Goal: Task Accomplishment & Management: Manage account settings

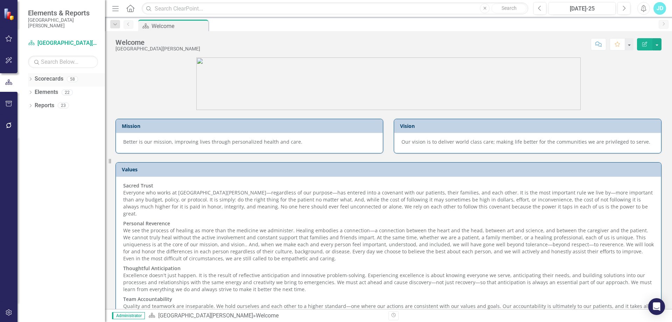
click at [30, 80] on icon "Dropdown" at bounding box center [30, 80] width 5 height 4
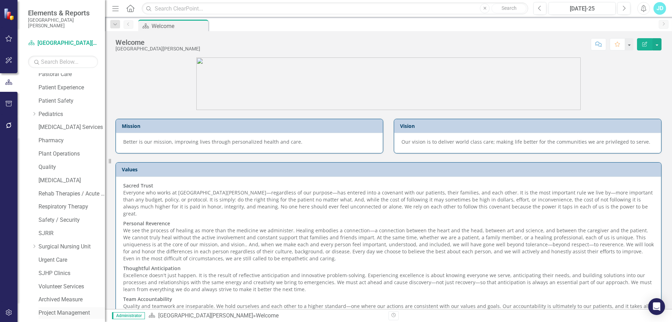
scroll to position [493, 0]
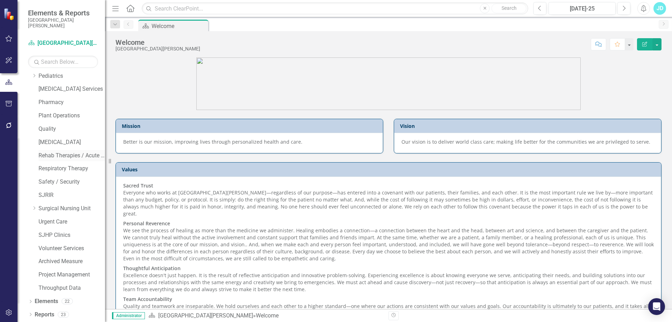
click at [63, 152] on link "Rehab Therapies / Acute Wound Care" at bounding box center [72, 156] width 67 height 8
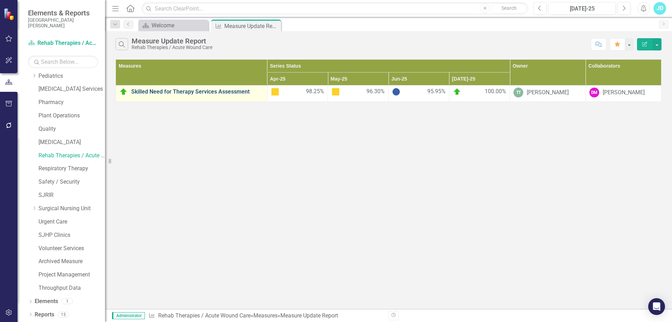
click at [236, 90] on link "Skilled Need for Therapy Services Assessment" at bounding box center [197, 92] width 132 height 6
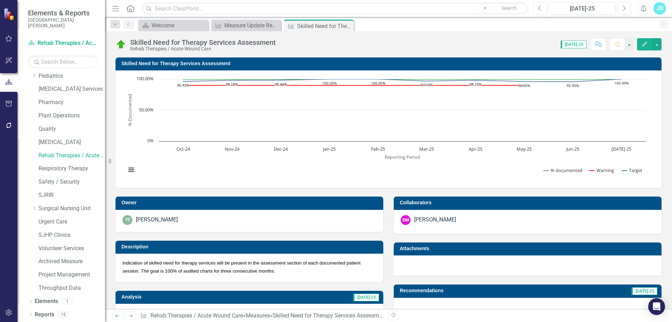
scroll to position [267, 0]
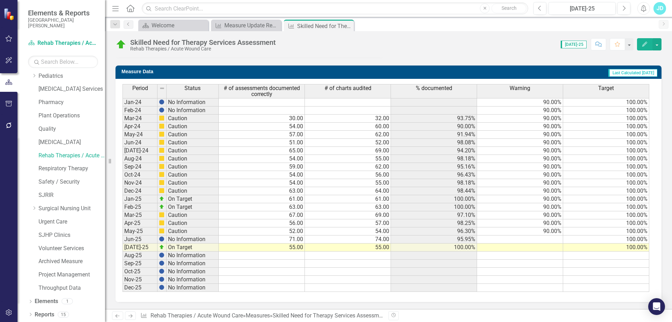
click at [552, 233] on td "90.00%" at bounding box center [520, 231] width 86 height 8
drag, startPoint x: 562, startPoint y: 235, endPoint x: 561, endPoint y: 247, distance: 11.9
click at [123, 247] on div "Period Status # of assessments documented correctly # of charts audited % docum…" at bounding box center [123, 188] width 0 height 208
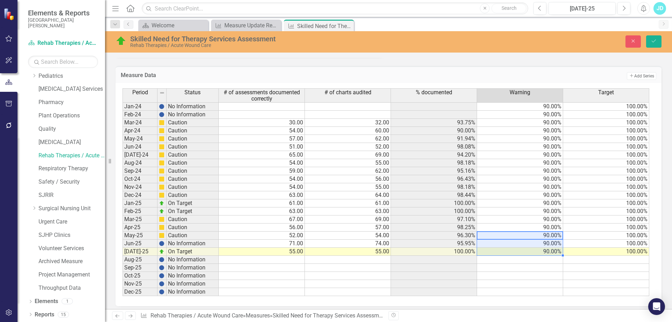
type textarea "90"
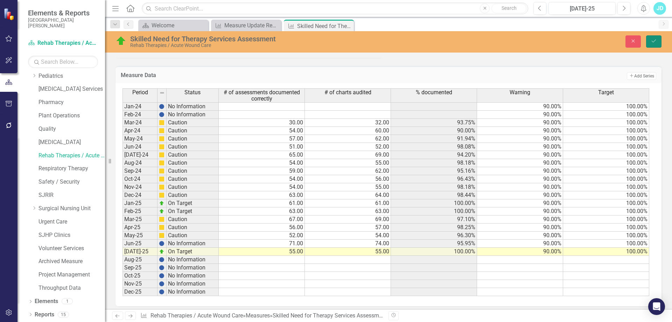
click at [655, 41] on icon "Save" at bounding box center [654, 41] width 6 height 5
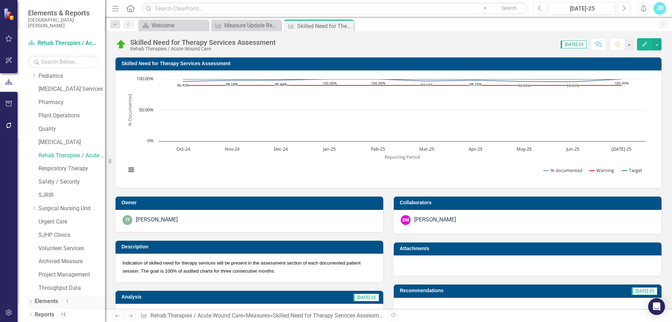
click at [31, 298] on div "Dropdown Elements 1" at bounding box center [66, 301] width 77 height 13
click at [29, 300] on icon "Dropdown" at bounding box center [30, 302] width 5 height 4
click at [63, 262] on link "Measure Measures" at bounding box center [55, 262] width 35 height 8
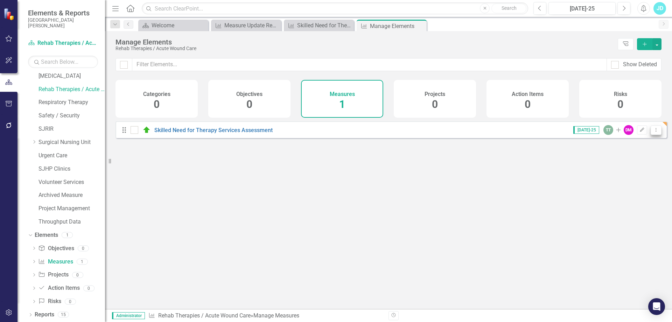
click at [655, 135] on button "Dropdown Menu" at bounding box center [656, 129] width 11 height 9
click at [633, 169] on link "Copy Duplicate Measure" at bounding box center [624, 172] width 63 height 13
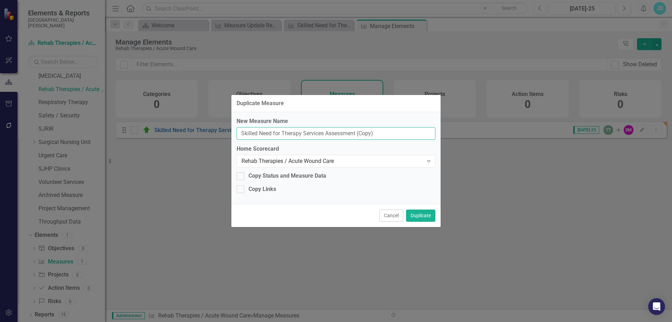
drag, startPoint x: 387, startPoint y: 134, endPoint x: 241, endPoint y: 138, distance: 146.0
click at [241, 138] on input "Skilled Need for Therapy Services Assessment (Copy)" at bounding box center [336, 133] width 199 height 13
paste input "Google reviews for Pediatric Rehabilitation Outpatient Center"
type input "Google reviews for Pediatric Rehabilitation Outpatient Center"
click at [428, 215] on button "Duplicate" at bounding box center [420, 215] width 29 height 12
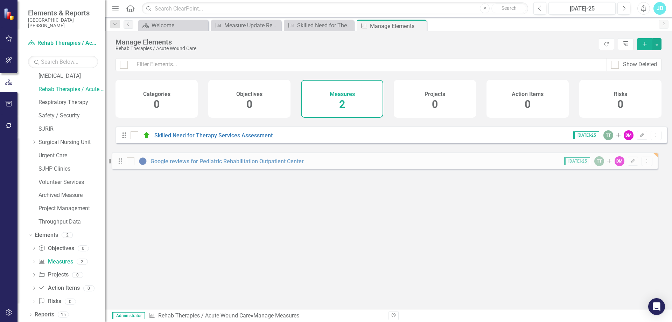
drag, startPoint x: 126, startPoint y: 136, endPoint x: 123, endPoint y: 162, distance: 26.2
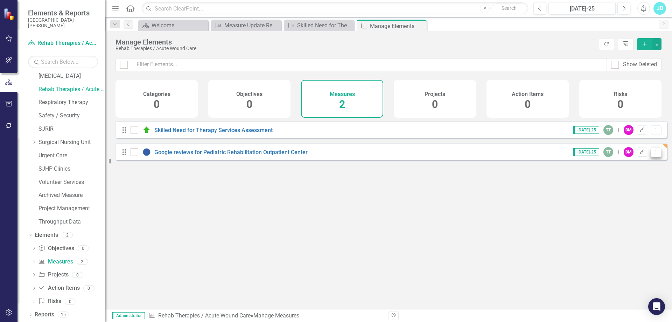
click at [654, 156] on button "Dropdown Menu" at bounding box center [656, 151] width 11 height 9
click at [629, 198] on link "Copy Duplicate Measure" at bounding box center [624, 194] width 63 height 13
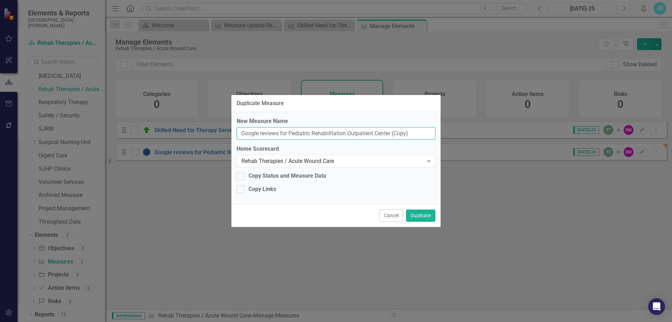
drag, startPoint x: 418, startPoint y: 131, endPoint x: 207, endPoint y: 138, distance: 211.6
click at [207, 138] on div "Duplicate Measure New Measure Name Google reviews for Pediatric Rehabilitation …" at bounding box center [336, 161] width 672 height 322
paste input "Rehabilitation Outpatient Center"
type input "Google reviews for Rehabilitation Outpatient Center"
click at [419, 216] on button "Duplicate" at bounding box center [420, 215] width 29 height 12
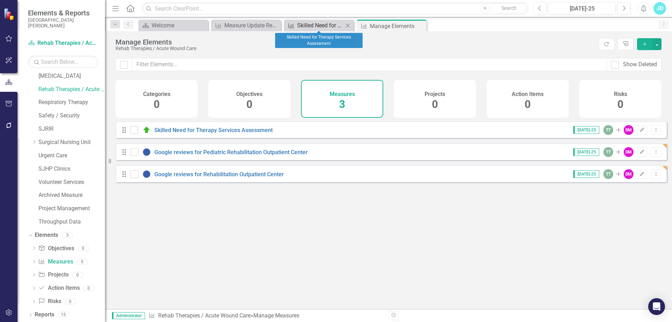
click at [329, 25] on div "Skilled Need for Therapy Services Assessment" at bounding box center [320, 25] width 46 height 9
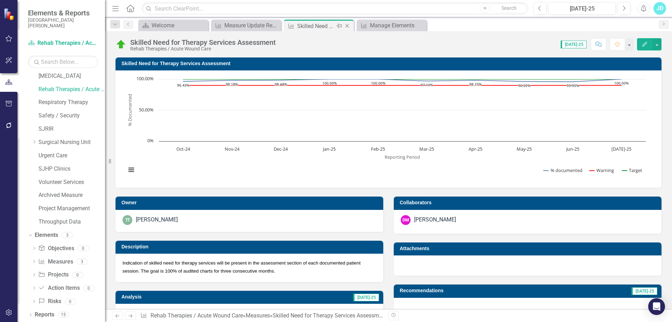
click at [348, 26] on icon "Close" at bounding box center [347, 26] width 7 height 6
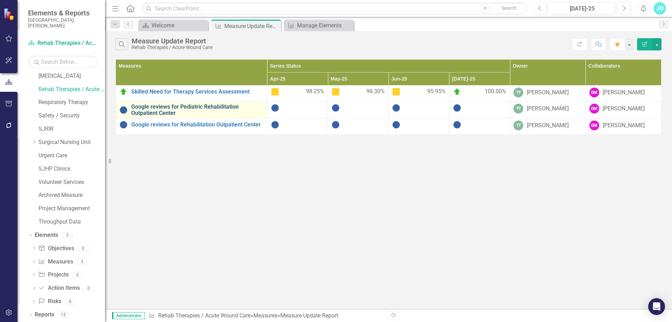
click at [203, 106] on link "Google reviews for Pediatric Rehabilitation Outpatient Center" at bounding box center [197, 110] width 132 height 12
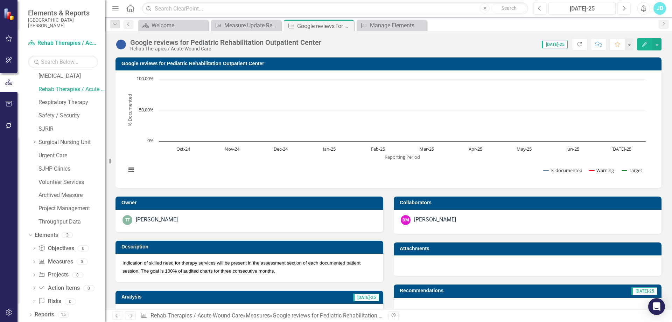
click at [251, 269] on span "Indication of skilled need for therapy services will be present in the assessme…" at bounding box center [242, 266] width 238 height 13
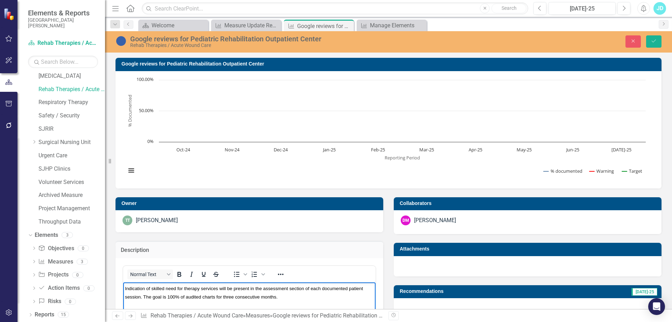
drag, startPoint x: 230, startPoint y: 298, endPoint x: 243, endPoint y: 569, distance: 271.6
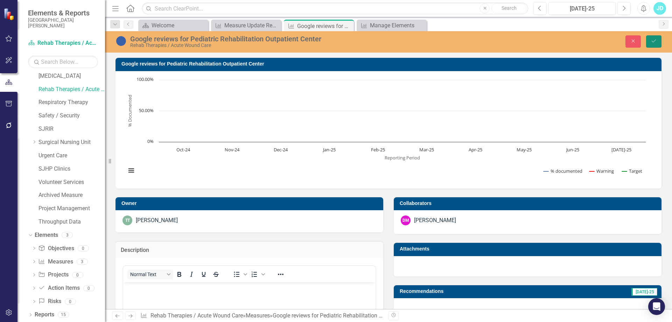
click at [660, 40] on button "Save" at bounding box center [653, 41] width 15 height 12
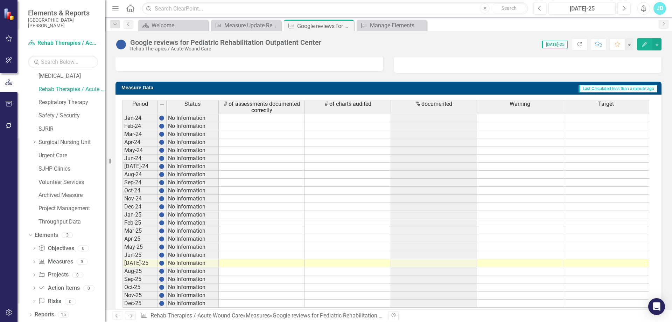
scroll to position [261, 0]
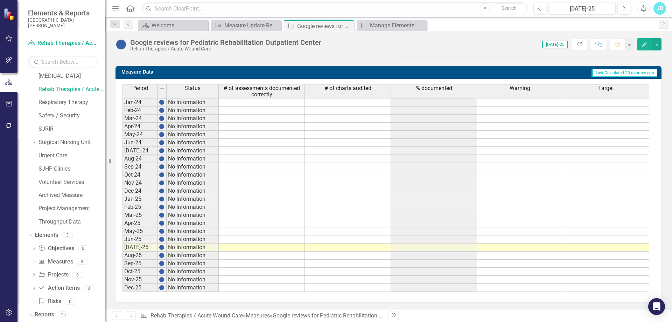
click at [581, 230] on td at bounding box center [606, 231] width 86 height 8
type textarea "4"
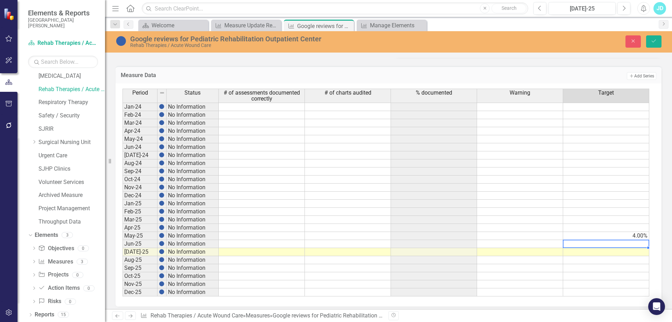
click at [587, 232] on td "4.00%" at bounding box center [606, 236] width 86 height 8
drag, startPoint x: 648, startPoint y: 240, endPoint x: 645, endPoint y: 292, distance: 52.2
click at [123, 292] on div "Period Status # of assessments documented correctly # of charts audited % docum…" at bounding box center [123, 197] width 0 height 216
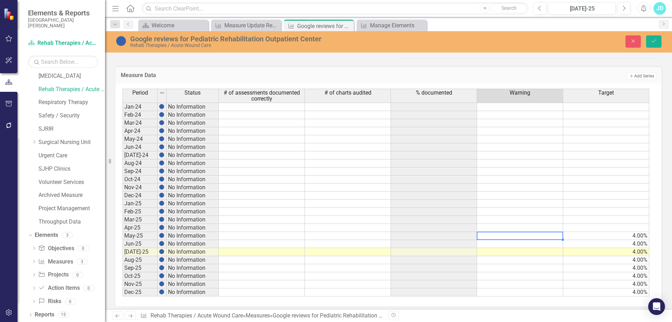
click at [552, 237] on td at bounding box center [520, 236] width 86 height 8
type textarea "2"
click at [553, 237] on td "2.00%" at bounding box center [520, 236] width 86 height 8
drag, startPoint x: 562, startPoint y: 240, endPoint x: 562, endPoint y: 292, distance: 51.8
click at [123, 292] on div "Period Status # of assessments documented correctly # of charts audited % docum…" at bounding box center [123, 193] width 0 height 208
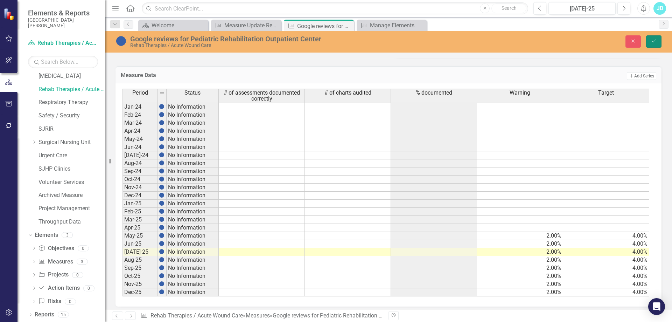
click at [652, 43] on icon "Save" at bounding box center [654, 41] width 6 height 5
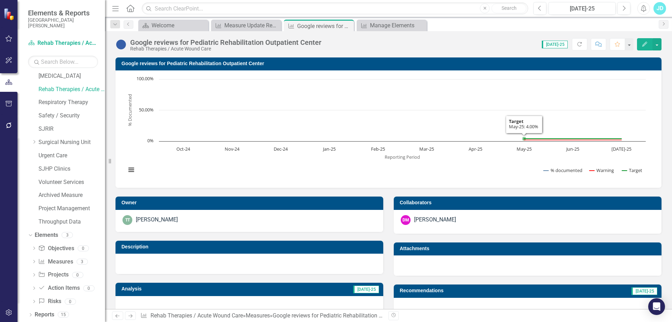
scroll to position [245, 0]
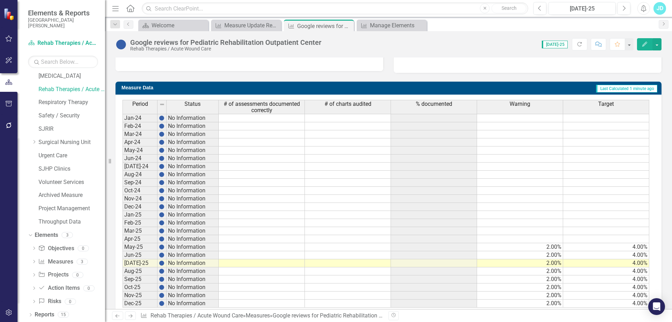
click at [536, 105] on div "Warning" at bounding box center [520, 104] width 86 height 8
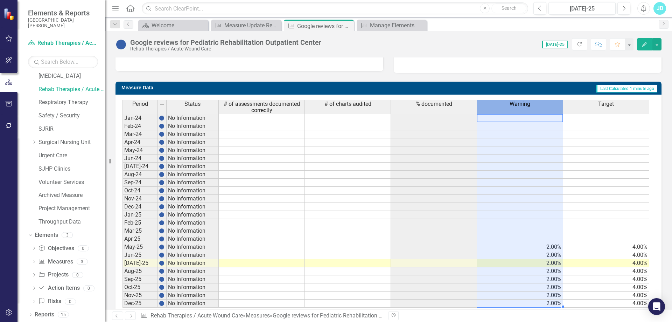
click at [536, 105] on div "Warning" at bounding box center [520, 104] width 86 height 8
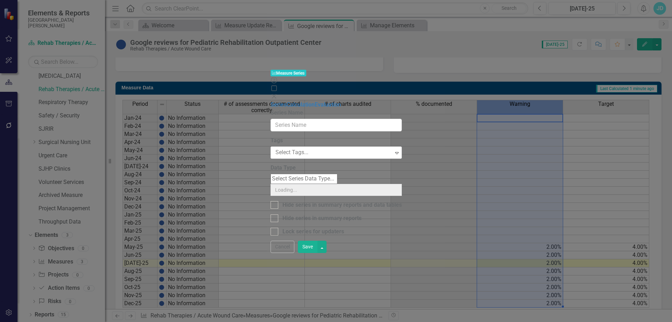
type input "Warning"
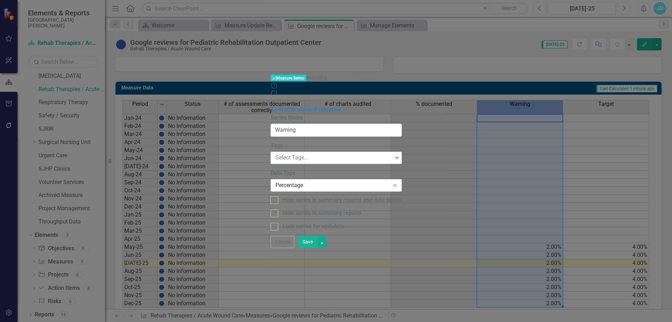
click at [275, 181] on div "Percentage" at bounding box center [332, 185] width 114 height 8
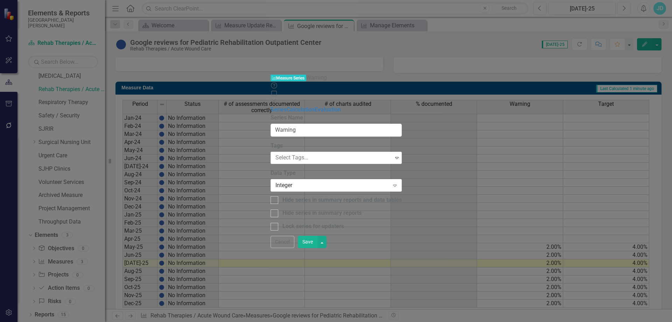
click at [317, 248] on button "Save" at bounding box center [308, 242] width 20 height 12
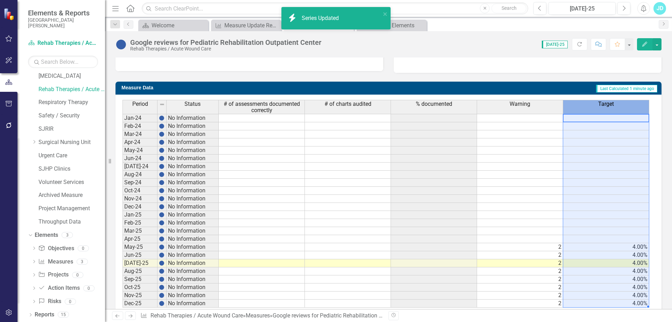
click at [624, 105] on div "Target" at bounding box center [606, 104] width 86 height 8
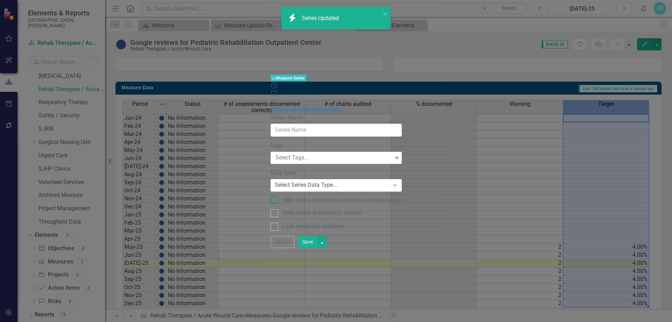
type input "Target"
click at [281, 181] on div "Percentage" at bounding box center [332, 185] width 114 height 8
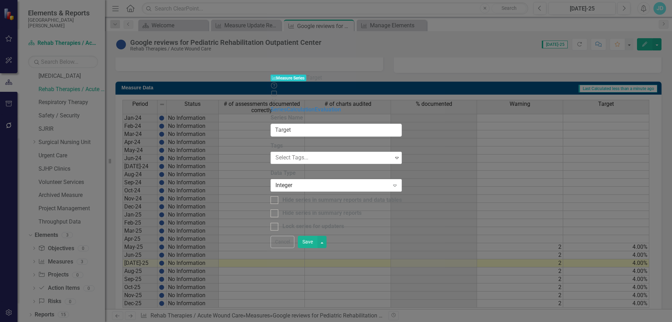
click at [317, 248] on button "Save" at bounding box center [308, 242] width 20 height 12
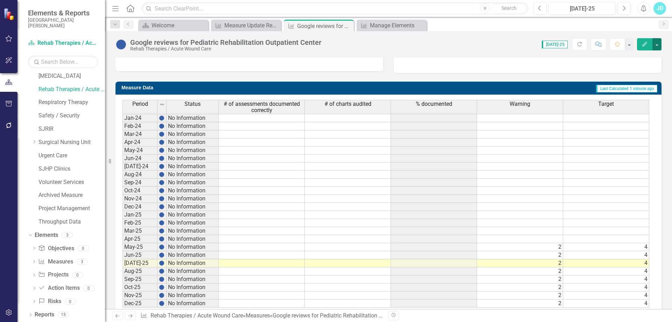
click at [659, 47] on button "button" at bounding box center [656, 44] width 9 height 12
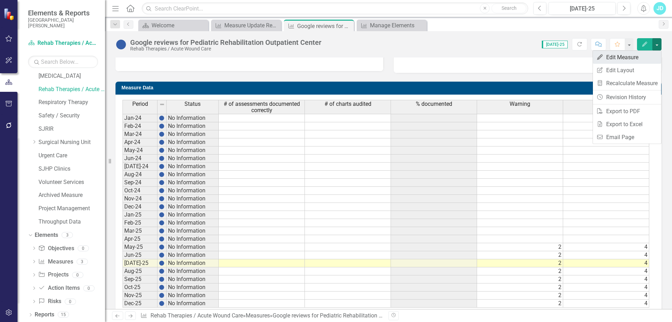
click at [643, 58] on link "Edit Edit Measure" at bounding box center [627, 57] width 68 height 13
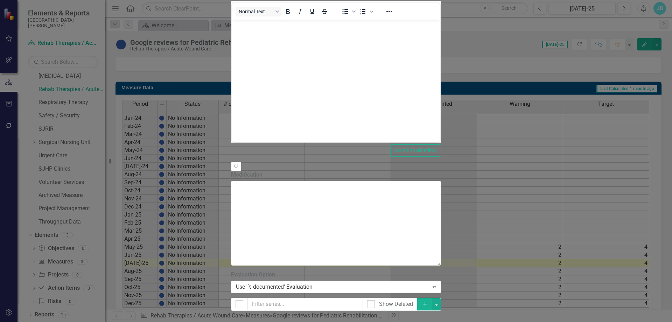
scroll to position [0, 0]
checkbox input "true"
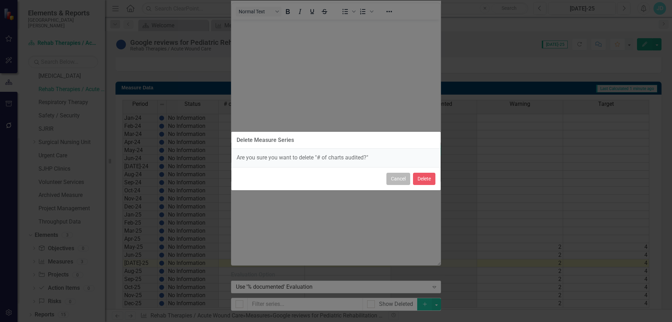
click at [397, 179] on button "Cancel" at bounding box center [398, 179] width 24 height 12
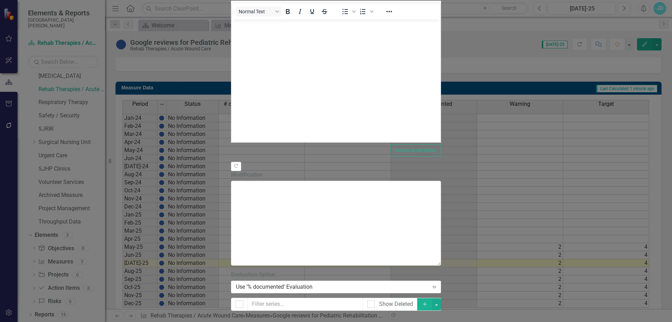
checkbox input "true"
click at [441, 298] on button "button" at bounding box center [436, 304] width 9 height 12
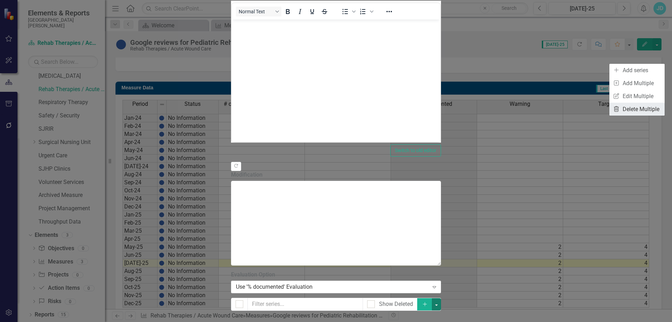
click at [634, 109] on link "Trash Delete Multiple" at bounding box center [636, 109] width 55 height 13
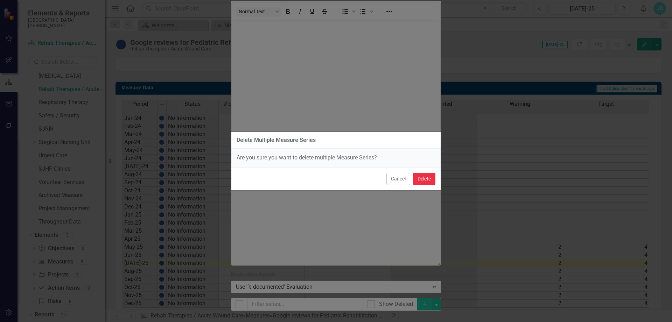
click at [423, 182] on button "Delete" at bounding box center [424, 179] width 22 height 12
checkbox input "false"
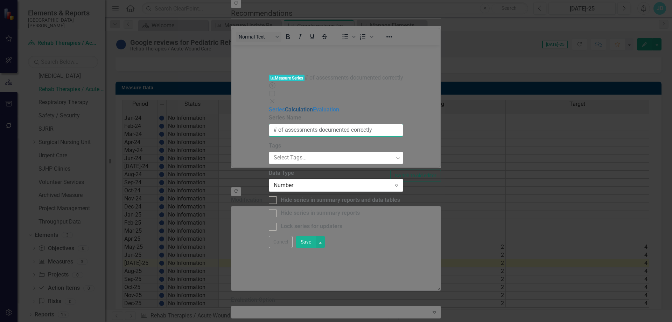
drag, startPoint x: 362, startPoint y: 40, endPoint x: 237, endPoint y: 36, distance: 125.0
click at [269, 106] on div "Series Calculation Evaluation From this page, you can edit the name, type, and …" at bounding box center [336, 168] width 135 height 125
type input "Google Star Rating"
click at [275, 181] on div "Number" at bounding box center [332, 185] width 114 height 8
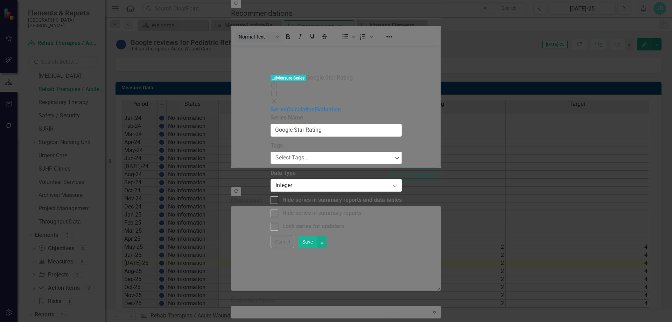
click at [273, 153] on div at bounding box center [333, 157] width 120 height 9
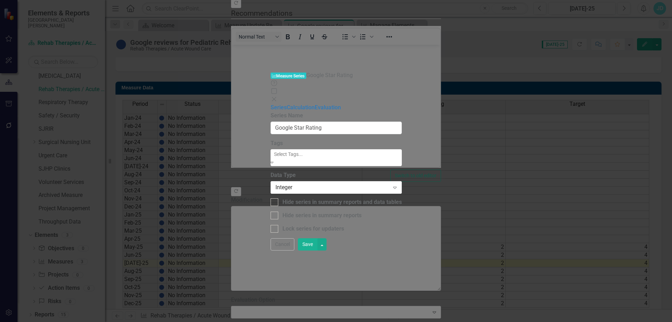
click at [56, 321] on span "Evaluation - Value One" at bounding box center [28, 325] width 56 height 7
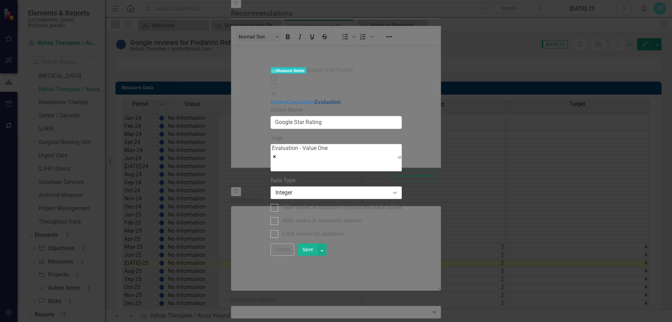
click at [315, 99] on link "Evaluation" at bounding box center [328, 102] width 26 height 7
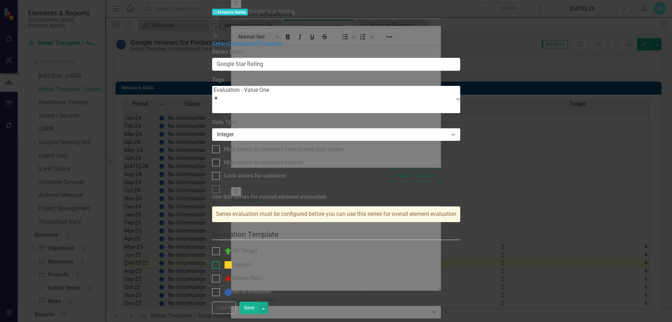
click at [220, 247] on div at bounding box center [216, 251] width 8 height 8
click at [217, 247] on input "On Target" at bounding box center [214, 249] width 5 height 5
checkbox input "true"
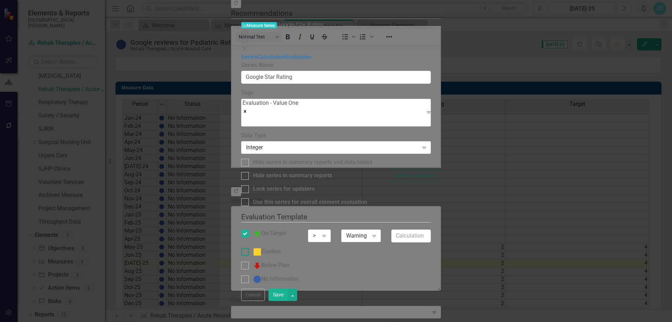
click at [249, 248] on div at bounding box center [245, 252] width 8 height 8
click at [246, 248] on input "Caution" at bounding box center [243, 250] width 5 height 5
checkbox input "true"
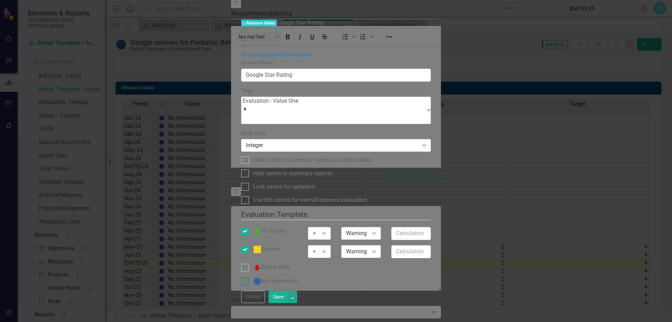
drag, startPoint x: 258, startPoint y: 88, endPoint x: 257, endPoint y: 105, distance: 17.2
click at [246, 264] on input "Below Plan" at bounding box center [243, 266] width 5 height 5
checkbox input "true"
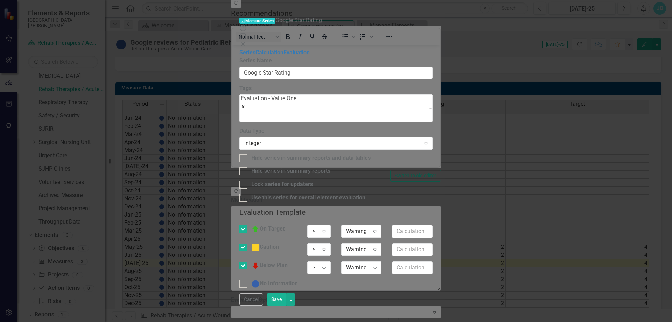
drag, startPoint x: 257, startPoint y: 108, endPoint x: 257, endPoint y: 103, distance: 5.3
click at [244, 280] on input "No Information" at bounding box center [241, 282] width 5 height 5
checkbox input "true"
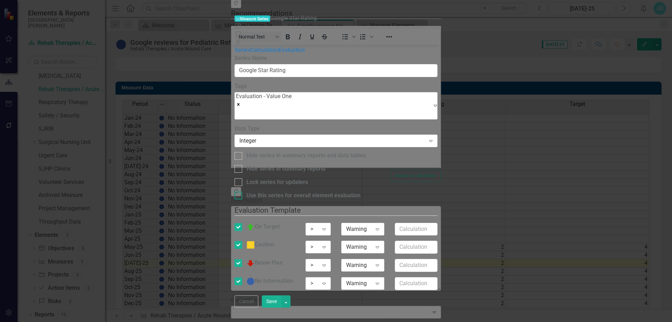
click at [242, 191] on div at bounding box center [239, 195] width 8 height 8
click at [239, 191] on input "Use this series for overall element evaluation" at bounding box center [237, 193] width 5 height 5
checkbox input "true"
click at [318, 225] on div ">" at bounding box center [314, 229] width 8 height 8
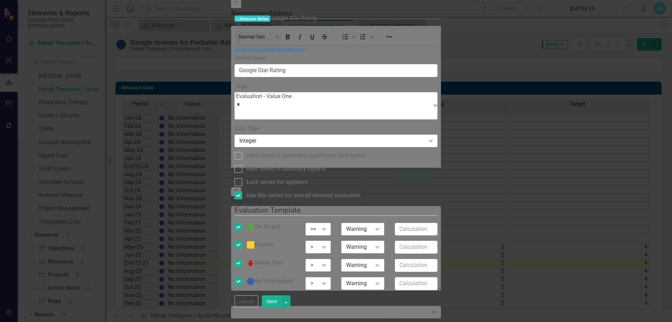
click at [372, 225] on div "Warning" at bounding box center [359, 229] width 26 height 8
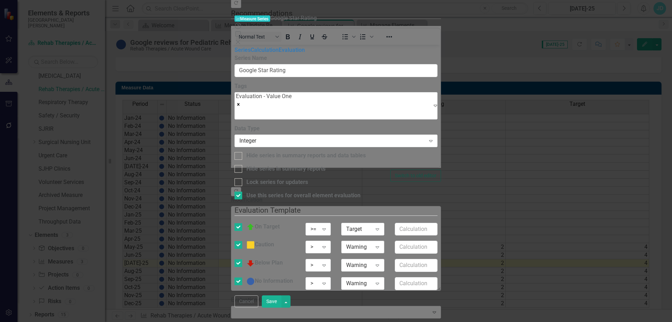
click at [372, 243] on div "Warning" at bounding box center [359, 247] width 26 height 8
click at [295, 259] on div "Below Plan" at bounding box center [265, 263] width 61 height 8
click at [239, 259] on input "Below Plan" at bounding box center [237, 261] width 5 height 5
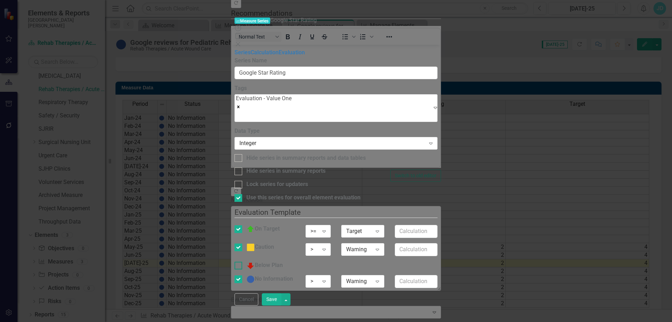
click at [239, 261] on input "Below Plan" at bounding box center [237, 263] width 5 height 5
checkbox input "true"
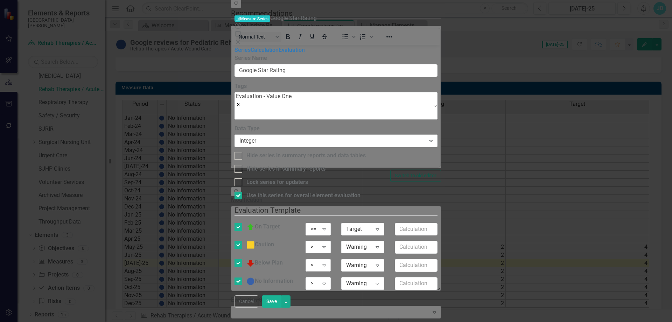
click at [331, 259] on div "> Expand" at bounding box center [318, 265] width 25 height 13
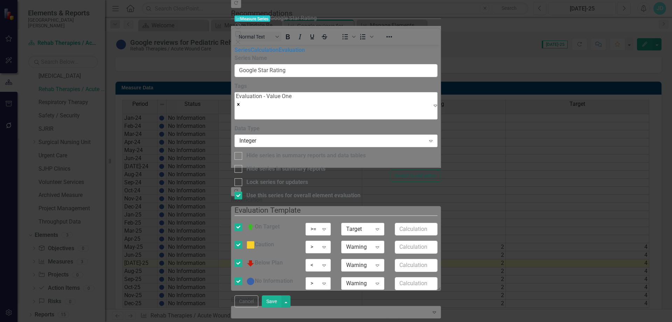
click at [318, 279] on div ">" at bounding box center [314, 283] width 8 height 8
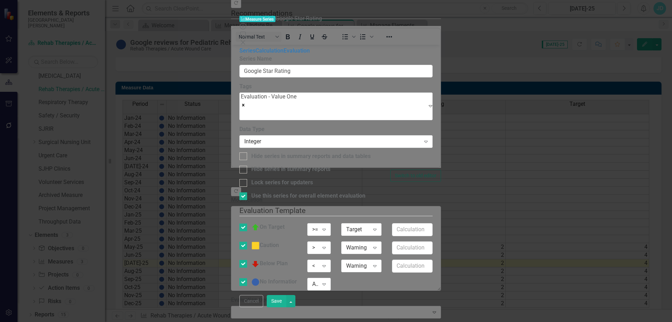
click at [286, 307] on button "Save" at bounding box center [277, 301] width 20 height 12
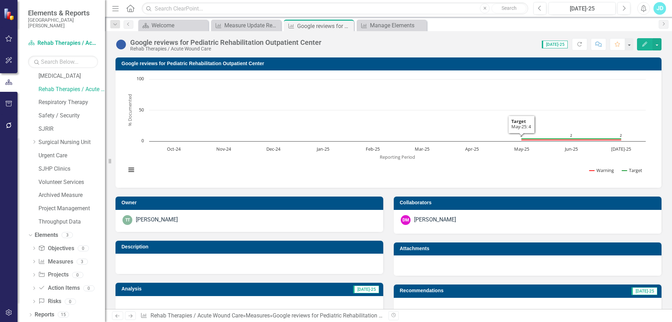
click at [139, 65] on h3 "Google reviews for Pediatric Rehabilitation Outpatient Center" at bounding box center [389, 63] width 537 height 5
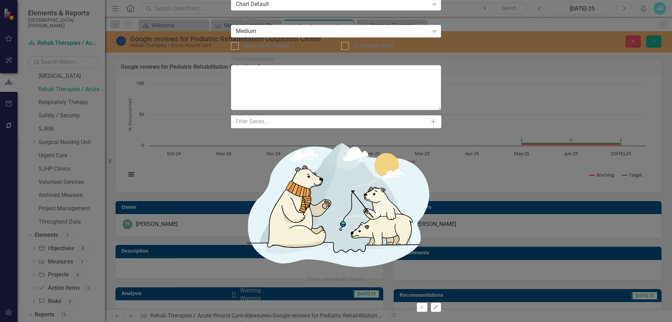
drag, startPoint x: 258, startPoint y: 101, endPoint x: 255, endPoint y: 47, distance: 53.6
click at [255, 286] on div "Drag Warning Warning Remove Edit Drag Target Target Remove Edit Drag Google Sta…" at bounding box center [336, 323] width 210 height 75
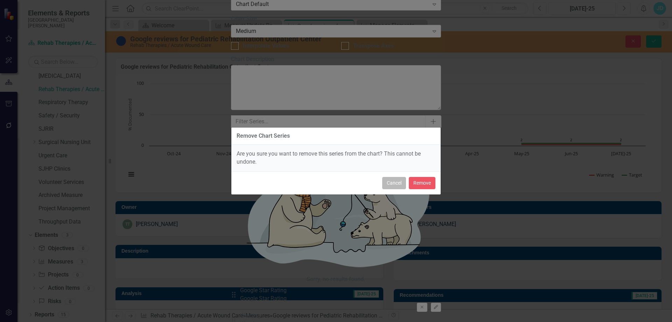
click at [400, 183] on button "Cancel" at bounding box center [394, 183] width 24 height 12
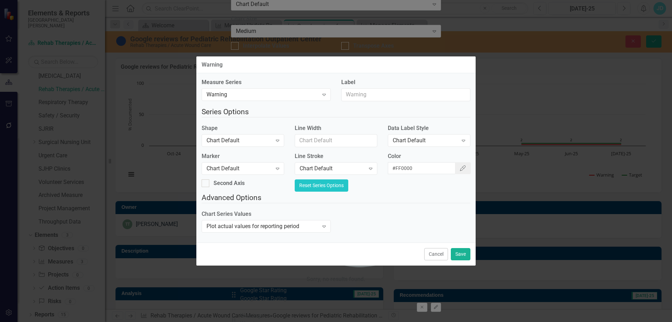
click at [348, 183] on button "Reset Series Options" at bounding box center [322, 185] width 54 height 12
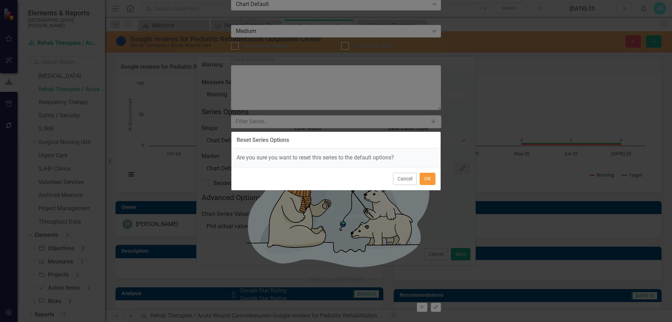
click at [422, 179] on button "OK" at bounding box center [428, 179] width 16 height 12
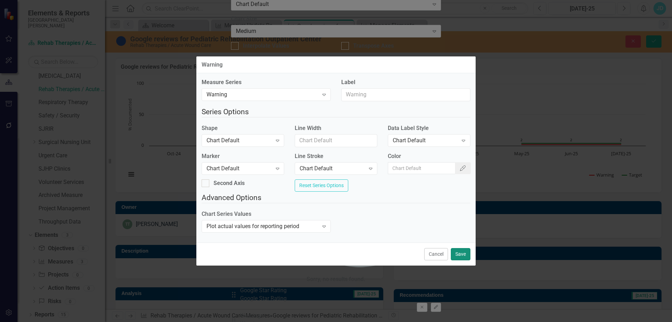
click at [459, 257] on button "Save" at bounding box center [461, 254] width 20 height 12
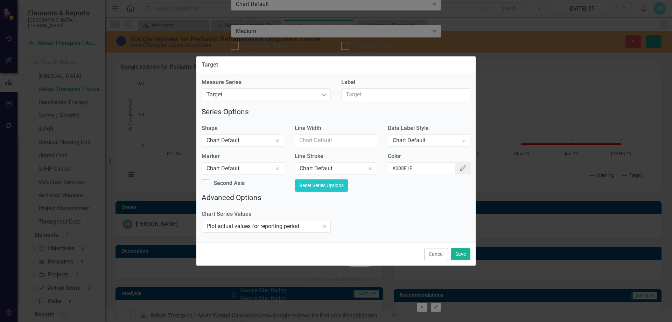
click at [348, 184] on button "Reset Series Options" at bounding box center [322, 185] width 54 height 12
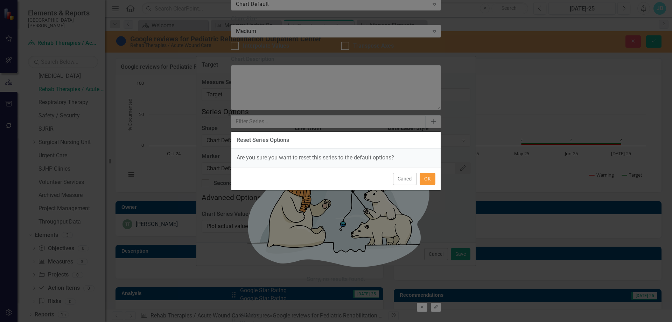
click at [432, 180] on button "OK" at bounding box center [428, 179] width 16 height 12
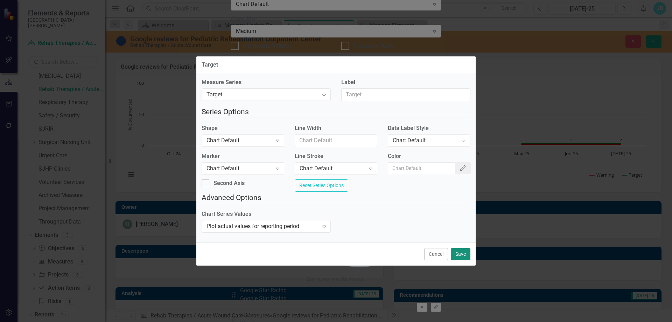
click at [462, 260] on button "Save" at bounding box center [461, 254] width 20 height 12
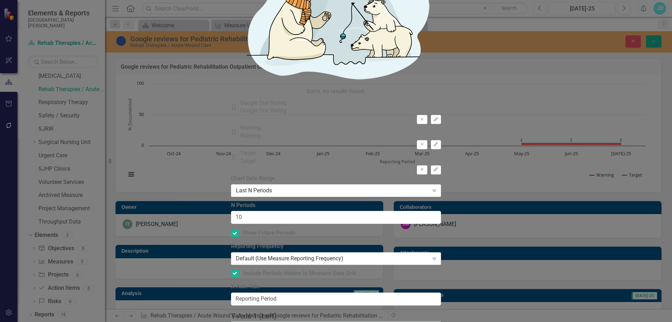
drag, startPoint x: 373, startPoint y: 108, endPoint x: 355, endPoint y: 108, distance: 18.2
drag, startPoint x: 284, startPoint y: 110, endPoint x: 260, endPoint y: 110, distance: 23.8
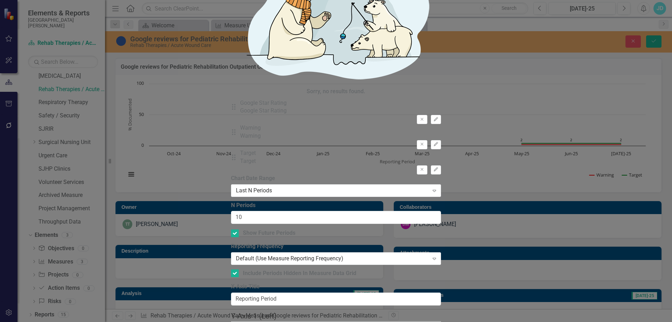
drag, startPoint x: 300, startPoint y: 80, endPoint x: 244, endPoint y: 79, distance: 55.3
type input "Star Rating"
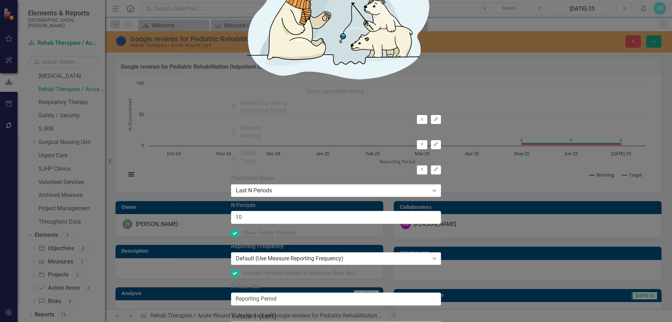
type input "0"
type input "5"
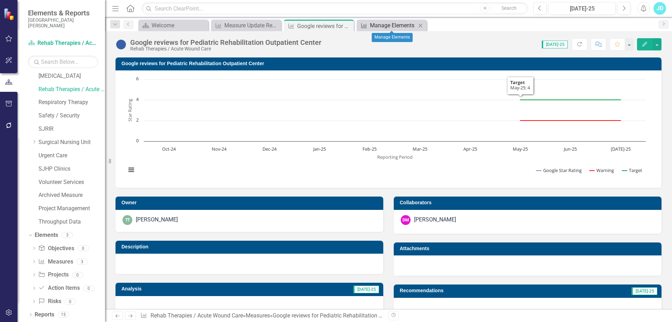
click at [394, 23] on div "Manage Elements" at bounding box center [393, 25] width 46 height 9
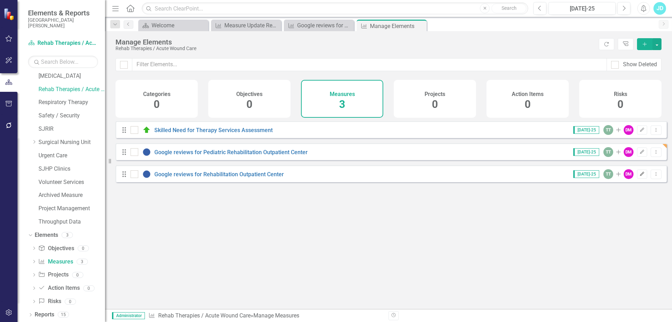
click at [637, 179] on button "Edit" at bounding box center [642, 173] width 10 height 9
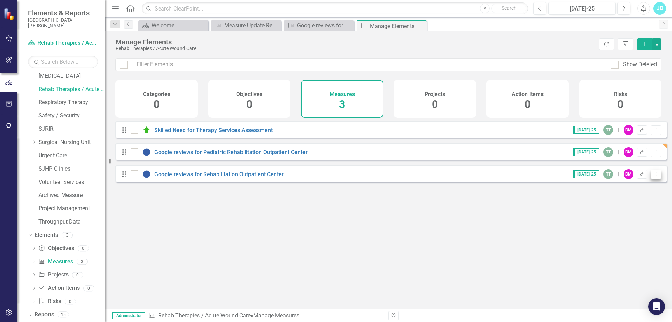
click at [653, 179] on button "Dropdown Menu" at bounding box center [656, 173] width 11 height 9
click at [625, 229] on link "Trash Delete Measure" at bounding box center [624, 229] width 63 height 13
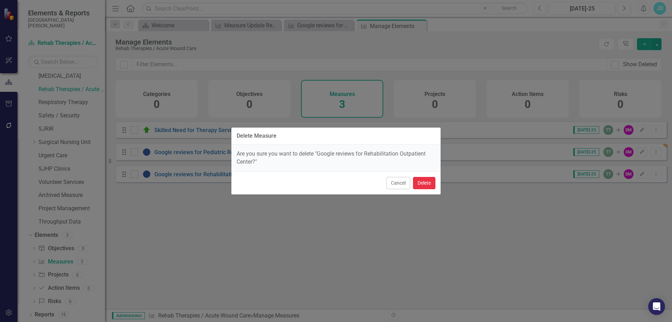
click at [425, 182] on button "Delete" at bounding box center [424, 183] width 22 height 12
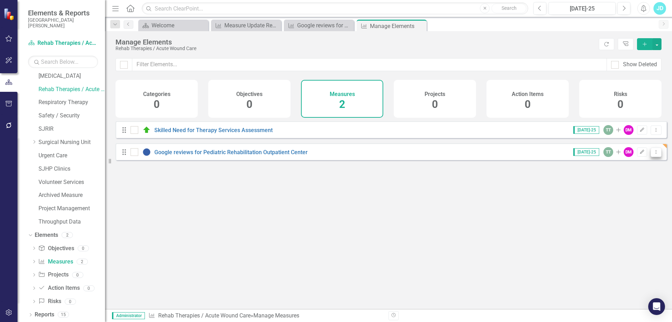
click at [656, 157] on button "Dropdown Menu" at bounding box center [656, 151] width 11 height 9
click at [621, 191] on link "Copy Duplicate Measure" at bounding box center [624, 194] width 63 height 13
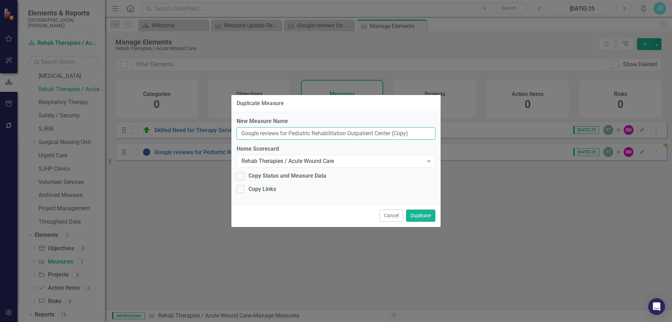
drag, startPoint x: 413, startPoint y: 132, endPoint x: 224, endPoint y: 133, distance: 188.3
click at [224, 133] on div "Duplicate Measure New Measure Name Google reviews for Pediatric Rehabilitation …" at bounding box center [336, 161] width 672 height 322
paste input "Rehabilitation Outpatient Center"
type input "Google reviews for Rehabilitation Outpatient Center"
click at [415, 214] on button "Duplicate" at bounding box center [420, 215] width 29 height 12
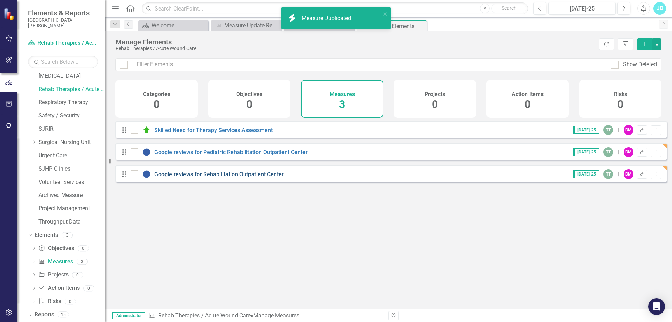
click at [222, 177] on link "Google reviews for Rehabilitation Outpatient Center" at bounding box center [219, 174] width 130 height 7
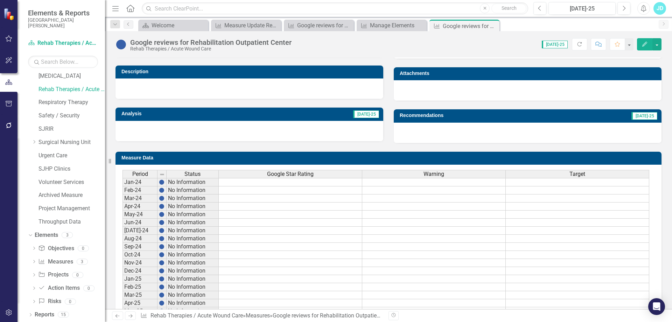
scroll to position [255, 0]
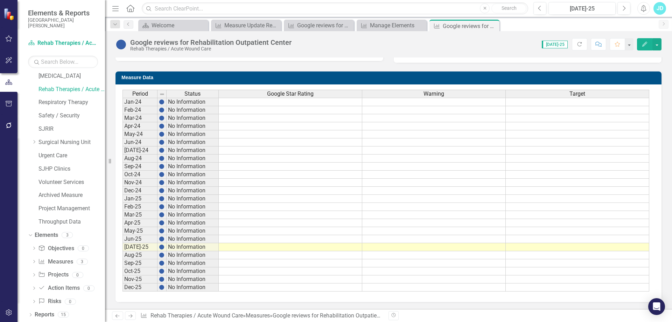
click at [459, 226] on td at bounding box center [434, 223] width 144 height 8
type textarea "2"
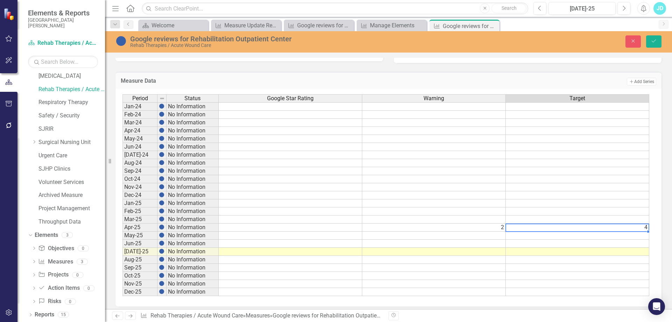
type textarea "4"
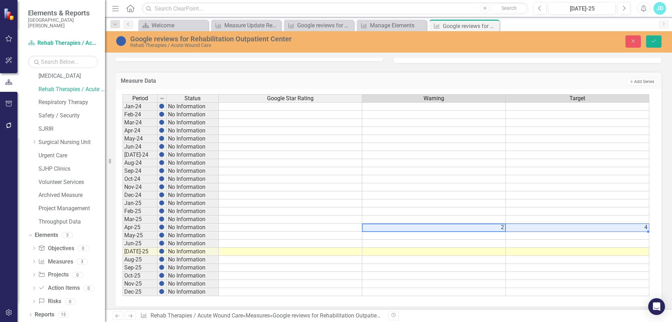
drag, startPoint x: 478, startPoint y: 226, endPoint x: 532, endPoint y: 229, distance: 53.6
click at [532, 229] on tr "Apr-25 No Information 2 4" at bounding box center [386, 227] width 527 height 8
drag, startPoint x: 648, startPoint y: 232, endPoint x: 643, endPoint y: 289, distance: 57.6
click at [123, 289] on div "Period Status Google Star Rating Warning Target Jan-24 No Information Feb-24 No…" at bounding box center [123, 195] width 0 height 202
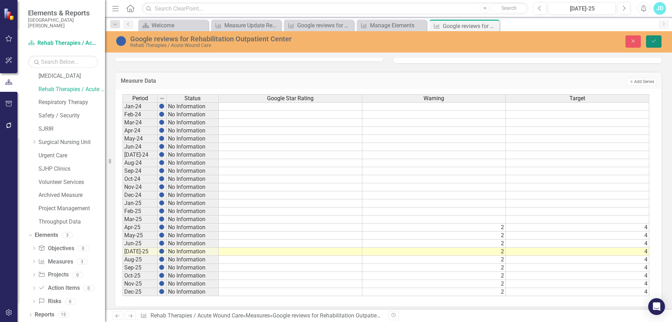
click at [651, 42] on icon "Save" at bounding box center [654, 41] width 6 height 5
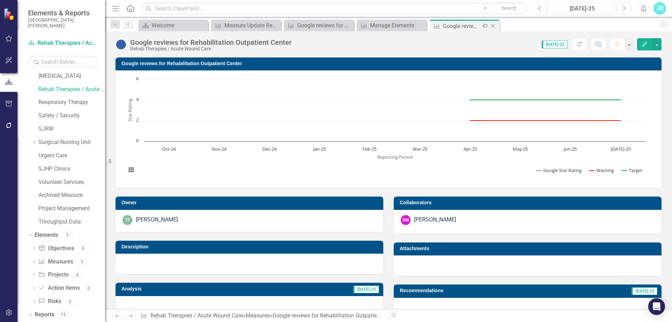
click at [495, 26] on icon "Close" at bounding box center [492, 26] width 7 height 6
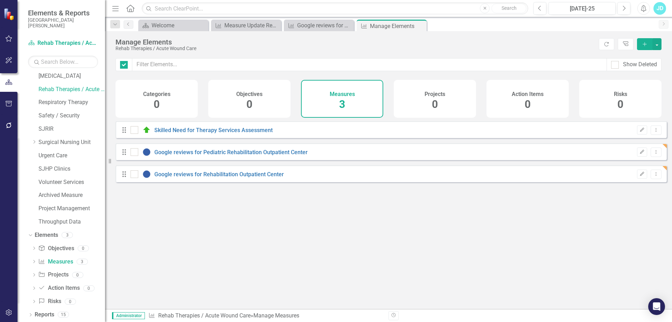
checkbox input "false"
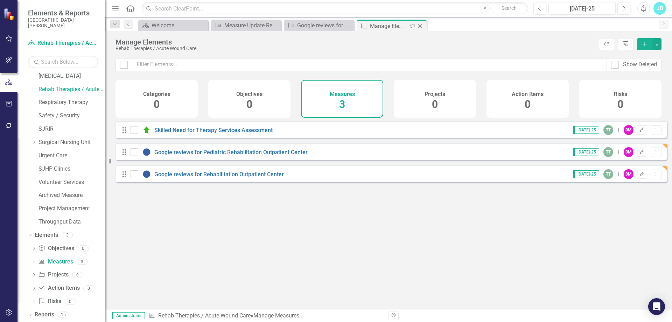
click at [420, 27] on icon "Close" at bounding box center [420, 26] width 7 height 6
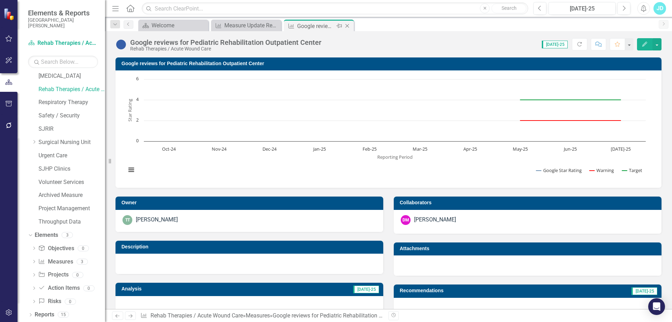
click at [349, 26] on icon "Close" at bounding box center [347, 26] width 7 height 6
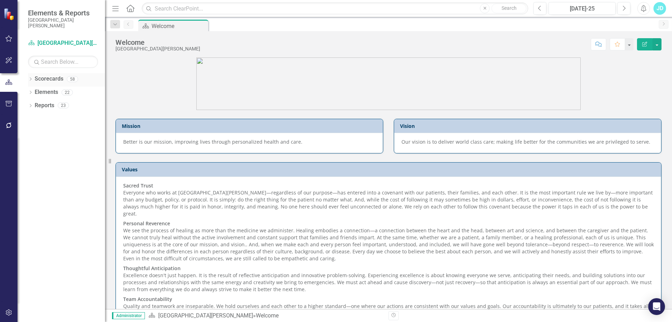
click at [29, 77] on div "Dropdown" at bounding box center [30, 80] width 5 height 6
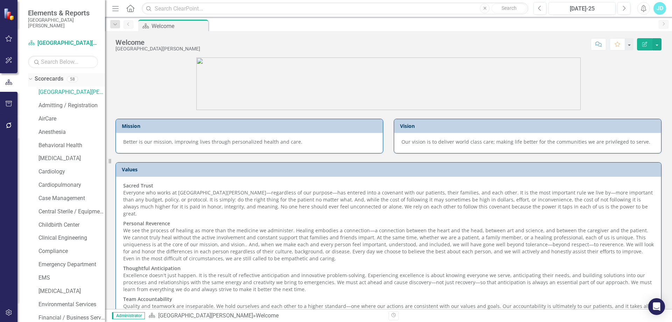
click at [29, 77] on icon "Dropdown" at bounding box center [30, 78] width 4 height 5
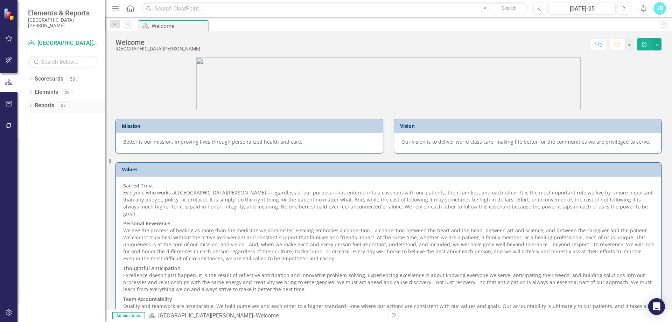
click at [29, 103] on div "Dropdown Reports 23" at bounding box center [66, 106] width 77 height 13
click at [28, 105] on div "Dropdown Scorecards 58 San Juan Regional Medical Center Admitting / Registratio…" at bounding box center [62, 197] width 88 height 249
click at [30, 107] on icon "Dropdown" at bounding box center [30, 106] width 5 height 4
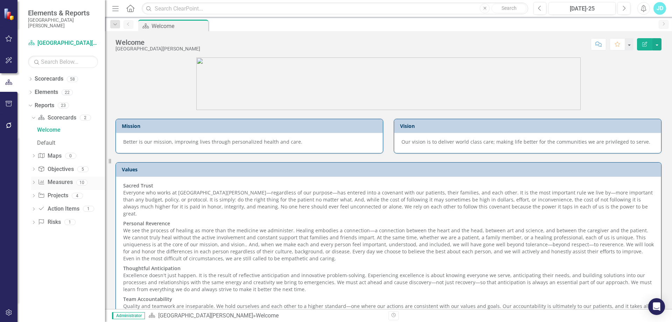
click at [67, 184] on link "Measure Measures" at bounding box center [55, 182] width 35 height 8
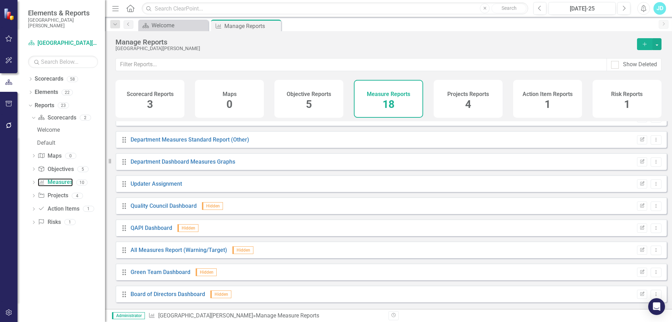
scroll to position [215, 0]
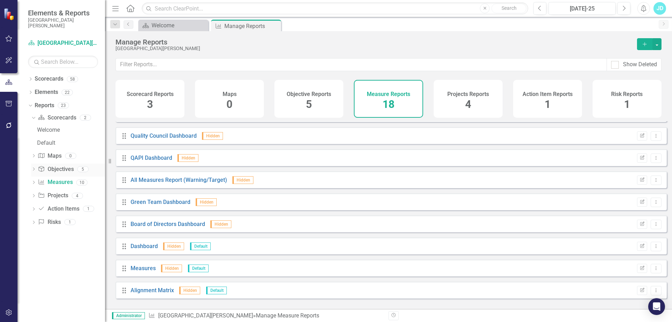
click at [54, 170] on link "Objective Objectives" at bounding box center [56, 169] width 36 height 8
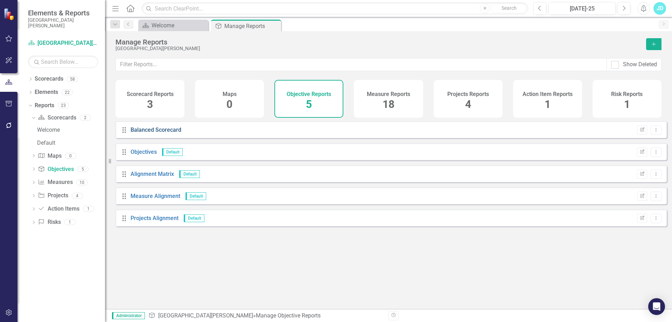
click at [156, 133] on link "Balanced Scorecard" at bounding box center [156, 129] width 51 height 7
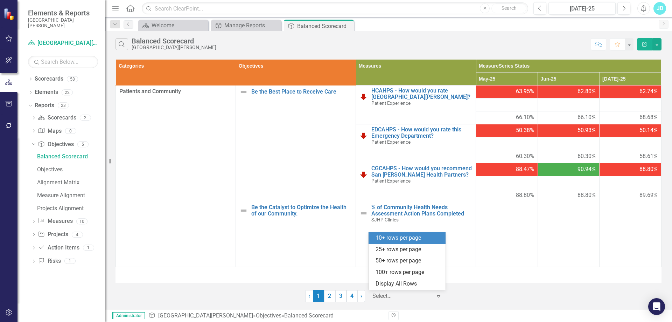
click at [392, 295] on div at bounding box center [402, 295] width 60 height 9
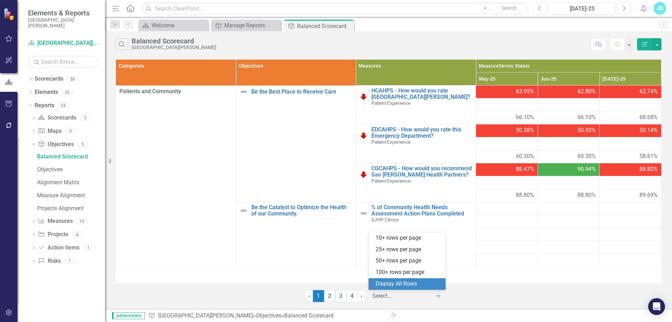
click at [396, 287] on div "Display All Rows" at bounding box center [409, 284] width 66 height 8
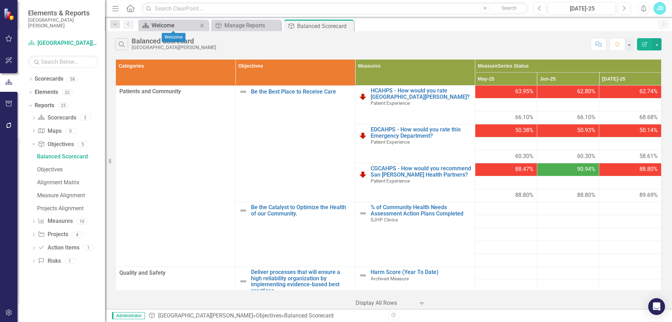
click at [181, 27] on div "Welcome" at bounding box center [175, 25] width 46 height 9
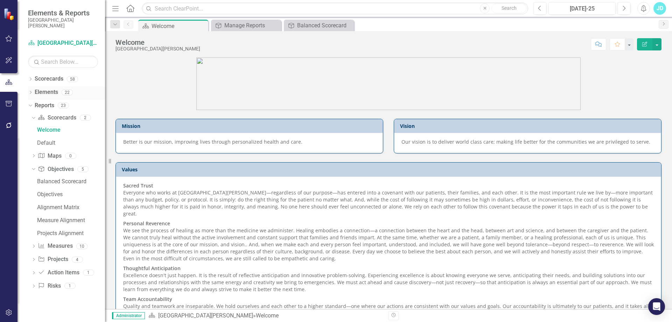
click at [32, 91] on icon "Dropdown" at bounding box center [30, 93] width 5 height 4
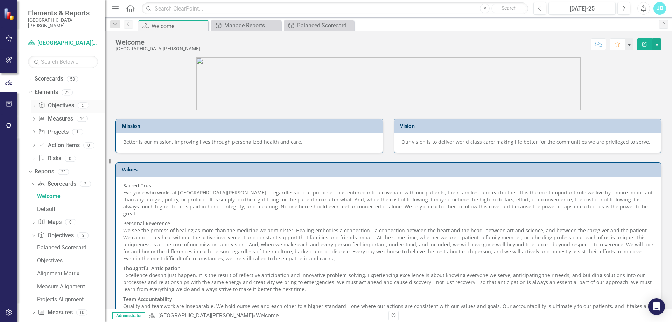
click at [57, 105] on link "Objective Objectives" at bounding box center [56, 106] width 36 height 8
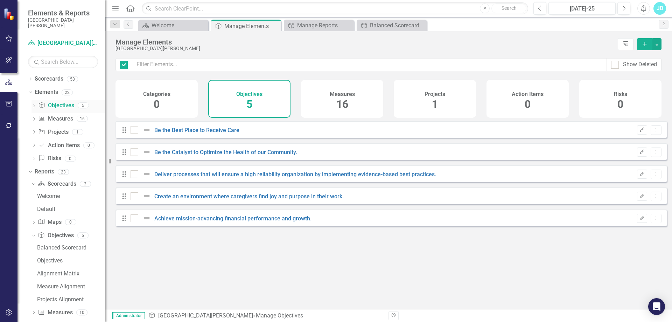
checkbox input "false"
click at [349, 100] on div "Measures 16" at bounding box center [342, 99] width 82 height 38
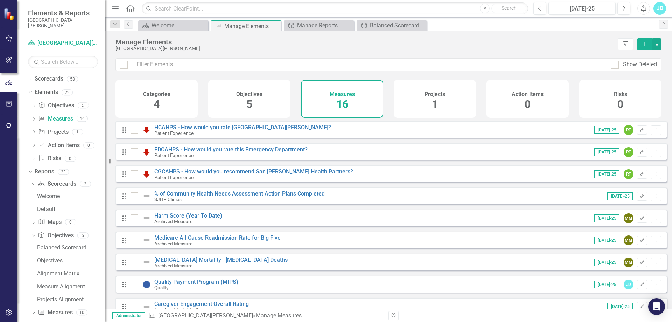
click at [443, 97] on div "Projects 1" at bounding box center [435, 99] width 82 height 38
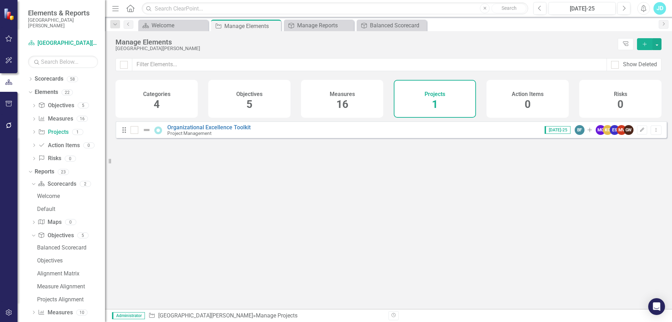
click at [236, 97] on div "Objectives 5" at bounding box center [249, 99] width 82 height 38
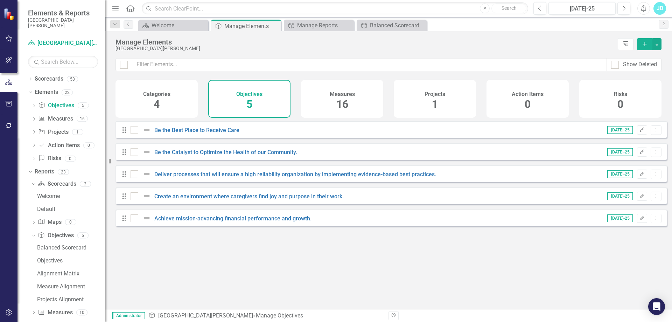
click at [174, 102] on div "Categories 4" at bounding box center [157, 99] width 82 height 38
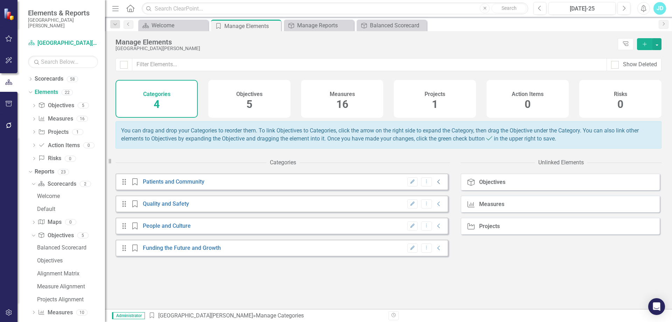
click at [435, 184] on icon "Collapse" at bounding box center [438, 182] width 7 height 6
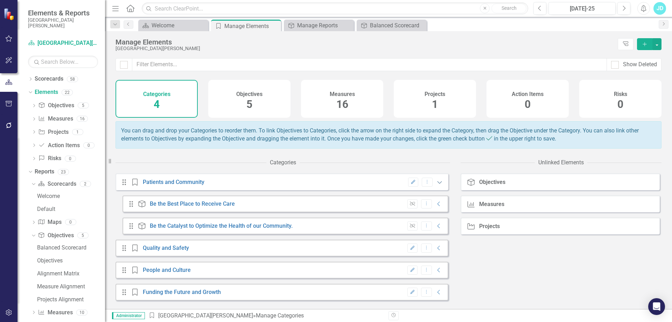
click at [438, 184] on icon at bounding box center [440, 182] width 5 height 2
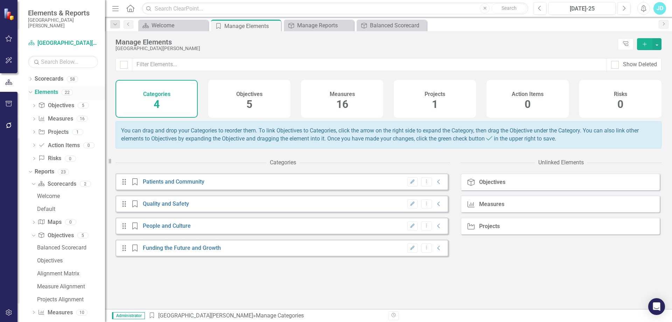
click at [31, 94] on icon "Dropdown" at bounding box center [30, 92] width 4 height 5
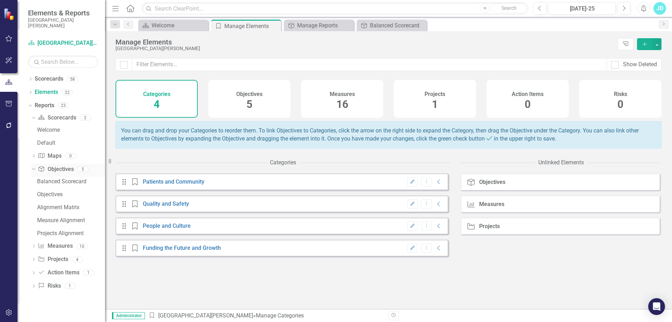
click at [34, 169] on icon at bounding box center [33, 169] width 3 height 2
click at [33, 115] on icon "Dropdown" at bounding box center [33, 117] width 4 height 5
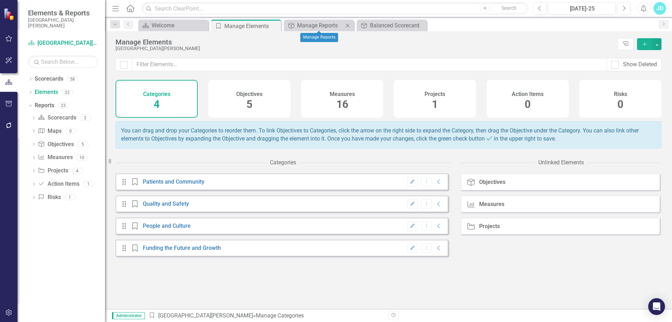
click at [316, 30] on div "Objective Manage Reports Close" at bounding box center [319, 26] width 70 height 12
click at [316, 28] on div "Manage Reports" at bounding box center [320, 25] width 46 height 9
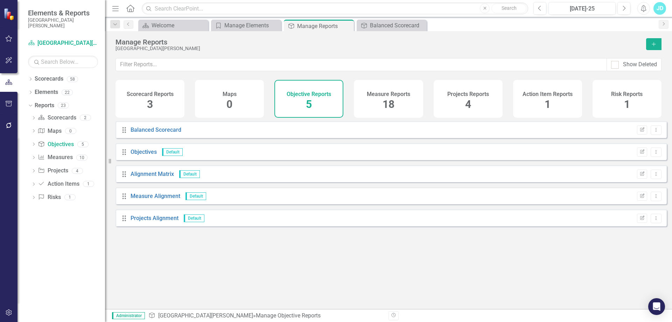
click at [485, 109] on div "Projects Reports 4" at bounding box center [468, 99] width 69 height 38
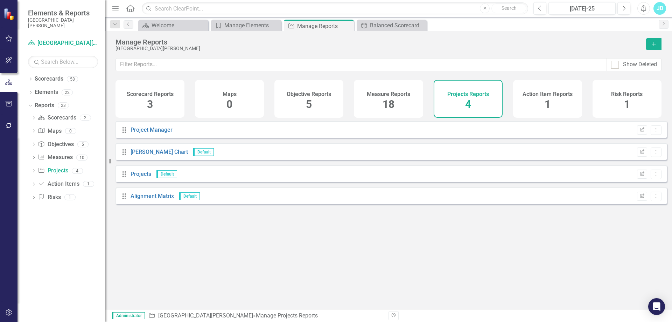
click at [560, 102] on div "Action Item Reports 1" at bounding box center [547, 99] width 69 height 38
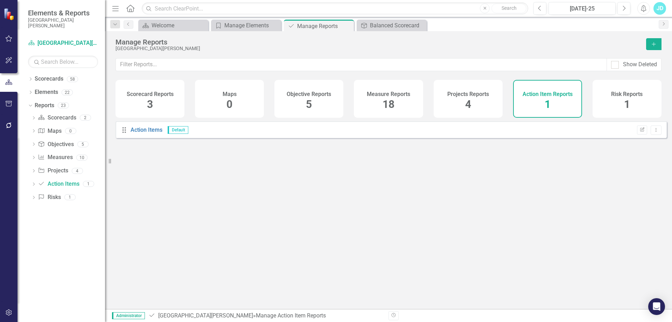
click at [618, 100] on div "Risk Reports 1" at bounding box center [627, 99] width 69 height 38
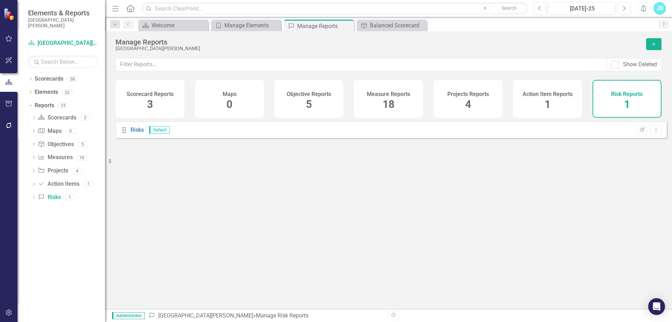
click at [437, 104] on div "Projects Reports 4" at bounding box center [468, 99] width 69 height 38
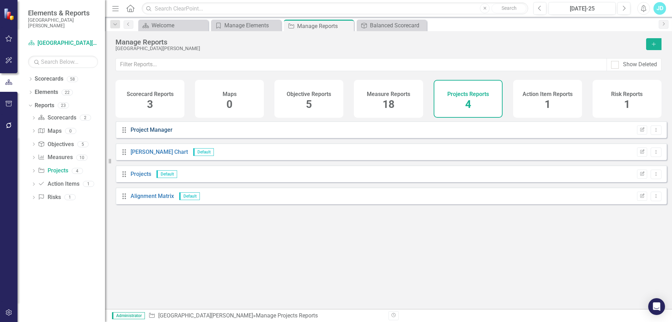
click at [158, 133] on link "Project Manager" at bounding box center [152, 129] width 42 height 7
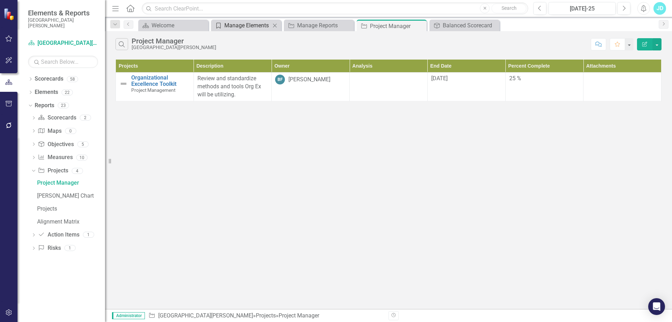
click at [247, 26] on div "Manage Elements" at bounding box center [247, 25] width 46 height 9
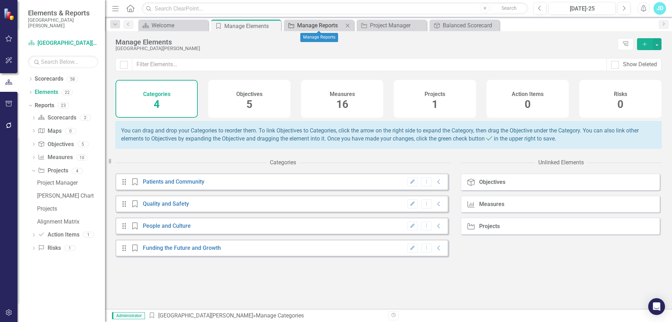
click at [315, 27] on div "Manage Reports" at bounding box center [320, 25] width 46 height 9
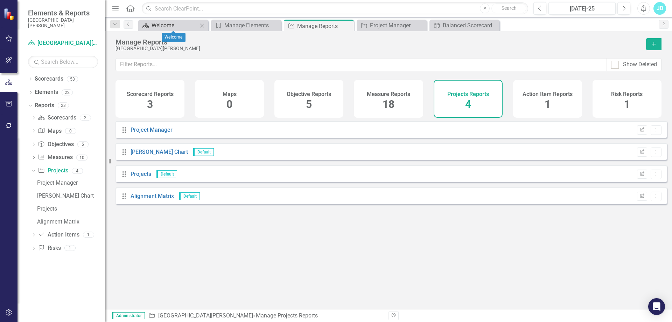
click at [159, 26] on div "Welcome" at bounding box center [175, 25] width 46 height 9
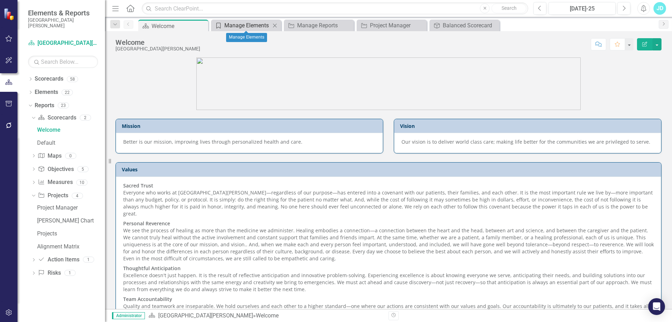
click at [247, 27] on div "Manage Elements" at bounding box center [247, 25] width 46 height 9
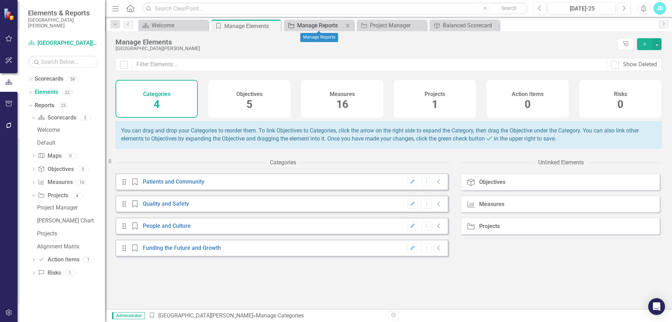
click at [314, 22] on div "Manage Reports" at bounding box center [320, 25] width 46 height 9
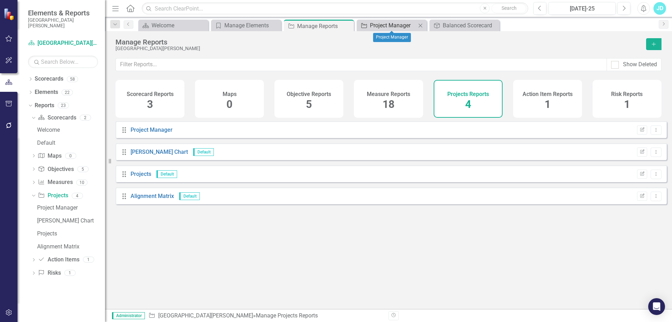
click at [394, 28] on div "Project Manager" at bounding box center [393, 25] width 46 height 9
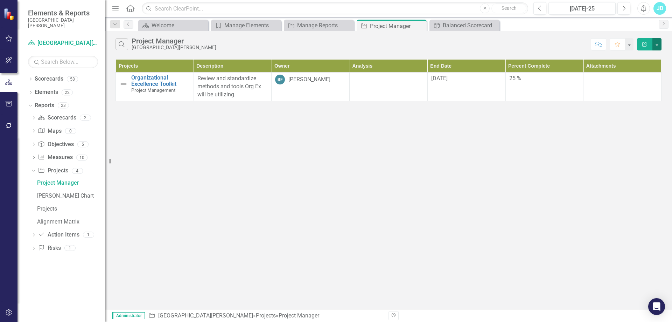
click at [658, 48] on button "button" at bounding box center [656, 44] width 9 height 12
click at [655, 54] on link "Edit Report Edit Report" at bounding box center [633, 57] width 55 height 13
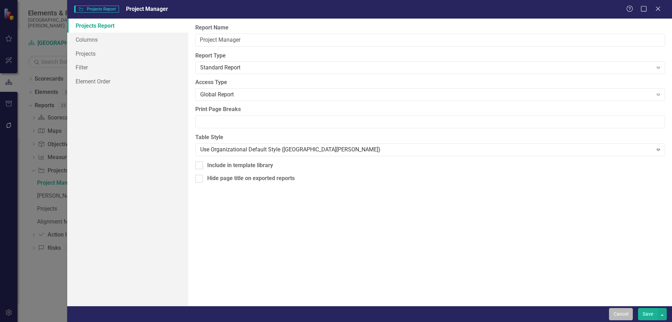
click at [614, 311] on button "Cancel" at bounding box center [621, 314] width 24 height 12
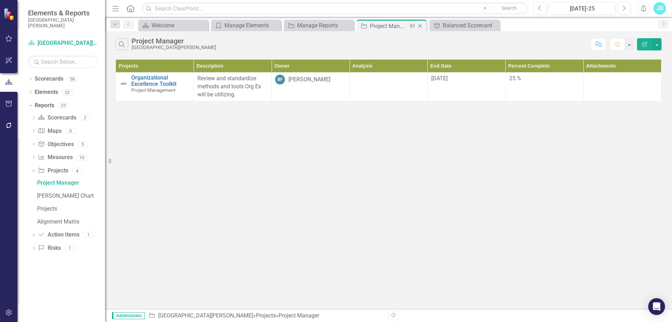
click at [419, 27] on icon "Close" at bounding box center [420, 26] width 7 height 6
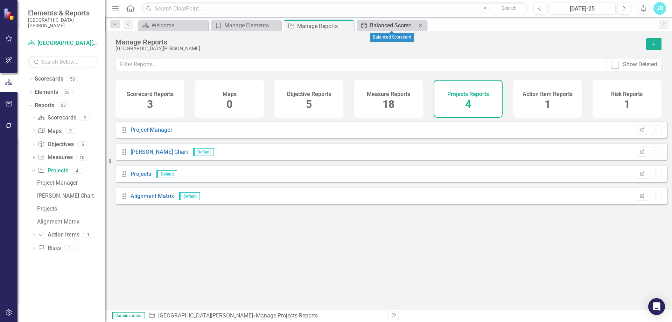
click at [385, 26] on div "Balanced Scorecard" at bounding box center [393, 25] width 46 height 9
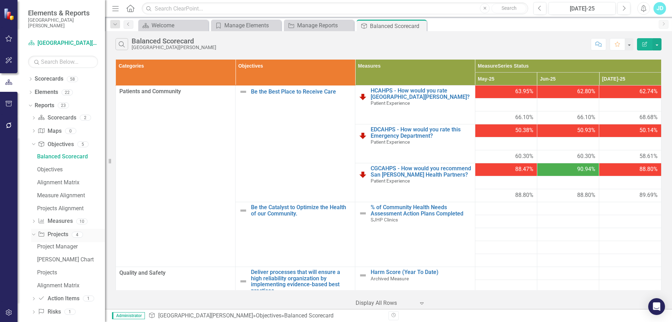
click at [34, 233] on icon "Dropdown" at bounding box center [33, 234] width 4 height 5
click at [32, 93] on icon "Dropdown" at bounding box center [30, 93] width 5 height 4
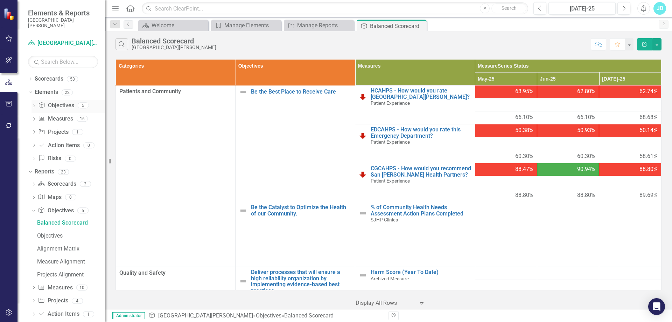
click at [34, 105] on icon "Dropdown" at bounding box center [34, 106] width 5 height 4
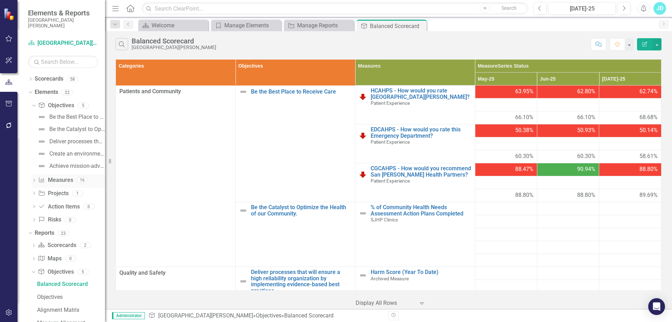
click at [34, 181] on icon at bounding box center [34, 180] width 2 height 3
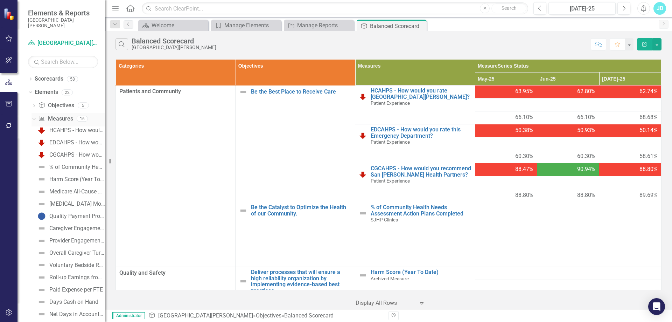
click at [35, 118] on icon at bounding box center [33, 119] width 3 height 2
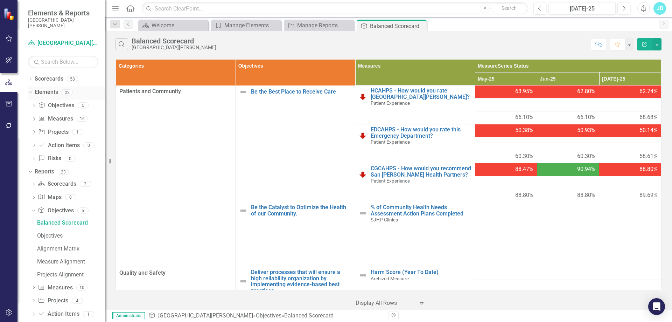
click at [45, 89] on link "Elements" at bounding box center [46, 92] width 23 height 8
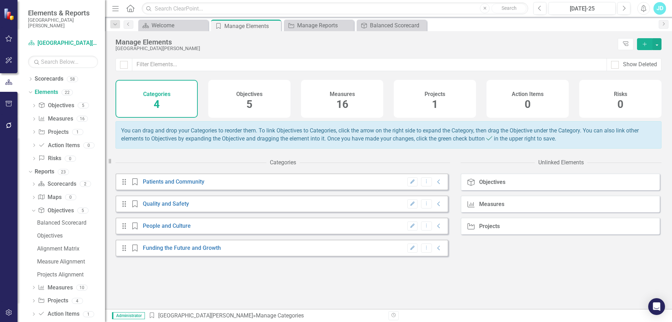
click at [429, 98] on div "Projects 1" at bounding box center [435, 99] width 82 height 38
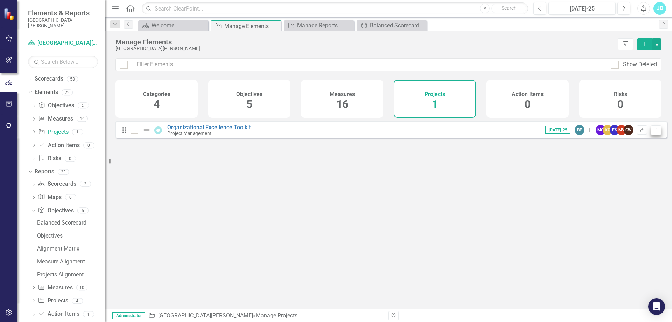
click at [651, 135] on button "Dropdown Menu" at bounding box center [656, 129] width 11 height 9
click at [375, 195] on div "Looks like you don't have any Projects set up yet. Why don't you add an Project…" at bounding box center [391, 206] width 551 height 170
click at [29, 78] on icon "Dropdown" at bounding box center [30, 80] width 5 height 4
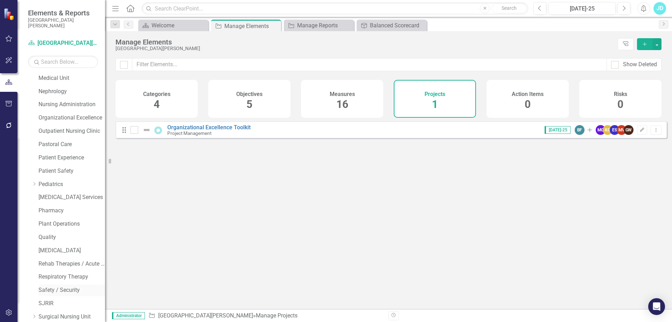
scroll to position [560, 0]
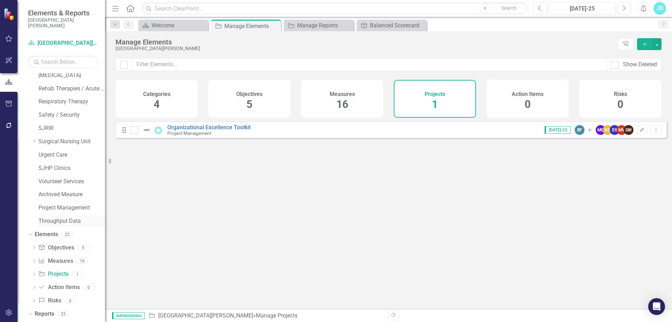
click at [71, 222] on link "Throughput Data" at bounding box center [72, 221] width 67 height 8
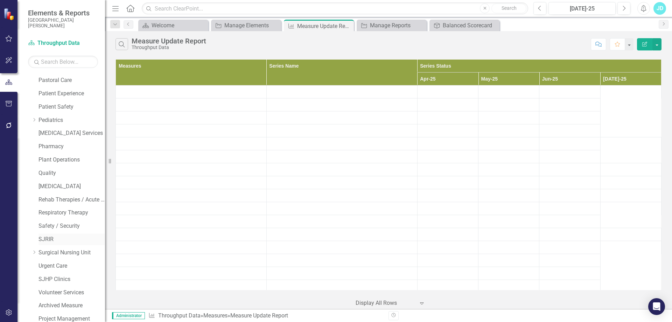
scroll to position [554, 0]
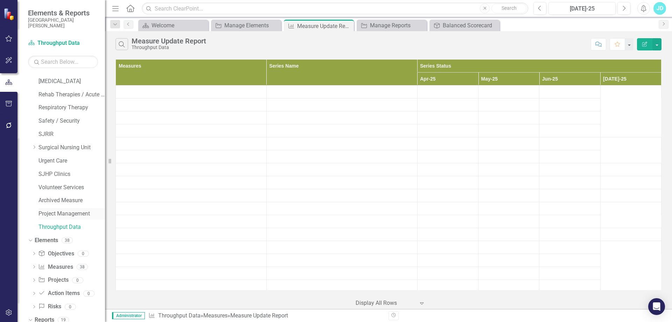
click at [70, 214] on link "Project Management" at bounding box center [72, 214] width 67 height 8
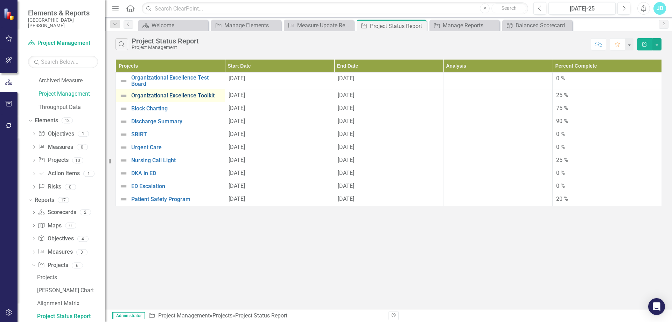
click at [189, 94] on link "Organizational Excellence Toolkit" at bounding box center [176, 95] width 90 height 6
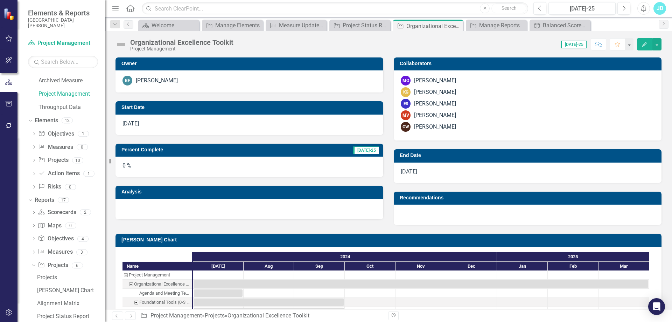
checkbox input "true"
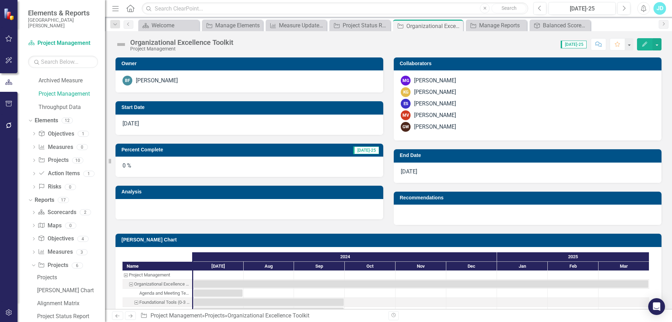
checkbox input "true"
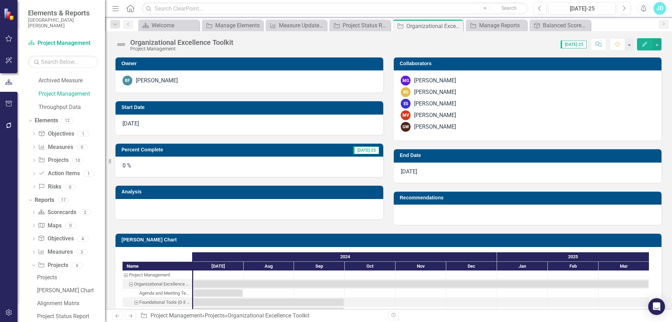
checkbox input "true"
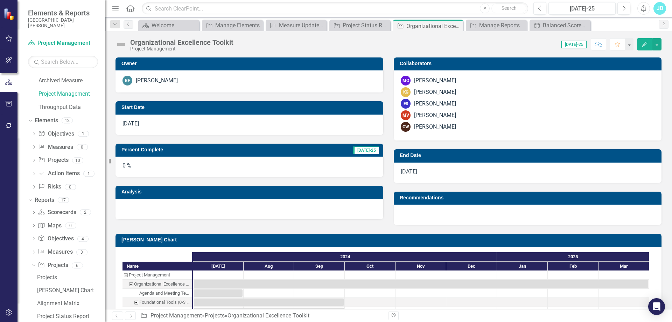
checkbox input "true"
click at [660, 44] on button "button" at bounding box center [656, 44] width 9 height 12
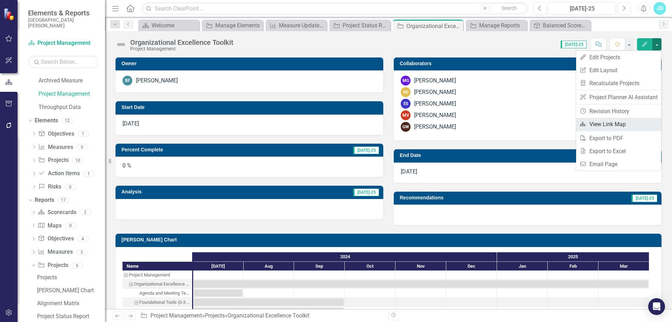
click at [619, 120] on link "Link Map View Link Map" at bounding box center [618, 124] width 85 height 13
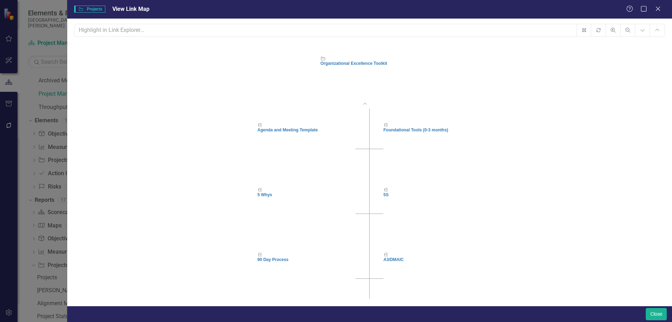
click at [370, 111] on foreignobject "Collapse Chart" at bounding box center [370, 109] width 14 height 14
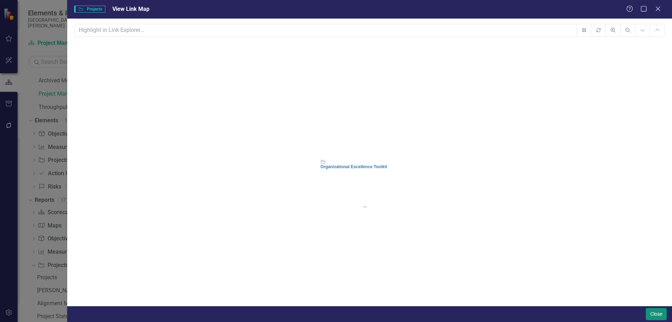
click at [658, 314] on button "Close" at bounding box center [656, 314] width 21 height 12
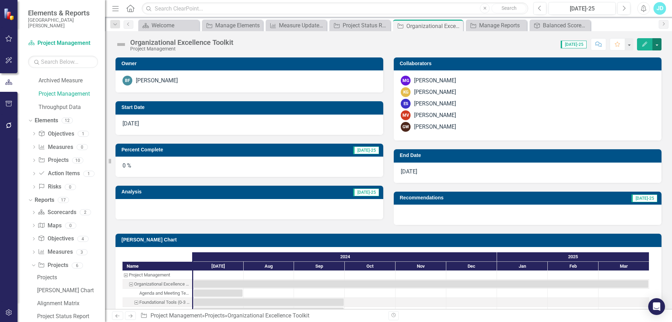
click at [659, 47] on button "button" at bounding box center [656, 44] width 9 height 12
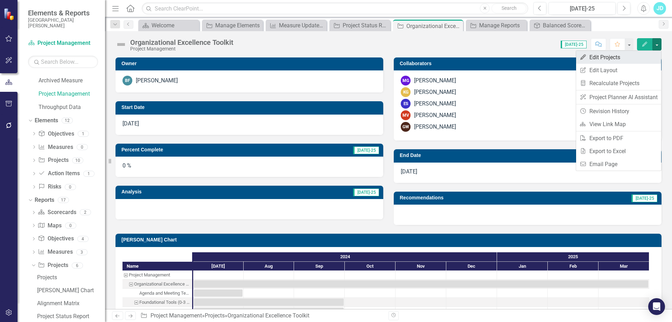
click at [637, 54] on link "Edit Edit Projects" at bounding box center [618, 57] width 85 height 13
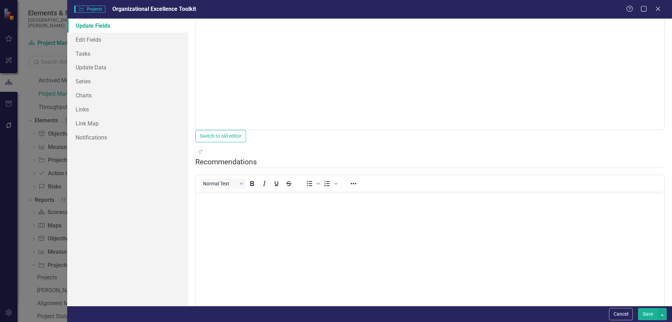
scroll to position [151, 0]
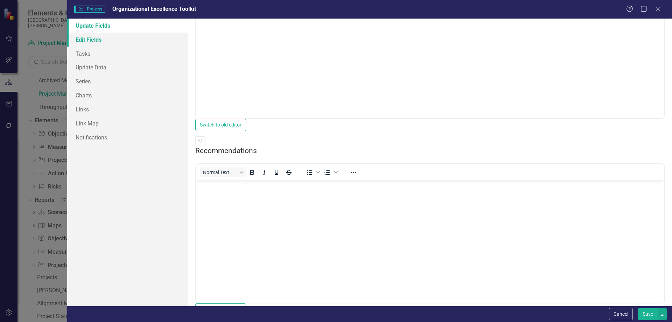
click at [110, 39] on link "Edit Fields" at bounding box center [127, 40] width 121 height 14
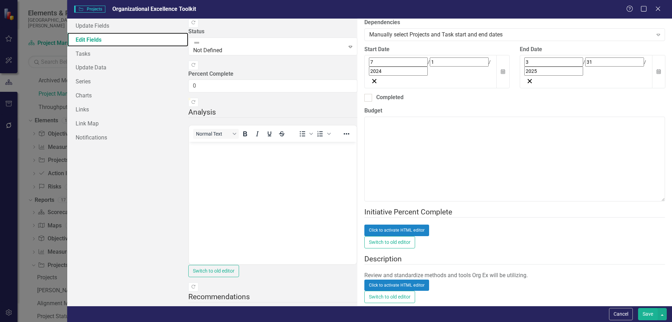
scroll to position [315, 0]
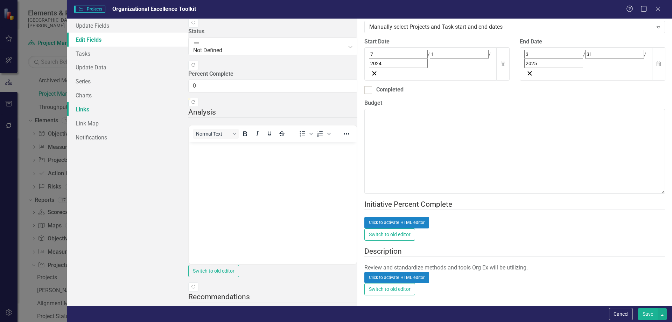
click at [81, 104] on link "Links" at bounding box center [127, 109] width 121 height 14
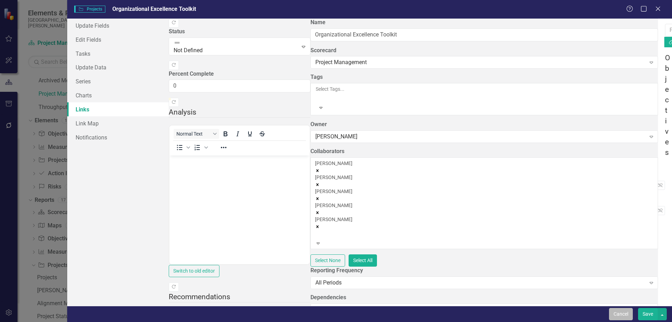
click at [617, 314] on button "Cancel" at bounding box center [621, 314] width 24 height 12
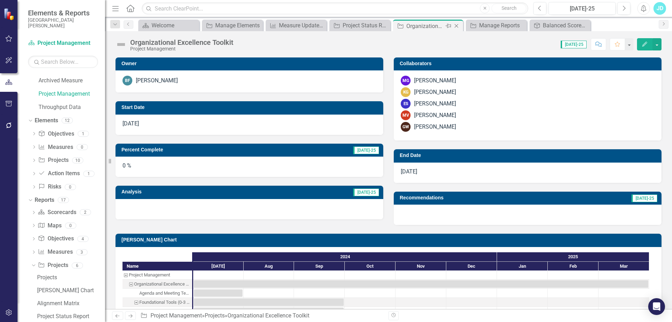
click at [456, 24] on icon "Close" at bounding box center [456, 26] width 7 height 6
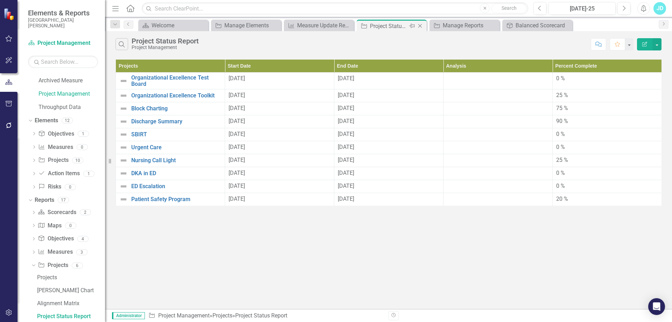
click at [421, 25] on icon at bounding box center [420, 26] width 4 height 4
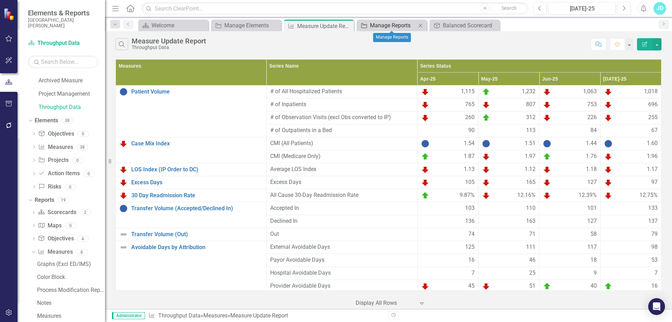
scroll to position [712, 0]
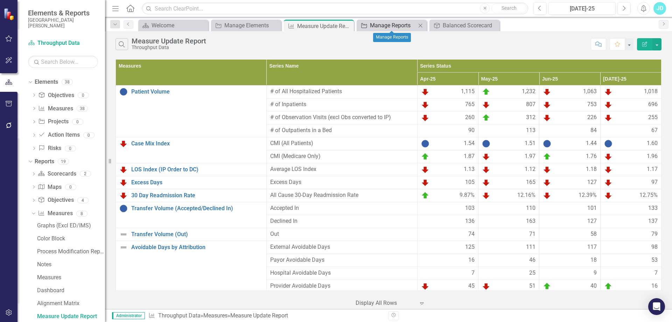
click at [381, 23] on div "Manage Reports" at bounding box center [393, 25] width 46 height 9
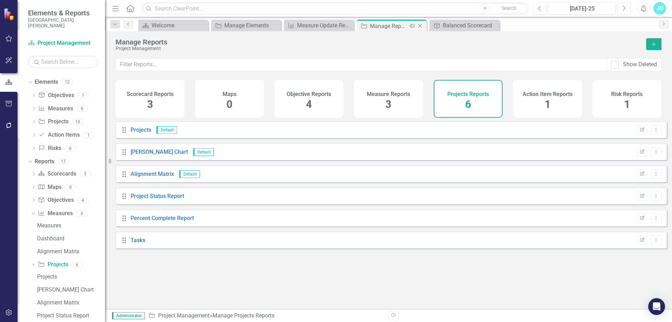
click at [420, 26] on icon "Close" at bounding box center [420, 26] width 7 height 6
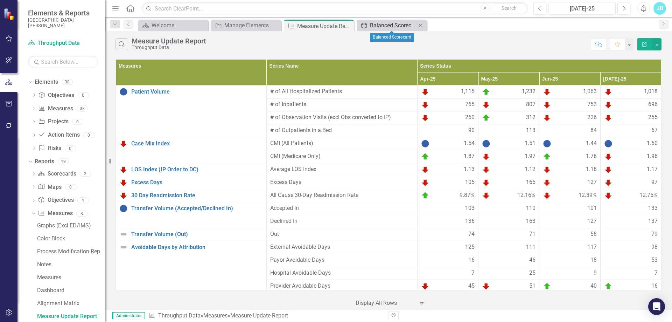
click at [394, 26] on div "Balanced Scorecard" at bounding box center [393, 25] width 46 height 9
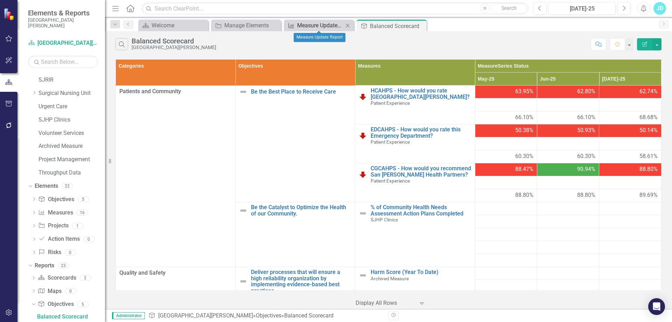
click at [317, 24] on div "Measure Update Report" at bounding box center [320, 25] width 46 height 9
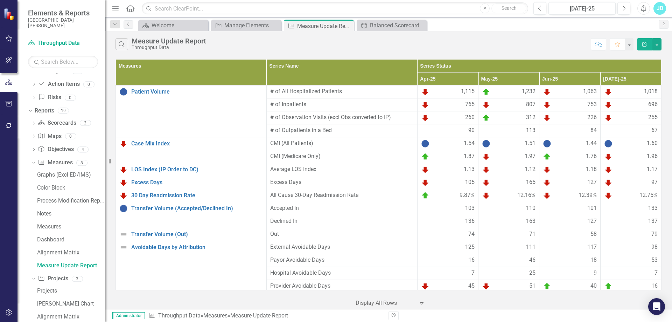
scroll to position [712, 0]
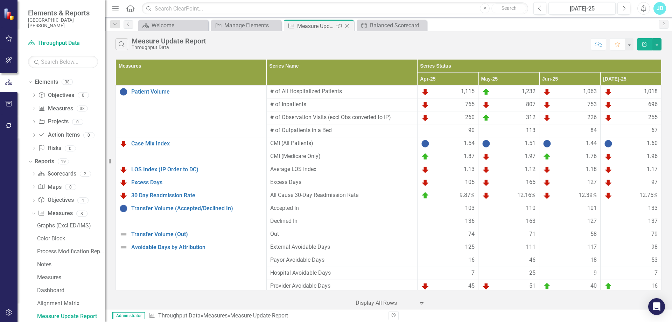
click at [349, 24] on icon "Close" at bounding box center [347, 26] width 7 height 6
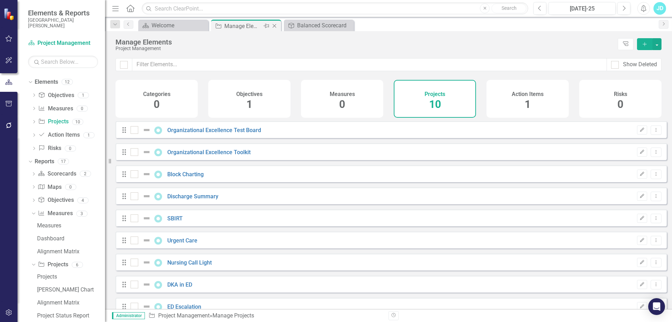
checkbox input "false"
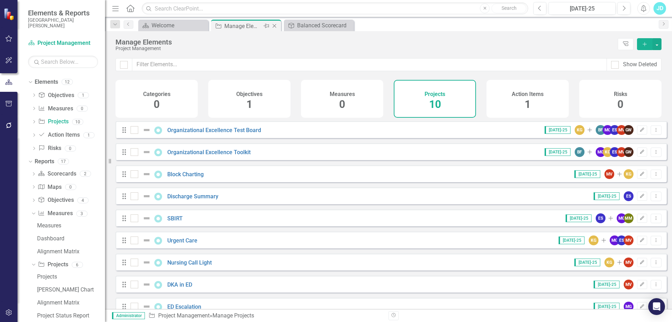
click at [240, 25] on div "Manage Elements" at bounding box center [242, 26] width 37 height 9
click at [274, 25] on icon "Close" at bounding box center [274, 26] width 7 height 6
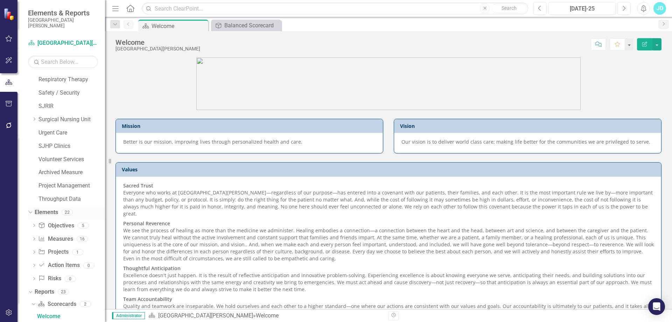
click at [32, 212] on div "Dropdown" at bounding box center [29, 211] width 6 height 5
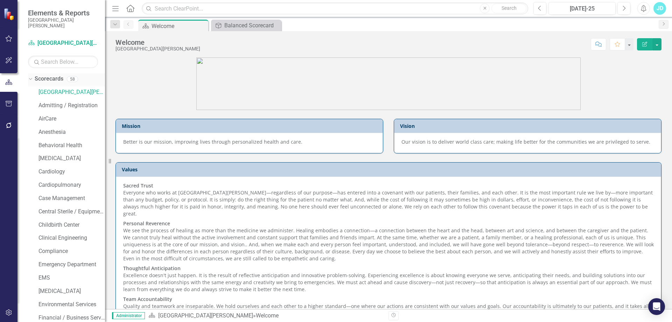
click at [32, 79] on div "Dropdown" at bounding box center [29, 78] width 6 height 5
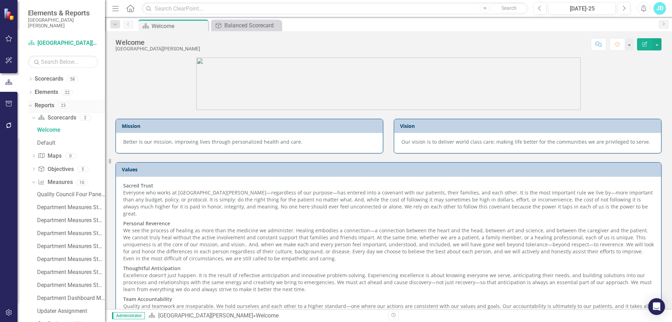
click at [30, 106] on icon at bounding box center [30, 106] width 3 height 2
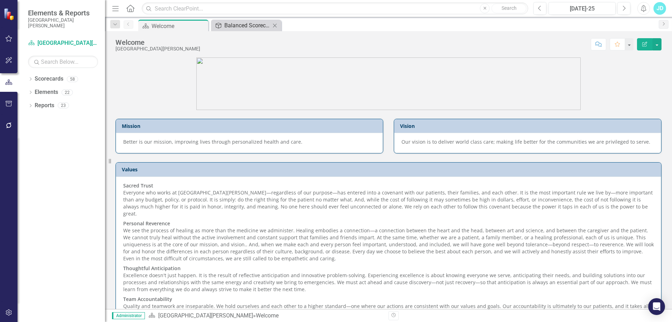
click at [251, 27] on div "Balanced Scorecard" at bounding box center [247, 25] width 46 height 9
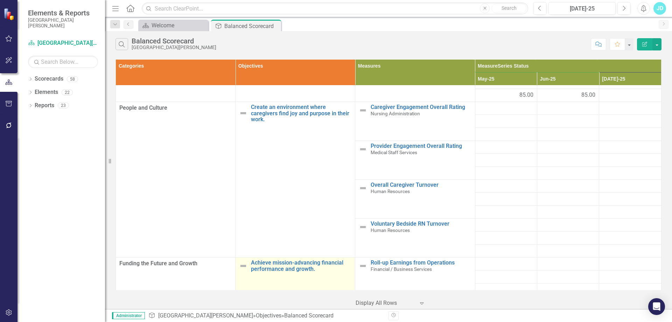
scroll to position [508, 0]
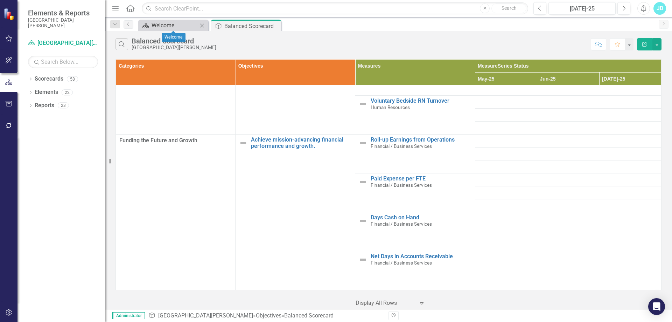
click at [156, 29] on div "Welcome" at bounding box center [175, 25] width 46 height 9
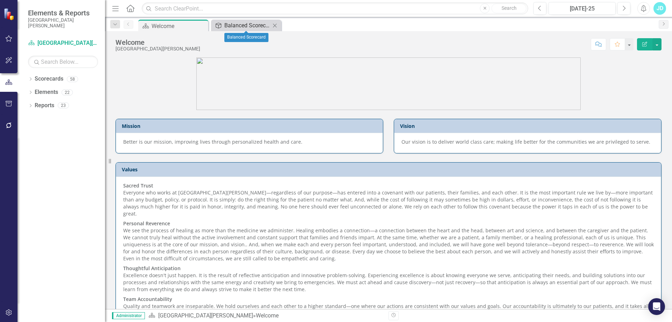
click at [251, 26] on div "Balanced Scorecard" at bounding box center [247, 25] width 46 height 9
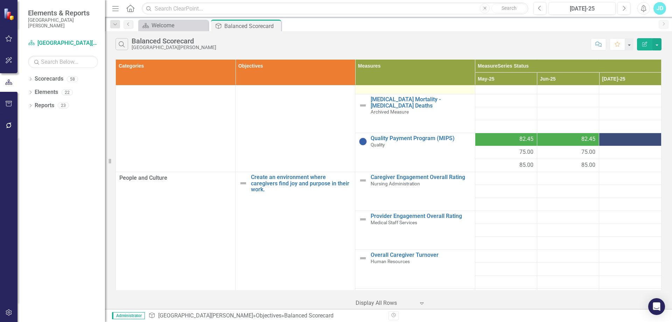
scroll to position [350, 0]
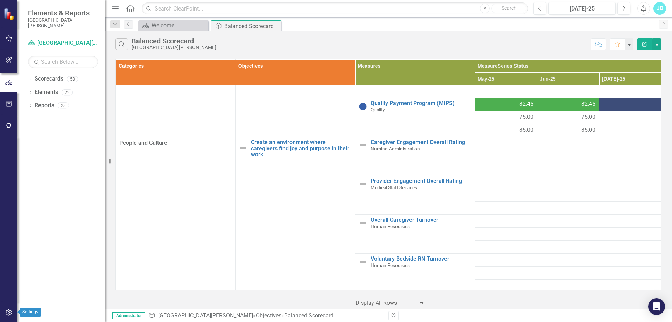
click at [14, 311] on button "button" at bounding box center [9, 312] width 16 height 15
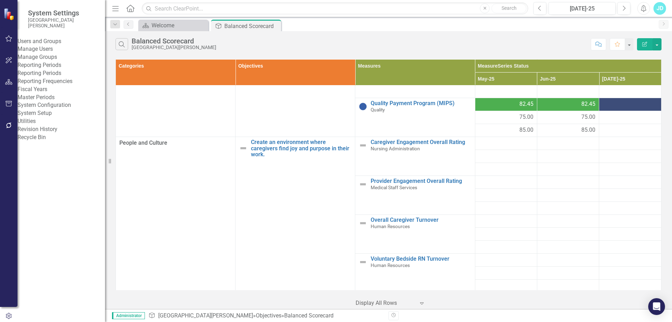
click at [40, 117] on link "System Setup" at bounding box center [62, 113] width 88 height 8
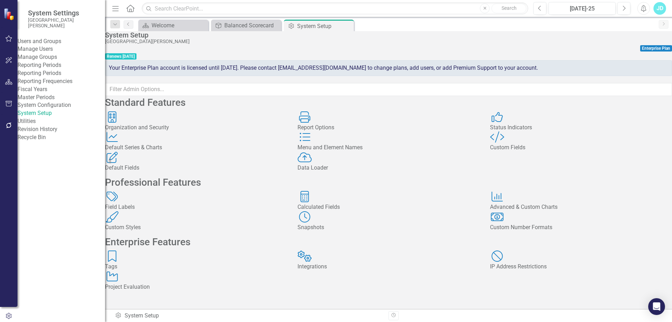
click at [334, 152] on div "Menu and Element Names" at bounding box center [389, 148] width 182 height 8
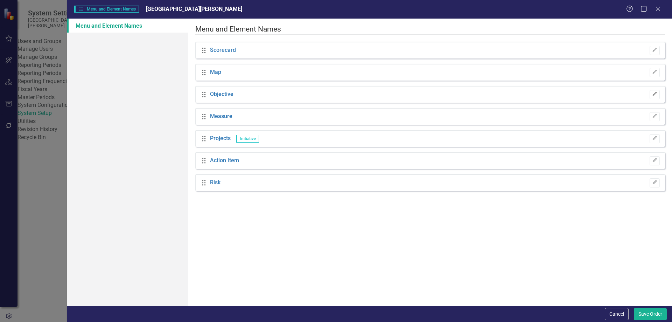
click at [652, 92] on icon "Edit" at bounding box center [654, 94] width 5 height 4
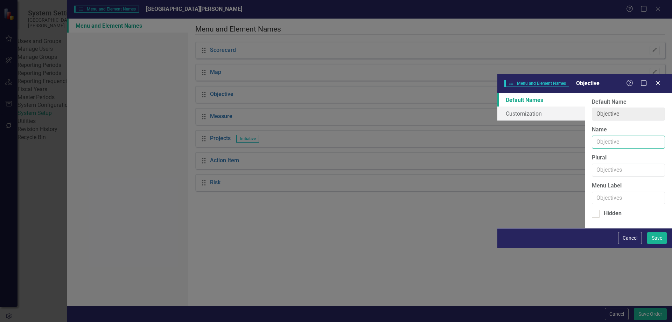
click at [592, 135] on input "Name" at bounding box center [628, 141] width 73 height 13
type input "Objective 3"
click at [659, 244] on button "Save" at bounding box center [657, 238] width 20 height 12
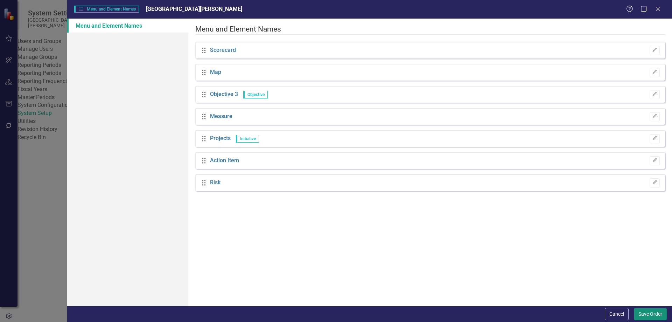
click at [658, 312] on button "Save Order" at bounding box center [650, 314] width 33 height 12
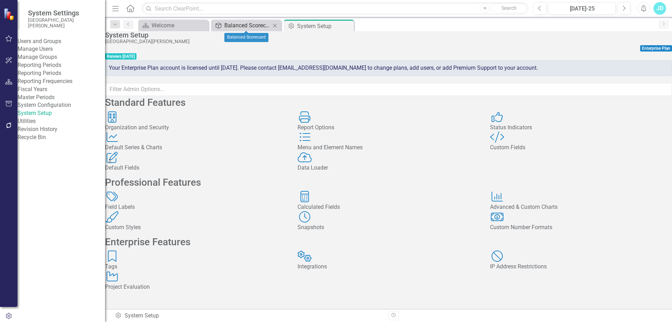
click at [235, 27] on div "Balanced Scorecard" at bounding box center [247, 25] width 46 height 9
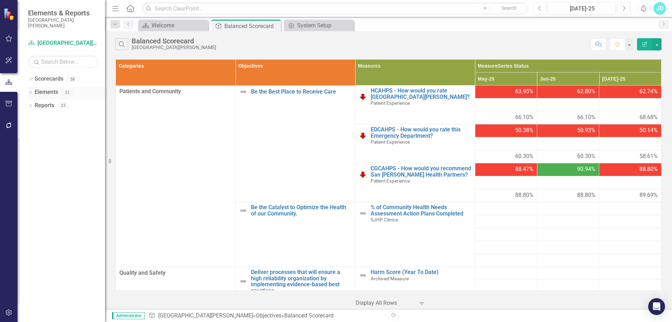
click at [29, 92] on icon "Dropdown" at bounding box center [30, 93] width 5 height 4
click at [33, 104] on div "Dropdown" at bounding box center [34, 106] width 5 height 6
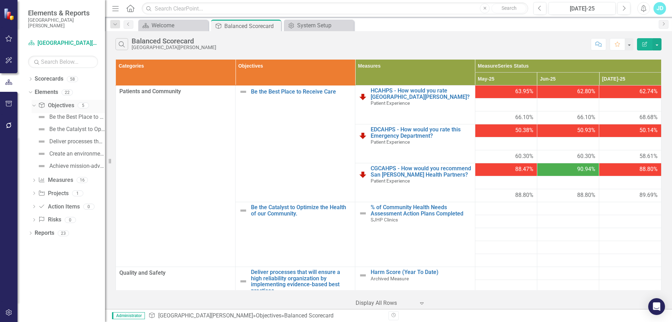
click at [33, 104] on icon "Dropdown" at bounding box center [33, 105] width 4 height 5
click at [31, 93] on icon "Dropdown" at bounding box center [30, 92] width 4 height 5
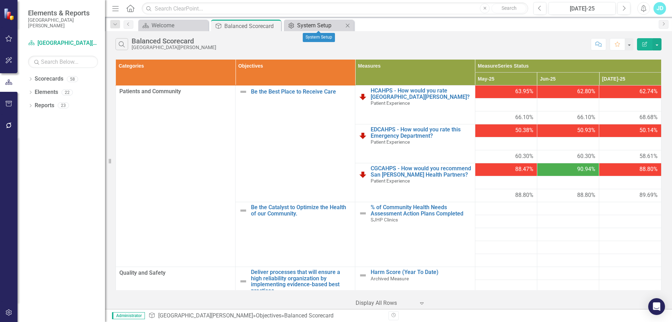
click at [315, 25] on div "System Setup" at bounding box center [320, 25] width 46 height 9
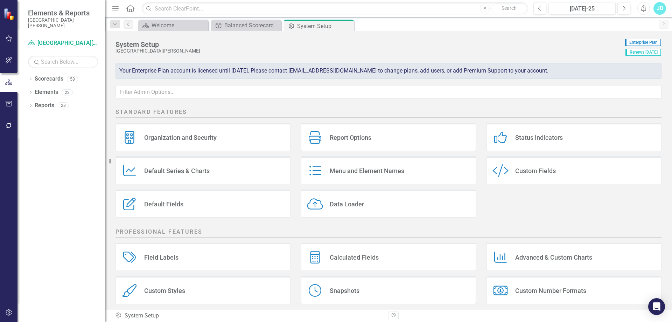
click at [342, 176] on div "Menu and Element Names Menu and Element Names" at bounding box center [388, 170] width 175 height 28
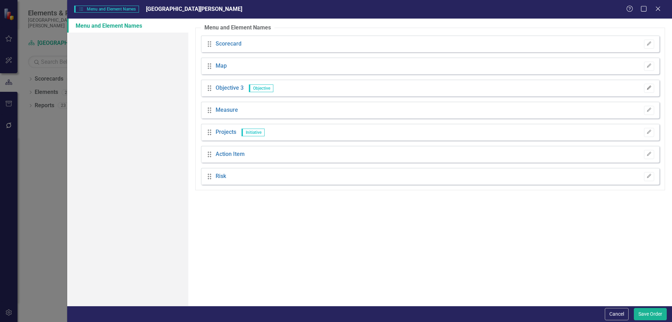
click at [650, 88] on icon "Edit" at bounding box center [648, 88] width 5 height 4
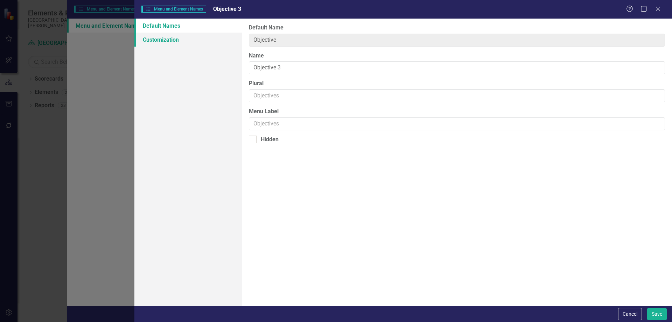
click at [168, 42] on link "Customization" at bounding box center [187, 40] width 107 height 14
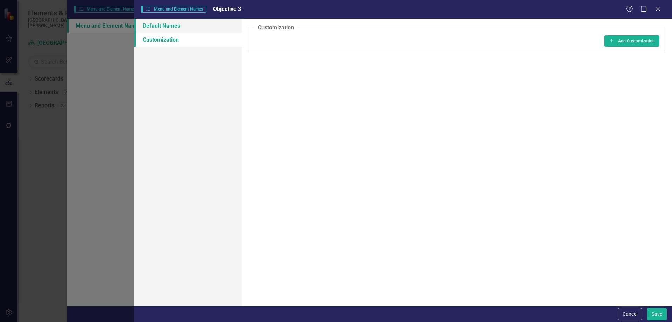
click at [159, 29] on link "Default Names" at bounding box center [187, 26] width 107 height 14
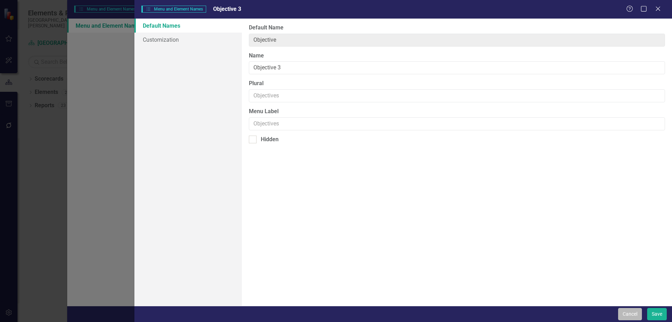
click at [630, 315] on button "Cancel" at bounding box center [630, 314] width 24 height 12
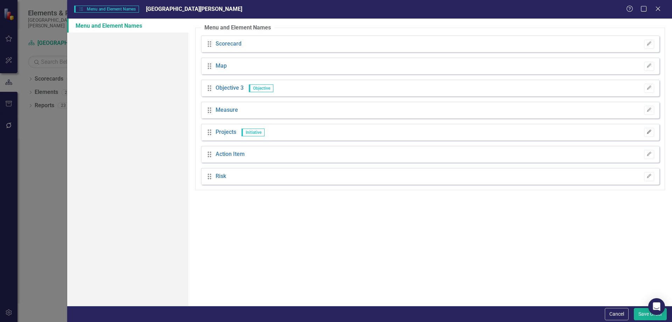
click at [647, 132] on icon "Edit" at bounding box center [648, 132] width 5 height 4
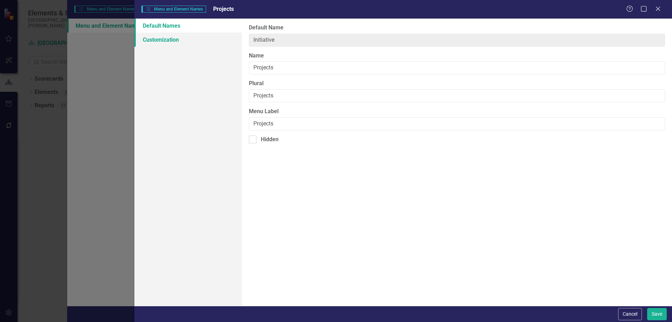
click at [161, 44] on link "Customization" at bounding box center [187, 40] width 107 height 14
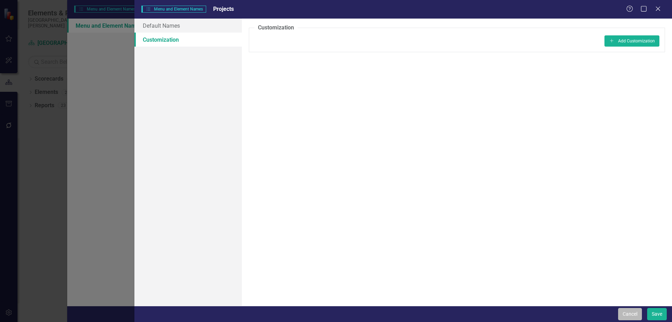
click at [631, 311] on button "Cancel" at bounding box center [630, 314] width 24 height 12
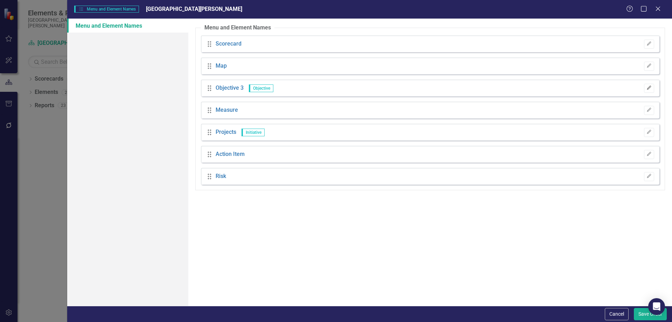
click at [649, 86] on icon "Edit" at bounding box center [648, 88] width 5 height 4
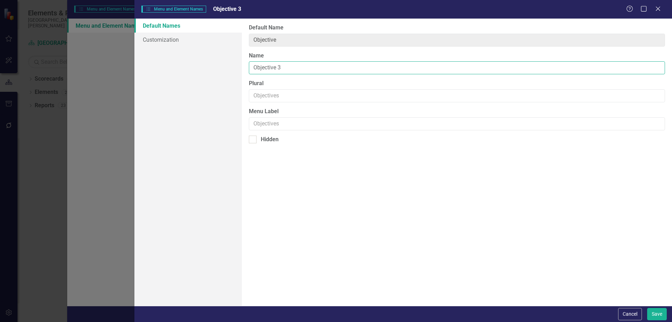
drag, startPoint x: 290, startPoint y: 69, endPoint x: 238, endPoint y: 65, distance: 52.3
click at [238, 65] on div "Default Names Customization From this page, you can rename (and optionally hide…" at bounding box center [403, 162] width 538 height 287
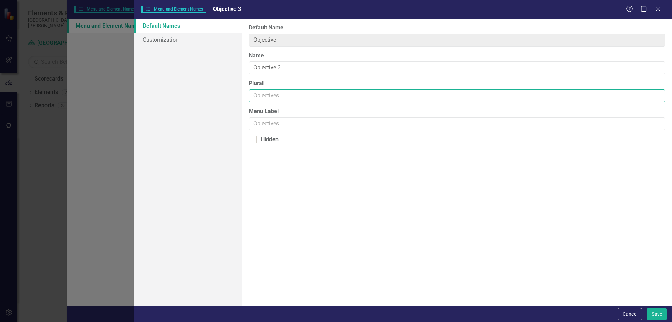
click at [260, 95] on input "Plural" at bounding box center [457, 95] width 416 height 13
paste input "Objective 3"
type input "Objective 3"
click at [264, 123] on input "Menu Label" at bounding box center [457, 123] width 416 height 13
paste input "Objective 3"
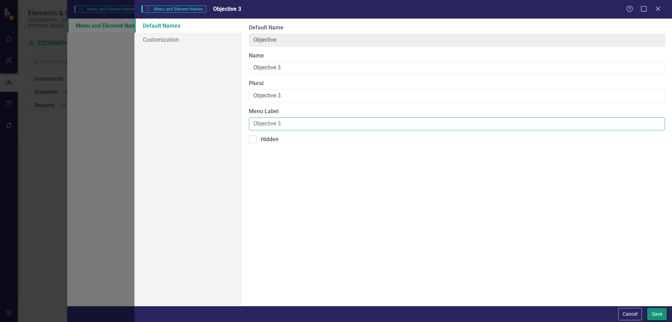
type input "Objective 3"
click at [655, 310] on button "Save" at bounding box center [657, 314] width 20 height 12
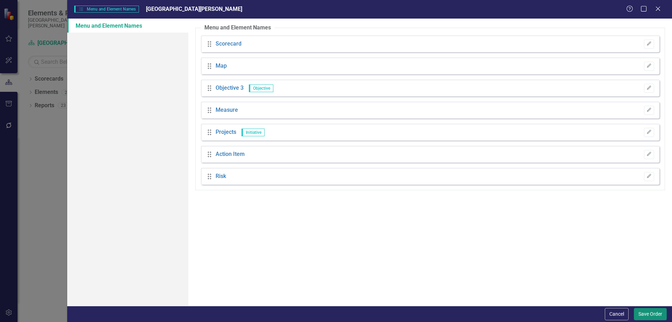
click at [645, 314] on button "Save Order" at bounding box center [650, 314] width 33 height 12
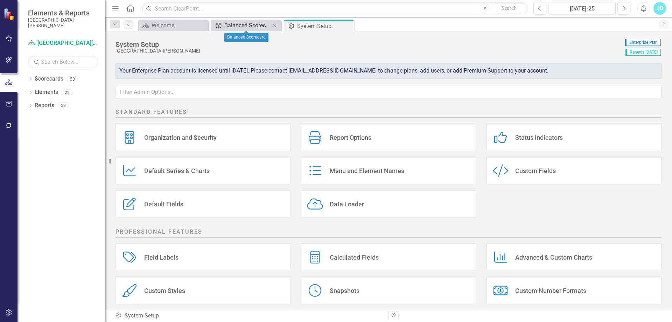
click at [242, 27] on div "Balanced Scorecard" at bounding box center [247, 25] width 46 height 9
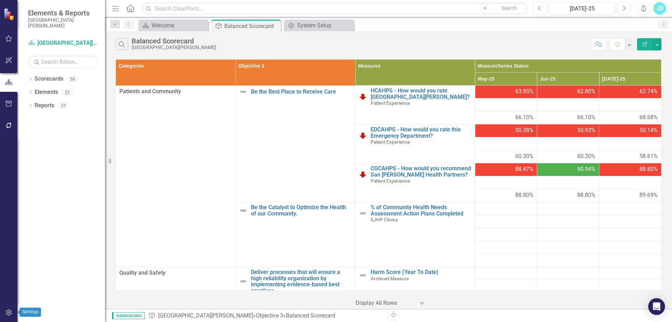
click at [11, 311] on icon "button" at bounding box center [8, 312] width 7 height 6
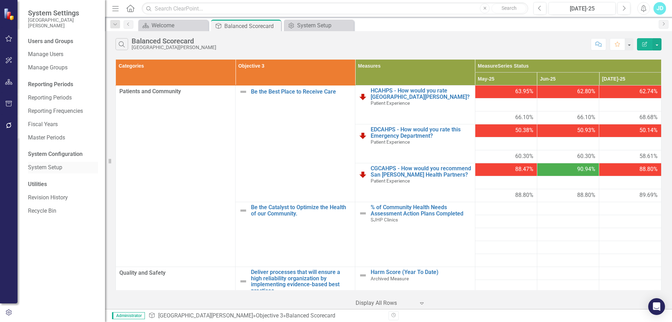
click at [61, 170] on link "System Setup" at bounding box center [63, 167] width 70 height 8
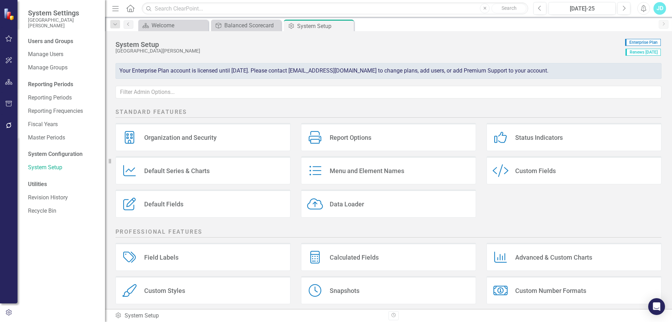
click at [352, 174] on div "Menu and Element Names" at bounding box center [367, 171] width 75 height 8
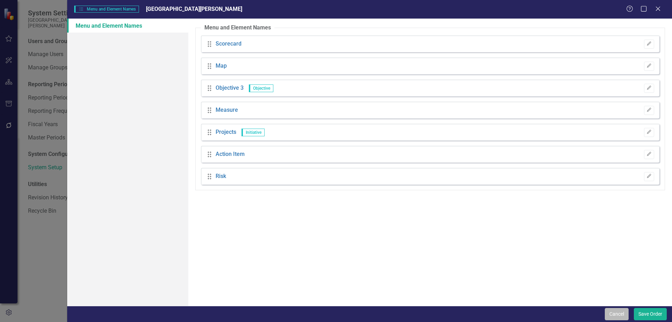
click at [618, 317] on button "Cancel" at bounding box center [617, 314] width 24 height 12
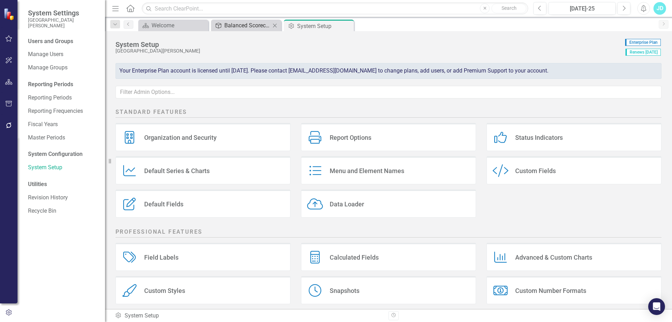
click at [242, 23] on div "Balanced Scorecard" at bounding box center [247, 25] width 46 height 9
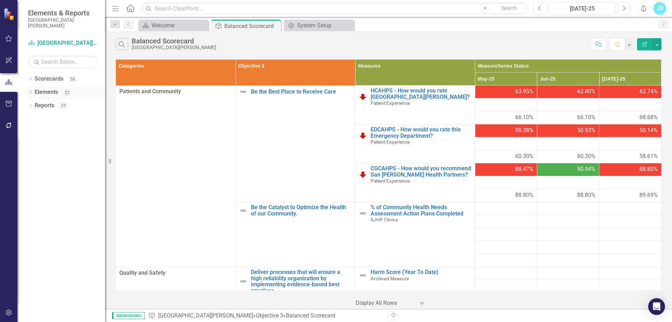
click at [31, 92] on icon at bounding box center [31, 92] width 2 height 3
click at [31, 107] on div "Dropdown Objective 3 Objective 3 5 Be the Best Place to Receive Care Be the Cat…" at bounding box center [66, 133] width 77 height 66
click at [34, 104] on icon "Dropdown" at bounding box center [34, 106] width 5 height 4
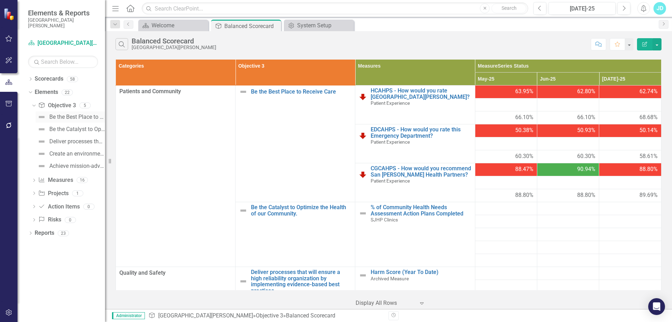
click at [73, 116] on div "Be the Best Place to Receive Care" at bounding box center [77, 117] width 56 height 6
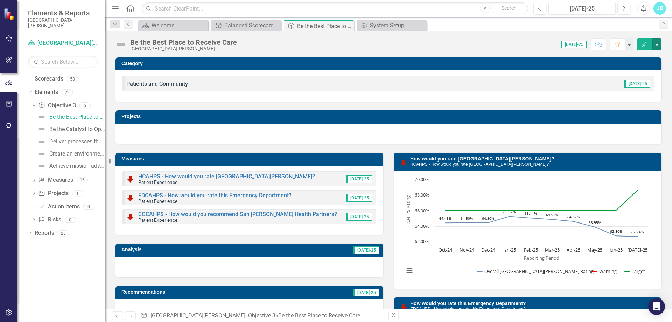
click at [658, 46] on button "button" at bounding box center [656, 44] width 9 height 12
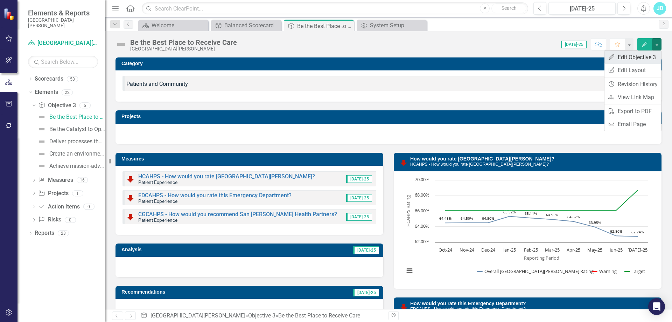
click at [650, 55] on link "Edit Edit Objective 3" at bounding box center [632, 57] width 57 height 13
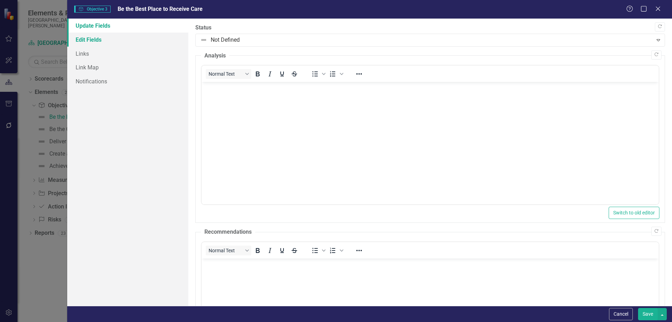
click at [107, 42] on link "Edit Fields" at bounding box center [127, 40] width 121 height 14
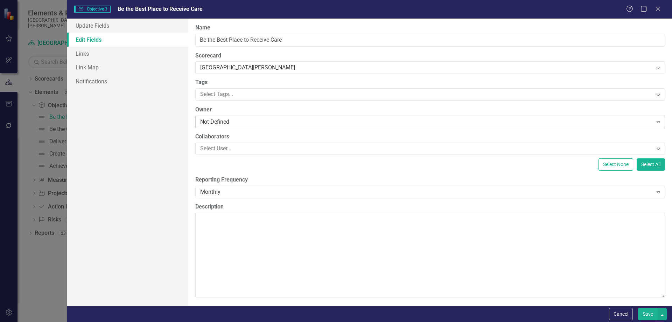
click at [256, 122] on div "Not Defined" at bounding box center [426, 122] width 453 height 8
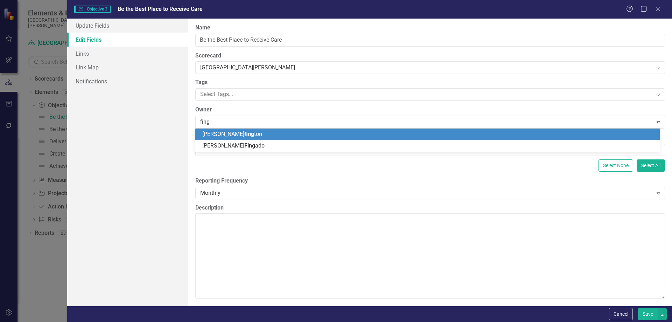
type input "finga"
click at [249, 132] on div "Beth Finga do" at bounding box center [428, 134] width 453 height 8
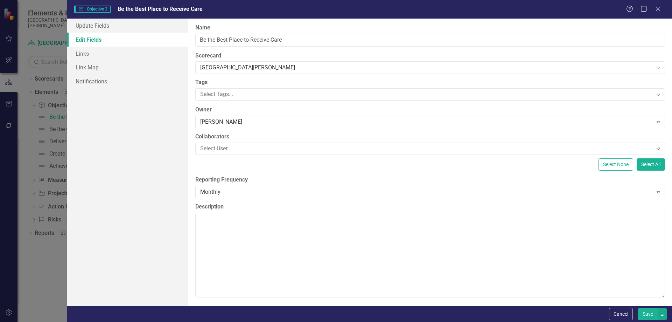
click at [646, 313] on button "Save" at bounding box center [648, 314] width 20 height 12
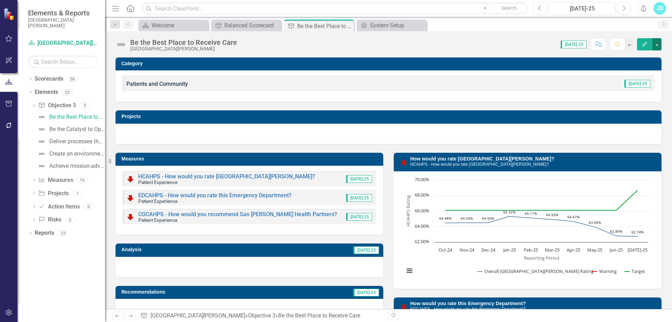
click at [658, 44] on button "button" at bounding box center [656, 44] width 9 height 12
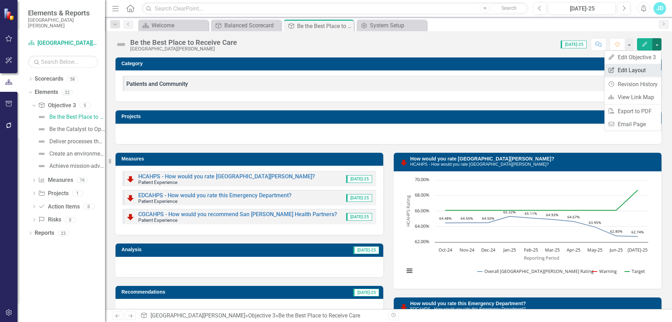
click at [634, 67] on link "Edit Report Edit Layout" at bounding box center [632, 70] width 57 height 13
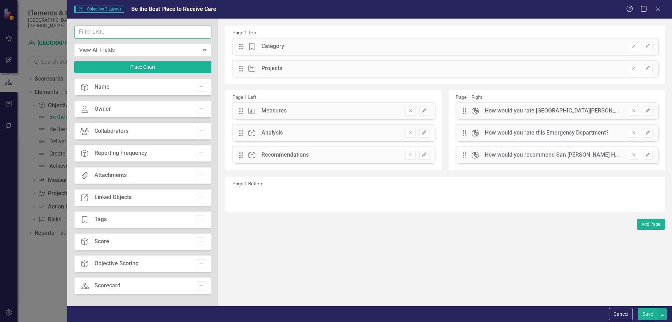
click at [110, 34] on input "text" at bounding box center [142, 32] width 137 height 13
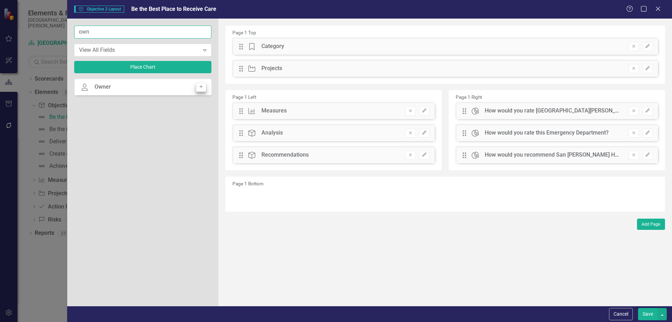
type input "own"
click at [202, 87] on icon "Add" at bounding box center [200, 87] width 5 height 4
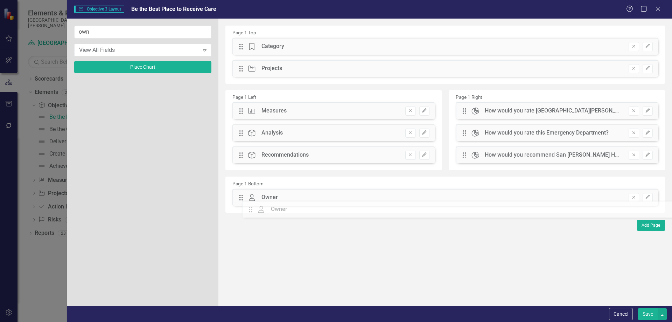
drag, startPoint x: 242, startPoint y: 46, endPoint x: 256, endPoint y: 209, distance: 163.4
click at [649, 312] on button "Save" at bounding box center [648, 314] width 20 height 12
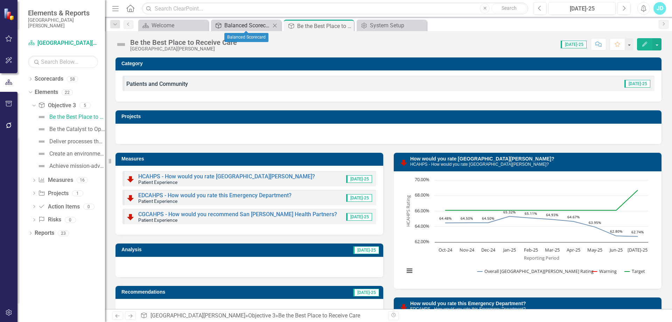
click at [240, 24] on div "Balanced Scorecard" at bounding box center [247, 25] width 46 height 9
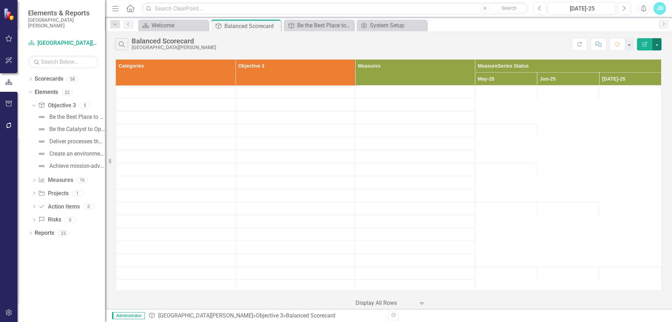
click at [657, 45] on button "button" at bounding box center [656, 44] width 9 height 12
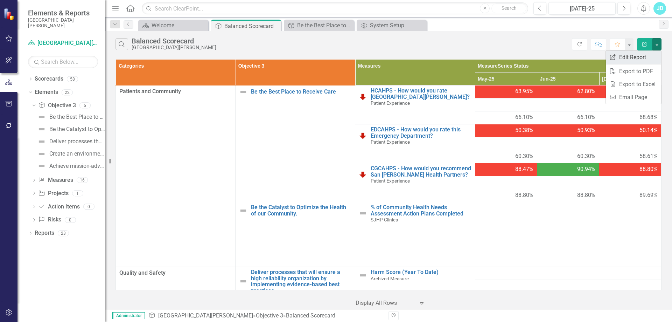
click at [638, 55] on link "Edit Report Edit Report" at bounding box center [633, 57] width 55 height 13
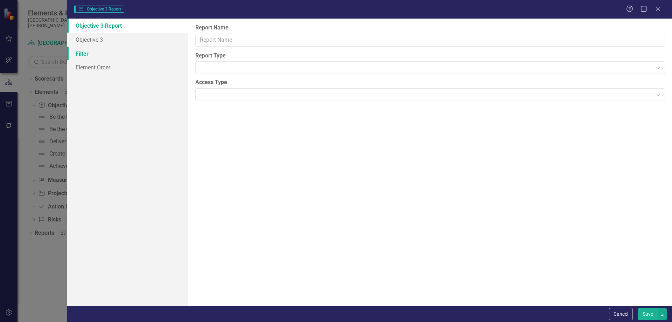
type input "Balanced Scorecard"
click at [92, 42] on link "Objective 3" at bounding box center [127, 40] width 121 height 14
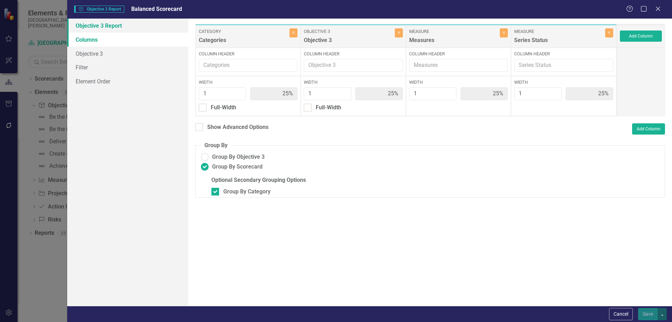
click at [93, 28] on link "Objective 3 Report" at bounding box center [127, 26] width 121 height 14
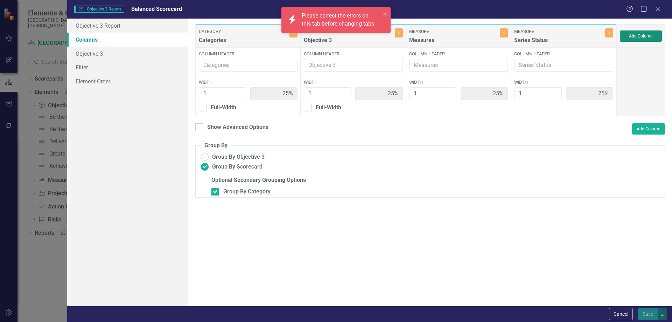
click at [647, 35] on button "Add Column" at bounding box center [641, 35] width 42 height 11
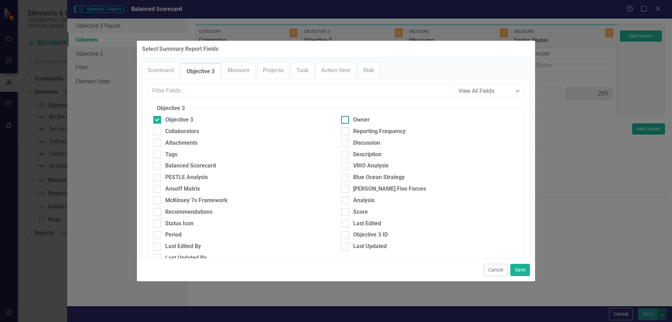
click at [345, 121] on div at bounding box center [345, 120] width 8 height 8
click at [345, 120] on input "Owner" at bounding box center [343, 118] width 5 height 5
checkbox input "true"
click at [521, 268] on button "Save" at bounding box center [520, 270] width 20 height 12
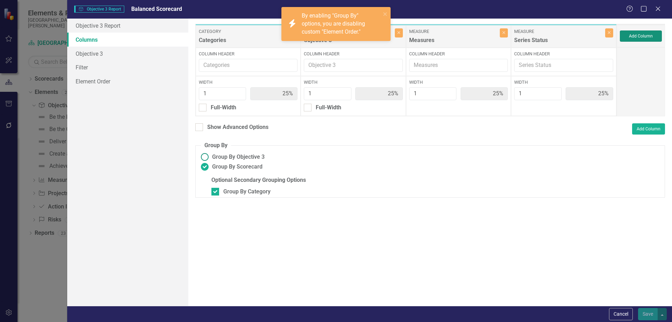
type input "20%"
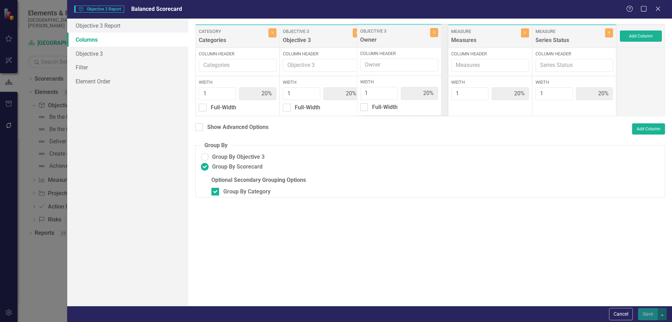
drag, startPoint x: 552, startPoint y: 39, endPoint x: 377, endPoint y: 39, distance: 175.0
click at [377, 39] on div "Category Categories Close Column Header Width 1 20% Full-Width Objective 3 Obje…" at bounding box center [405, 70] width 421 height 92
click at [91, 55] on link "Objective 3" at bounding box center [127, 54] width 121 height 14
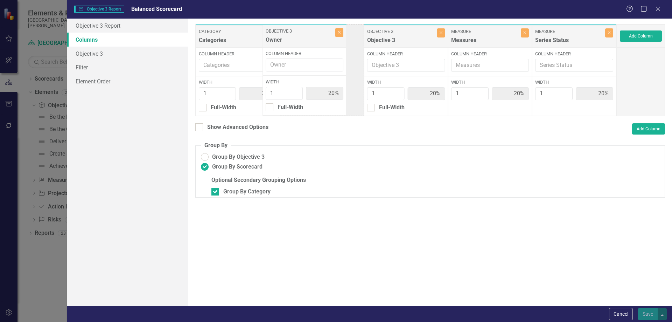
drag, startPoint x: 390, startPoint y: 37, endPoint x: 288, endPoint y: 36, distance: 101.5
click at [288, 36] on div "Category Categories Close Column Header Width 1 20% Full-Width Objective 3 Obje…" at bounding box center [405, 70] width 421 height 92
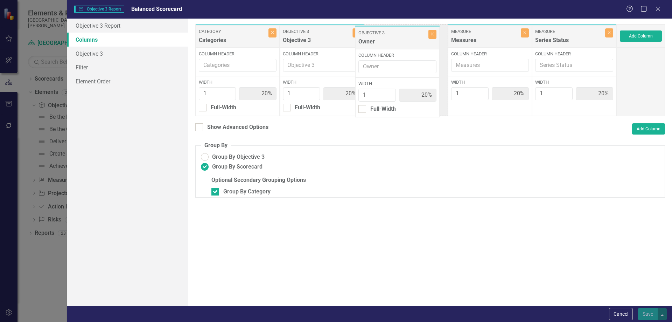
drag, startPoint x: 298, startPoint y: 36, endPoint x: 375, endPoint y: 37, distance: 77.0
click at [375, 37] on div "Category Categories Close Column Header Width 1 20% Full-Width Objective 3 Owne…" at bounding box center [405, 70] width 421 height 92
click at [96, 51] on link "Objective 3" at bounding box center [127, 54] width 121 height 14
click at [92, 26] on link "Objective 3 Report" at bounding box center [127, 26] width 121 height 14
click at [90, 66] on link "Filter" at bounding box center [127, 67] width 121 height 14
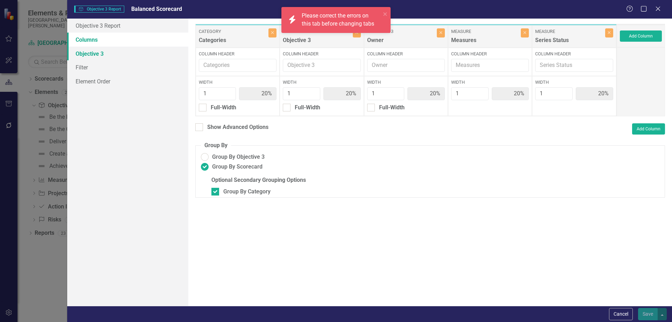
click at [90, 52] on link "Objective 3" at bounding box center [127, 54] width 121 height 14
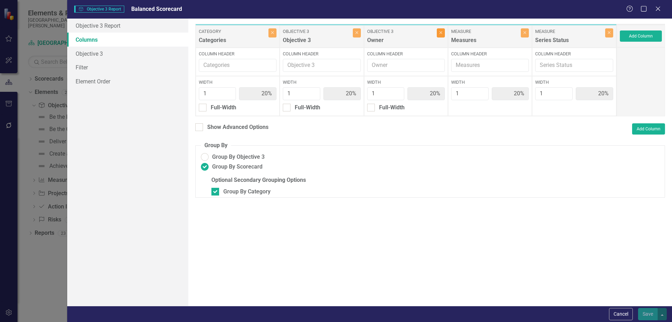
click at [438, 33] on button "Close" at bounding box center [441, 32] width 8 height 9
type input "25%"
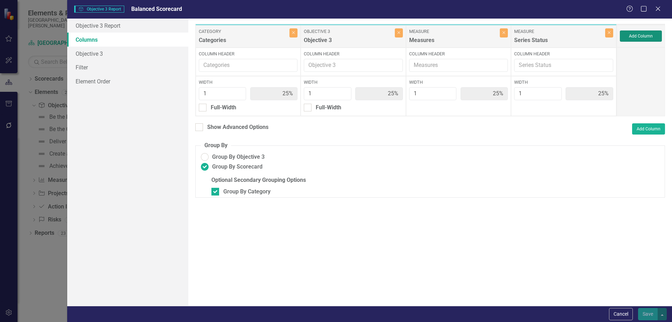
click at [630, 35] on button "Add Column" at bounding box center [641, 35] width 42 height 11
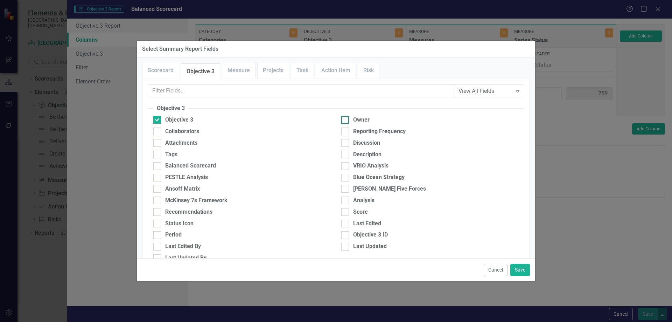
click at [342, 117] on input "Owner" at bounding box center [343, 118] width 5 height 5
checkbox input "true"
click at [520, 271] on button "Save" at bounding box center [520, 270] width 20 height 12
type input "20%"
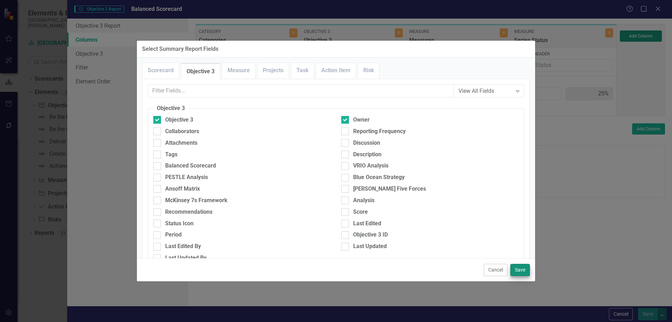
type input "20%"
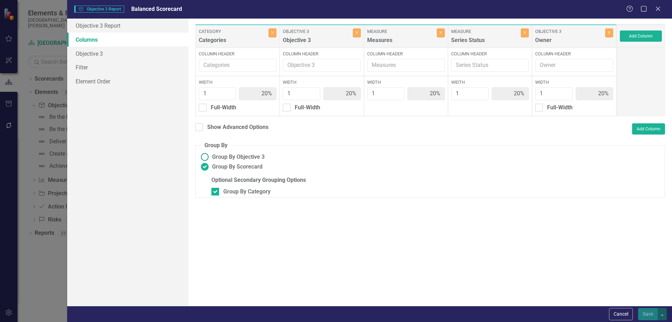
click at [205, 158] on ins at bounding box center [204, 157] width 11 height 11
click at [205, 158] on input "Group By Objective 3" at bounding box center [204, 157] width 11 height 11
radio input "true"
checkbox input "false"
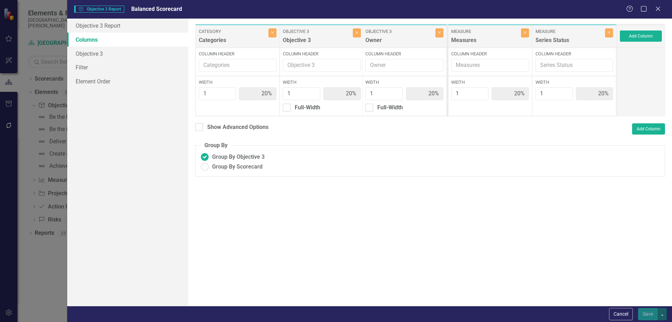
drag, startPoint x: 569, startPoint y: 40, endPoint x: 400, endPoint y: 40, distance: 169.8
click at [400, 40] on div "Category Categories Close Column Header Width 1 20% Objective 3 Objective 3 Clo…" at bounding box center [405, 70] width 421 height 92
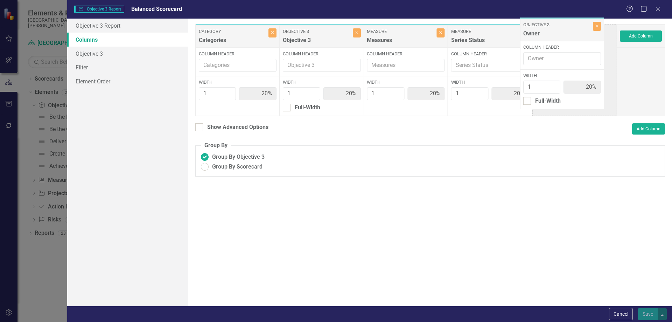
drag, startPoint x: 406, startPoint y: 38, endPoint x: 562, endPoint y: 32, distance: 156.3
click at [562, 32] on div "Category Categories Close Column Header Width 1 20% Objective 3 Objective 3 Clo…" at bounding box center [405, 70] width 421 height 92
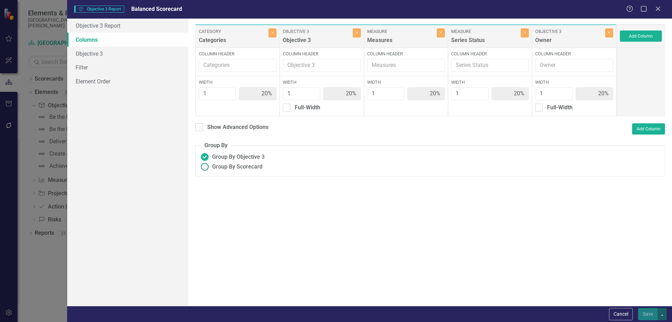
click at [203, 168] on ins at bounding box center [204, 166] width 11 height 11
click at [203, 168] on input "Group By Scorecard" at bounding box center [204, 166] width 11 height 11
radio input "true"
click at [216, 190] on div at bounding box center [215, 192] width 8 height 8
click at [216, 190] on input "Group By Category" at bounding box center [213, 190] width 5 height 5
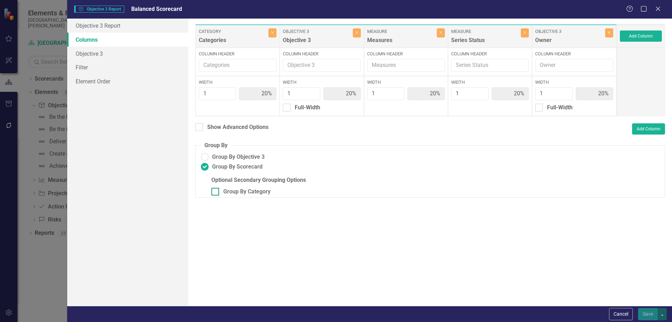
checkbox input "true"
click at [205, 154] on ins at bounding box center [204, 157] width 11 height 11
click at [205, 154] on input "Group By Objective 3" at bounding box center [204, 157] width 11 height 11
radio input "true"
click at [608, 32] on icon "Close" at bounding box center [609, 32] width 3 height 4
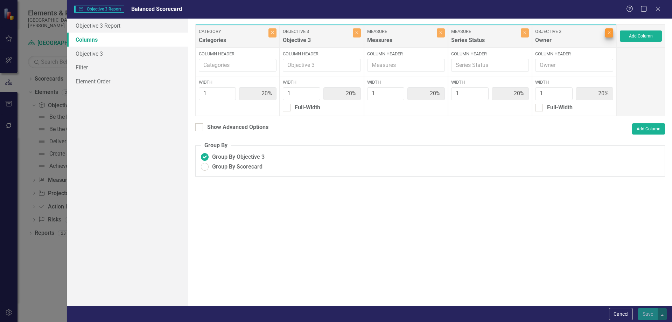
type input "25%"
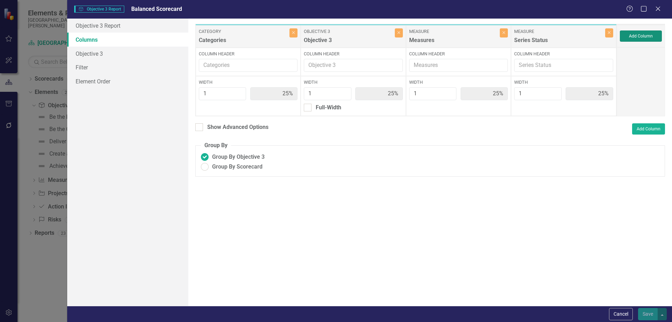
click at [635, 35] on button "Add Column" at bounding box center [641, 35] width 42 height 11
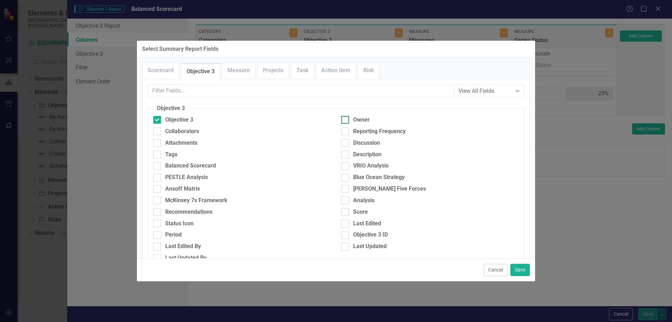
click at [347, 118] on div "Owner" at bounding box center [429, 120] width 177 height 8
click at [346, 118] on input "Owner" at bounding box center [343, 118] width 5 height 5
checkbox input "true"
click at [524, 272] on button "Save" at bounding box center [520, 270] width 20 height 12
type input "20%"
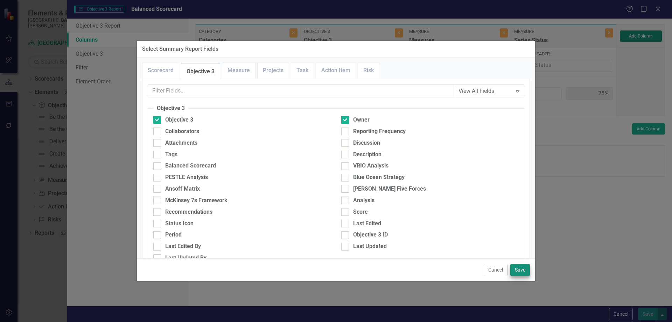
type input "20%"
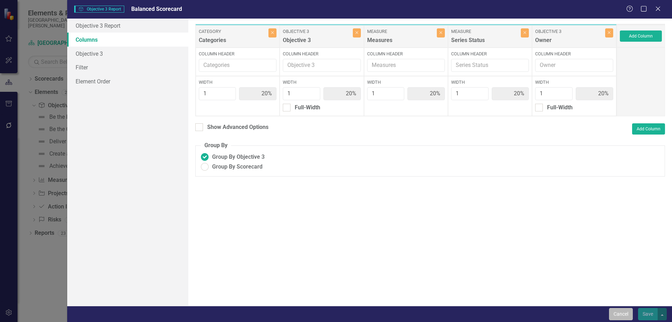
click at [621, 315] on button "Cancel" at bounding box center [621, 314] width 24 height 12
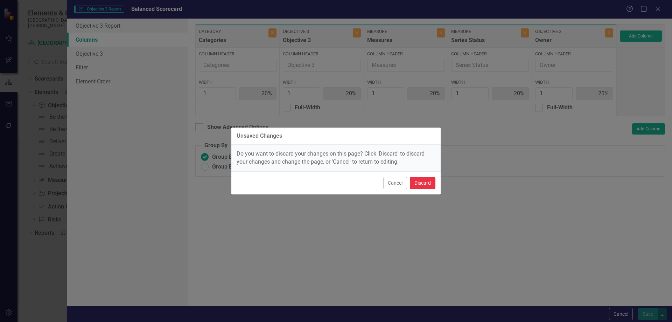
click at [430, 183] on button "Discard" at bounding box center [423, 183] width 26 height 12
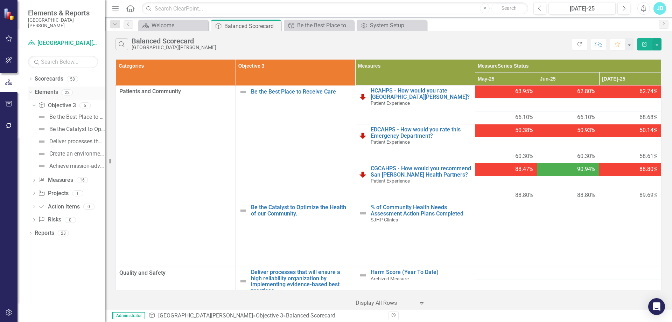
click at [30, 92] on icon at bounding box center [30, 92] width 3 height 2
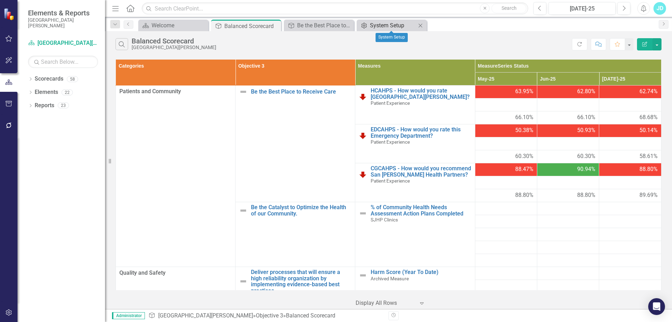
click at [376, 28] on div "System Setup" at bounding box center [393, 25] width 46 height 9
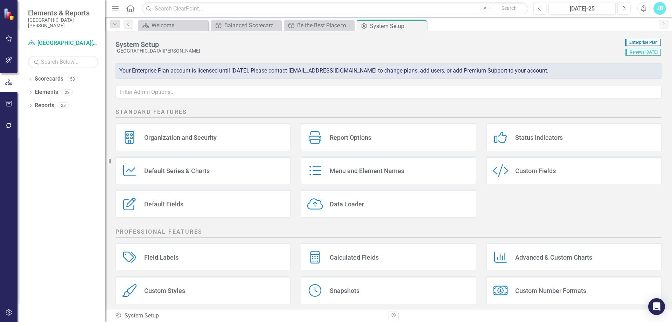
click at [349, 167] on div "Menu and Element Names" at bounding box center [367, 171] width 75 height 8
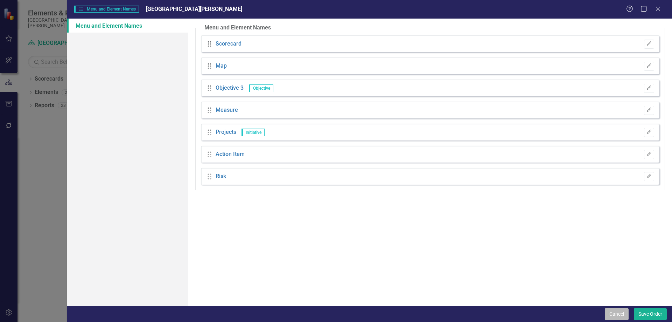
click at [620, 315] on button "Cancel" at bounding box center [617, 314] width 24 height 12
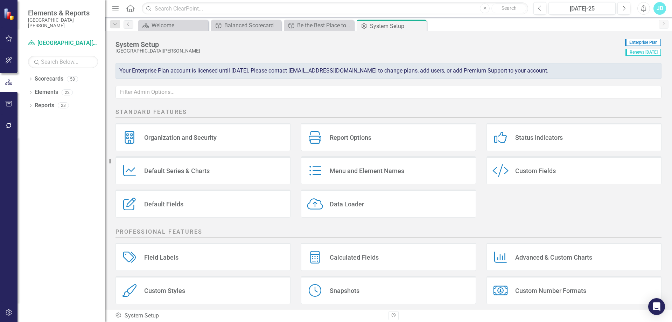
click at [194, 139] on div "Organization and Security" at bounding box center [180, 137] width 72 height 8
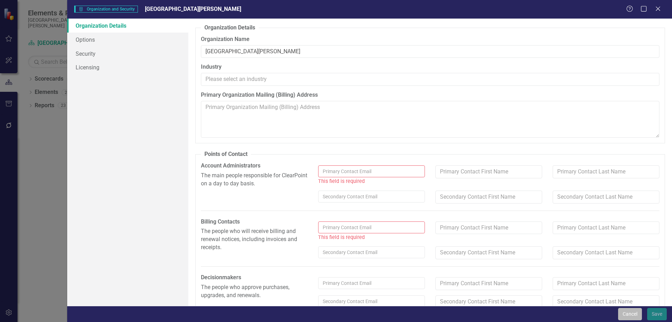
click at [625, 317] on button "Cancel" at bounding box center [630, 314] width 24 height 12
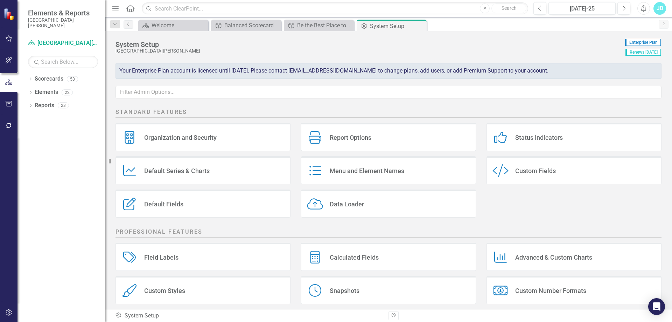
scroll to position [35, 0]
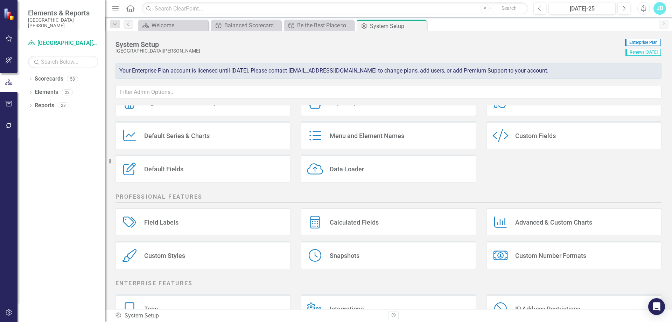
click at [367, 141] on div "Menu and Element Names Menu and Element Names" at bounding box center [388, 135] width 175 height 28
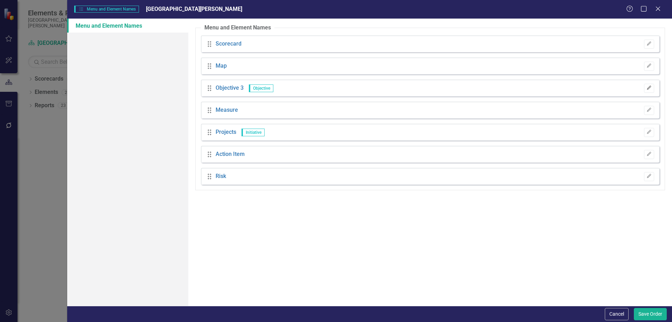
click at [651, 88] on icon "Edit" at bounding box center [648, 88] width 5 height 4
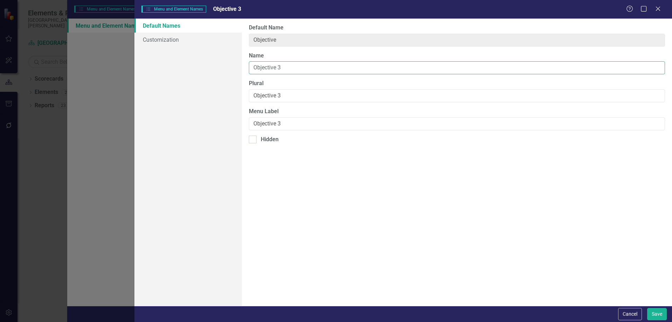
click at [294, 68] on input "Objective 3" at bounding box center [457, 67] width 416 height 13
type input "Objective"
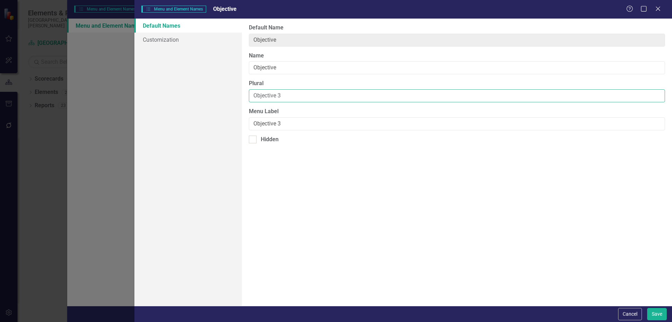
click at [299, 99] on input "Objective 3" at bounding box center [457, 95] width 416 height 13
type input "Objective"
click at [295, 124] on input "Objective 3" at bounding box center [457, 123] width 416 height 13
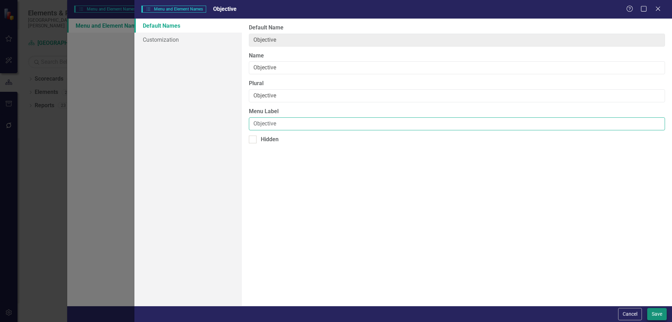
type input "Objective"
click at [658, 313] on button "Save" at bounding box center [657, 314] width 20 height 12
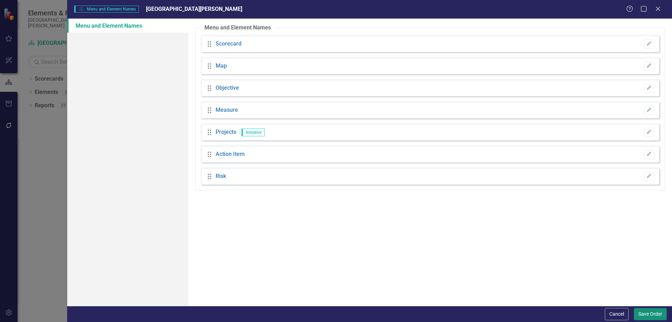
click at [644, 314] on button "Save Order" at bounding box center [650, 314] width 33 height 12
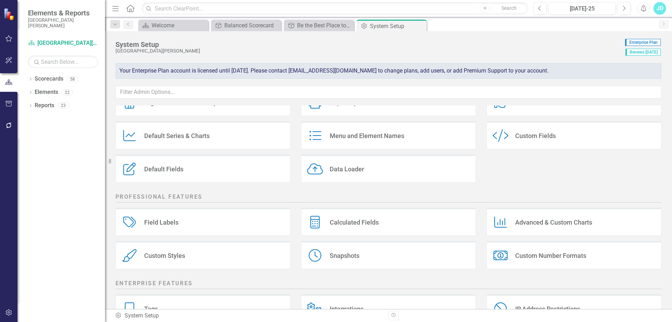
drag, startPoint x: 420, startPoint y: 26, endPoint x: 365, endPoint y: 24, distance: 55.0
click at [0, 0] on icon "Close" at bounding box center [0, 0] width 0 height 0
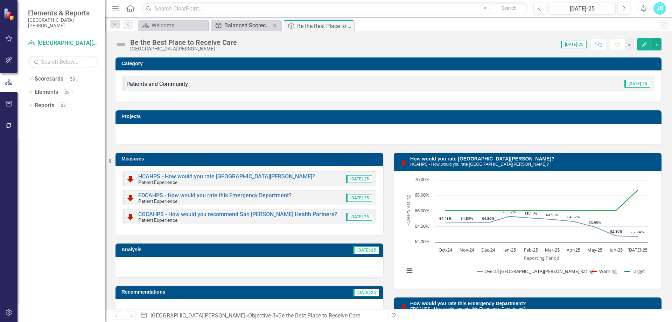
click at [254, 29] on div "Balanced Scorecard" at bounding box center [247, 25] width 46 height 9
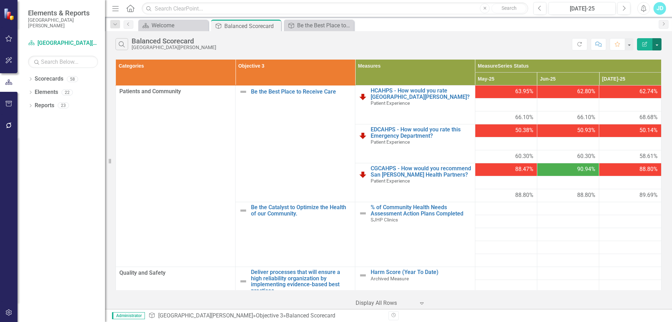
click at [655, 45] on button "button" at bounding box center [656, 44] width 9 height 12
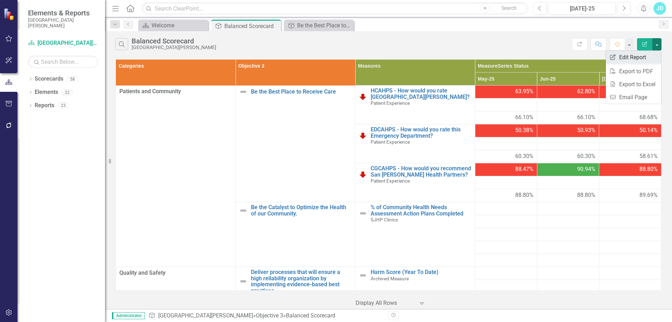
click at [650, 54] on link "Edit Report Edit Report" at bounding box center [633, 57] width 55 height 13
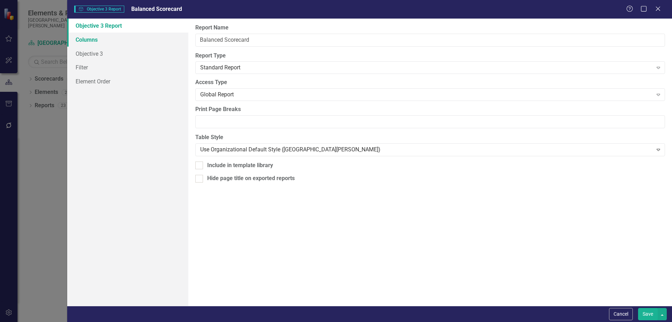
click at [104, 40] on link "Columns" at bounding box center [127, 40] width 121 height 14
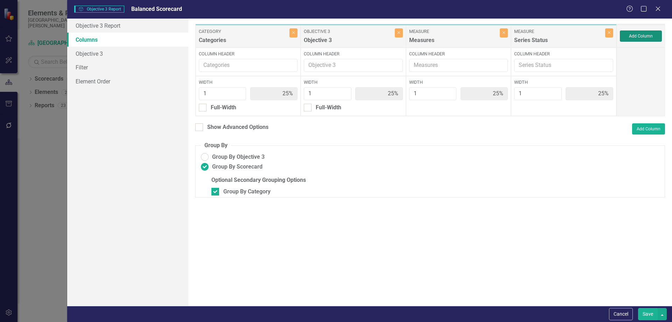
click at [648, 33] on button "Add Column" at bounding box center [641, 35] width 42 height 11
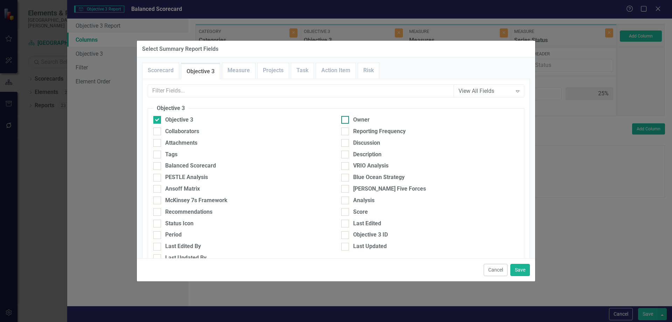
click at [341, 119] on input "Owner" at bounding box center [343, 118] width 5 height 5
checkbox input "true"
click at [521, 267] on button "Save" at bounding box center [520, 270] width 20 height 12
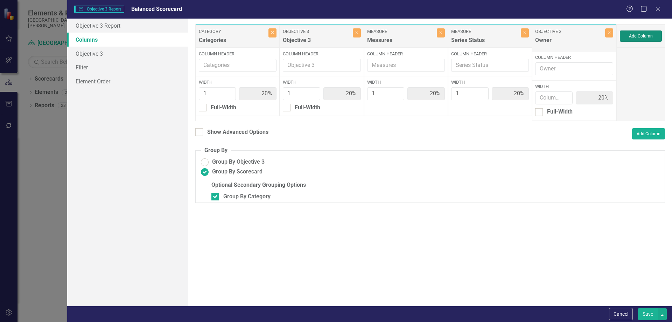
type input "20%"
type input "1"
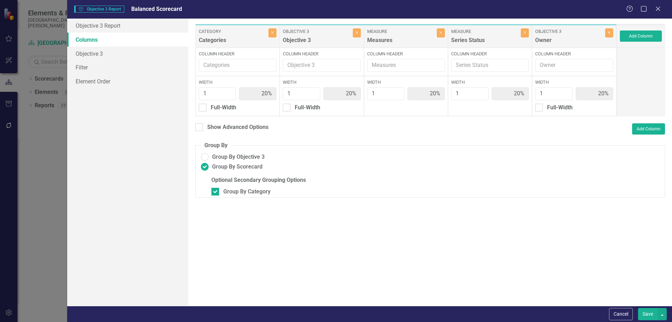
click at [650, 314] on button "Save" at bounding box center [648, 314] width 20 height 12
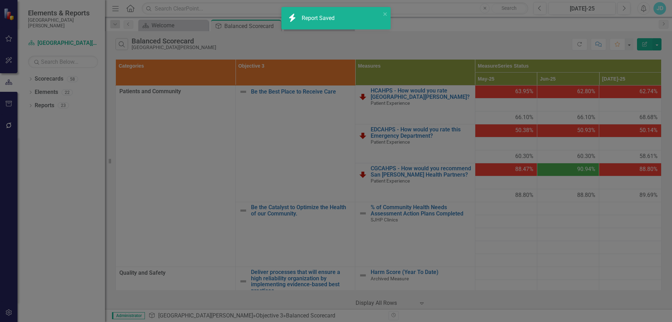
radio input "false"
checkbox input "false"
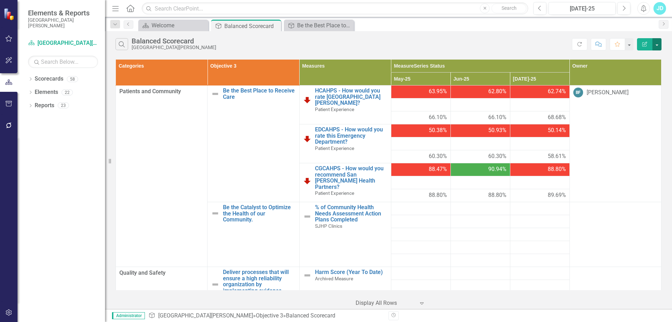
click at [660, 43] on button "button" at bounding box center [656, 44] width 9 height 12
click at [651, 56] on link "Edit Report Edit Report" at bounding box center [633, 57] width 55 height 13
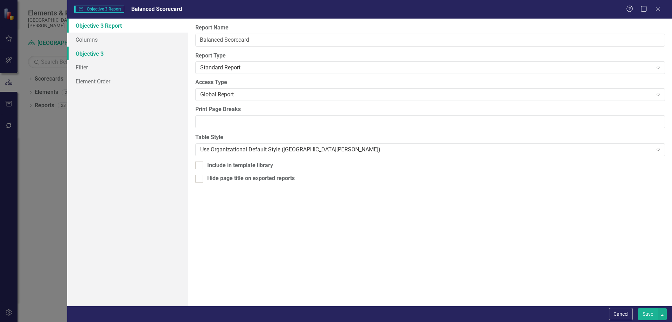
click at [102, 51] on link "Objective 3" at bounding box center [127, 54] width 121 height 14
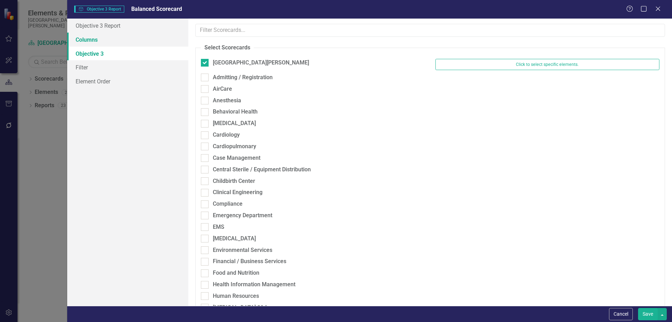
click at [128, 37] on link "Columns" at bounding box center [127, 40] width 121 height 14
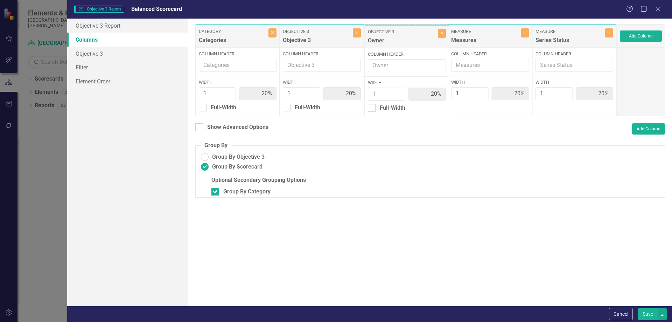
drag, startPoint x: 570, startPoint y: 36, endPoint x: 403, endPoint y: 36, distance: 167.3
click at [403, 36] on div "Category Categories Close Column Header Width 1 20% Full-Width Objective 3 Obje…" at bounding box center [405, 70] width 421 height 92
click at [648, 313] on button "Save" at bounding box center [648, 314] width 20 height 12
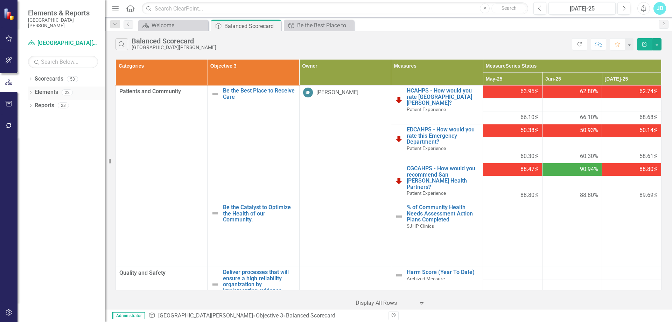
click at [29, 95] on icon "Dropdown" at bounding box center [30, 93] width 5 height 4
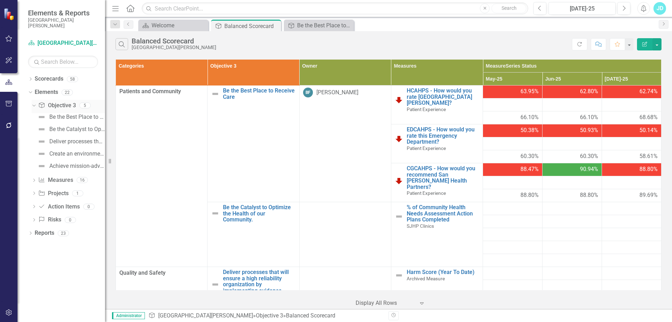
click at [57, 100] on div "Objective 3 Objective 3" at bounding box center [56, 106] width 37 height 12
click at [57, 105] on link "Objective 3 Objective 3" at bounding box center [56, 106] width 37 height 8
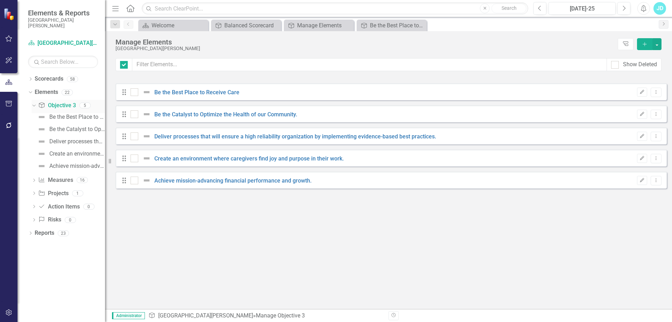
checkbox input "false"
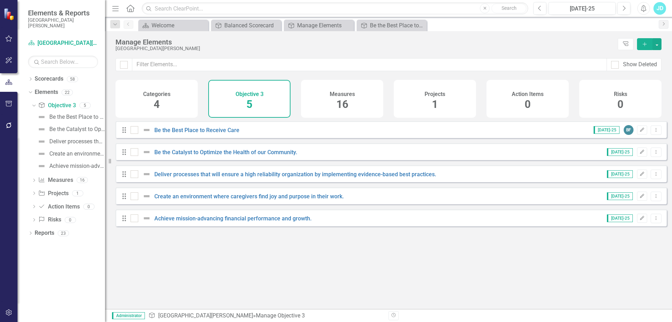
click at [163, 95] on h4 "Categories" at bounding box center [156, 94] width 27 height 6
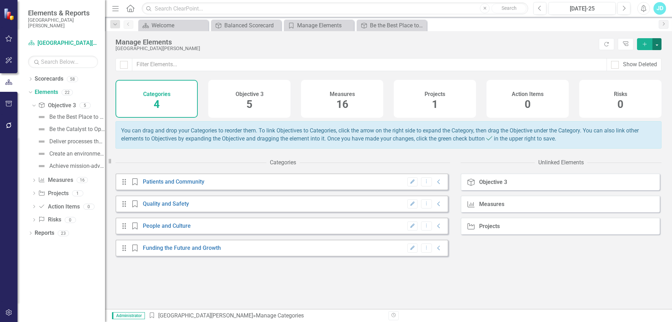
click at [660, 47] on button "button" at bounding box center [656, 44] width 9 height 12
click at [496, 272] on div "Objective 3 Objective 3 Measure Measures Projects Projects" at bounding box center [561, 240] width 201 height 135
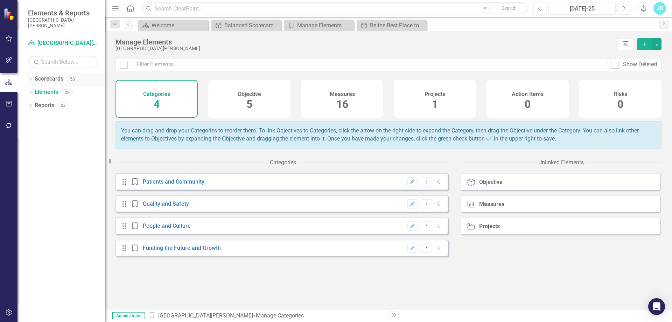
click at [30, 80] on icon "Dropdown" at bounding box center [30, 80] width 5 height 4
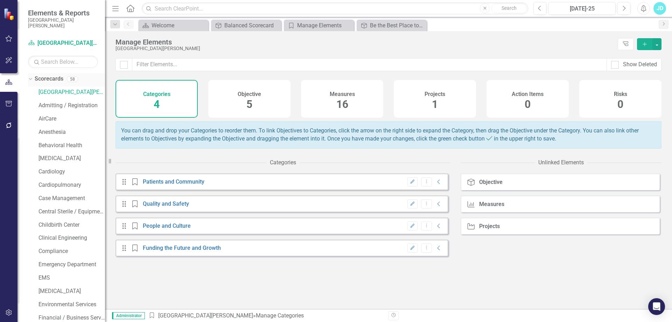
click at [50, 76] on link "Scorecards" at bounding box center [49, 79] width 29 height 8
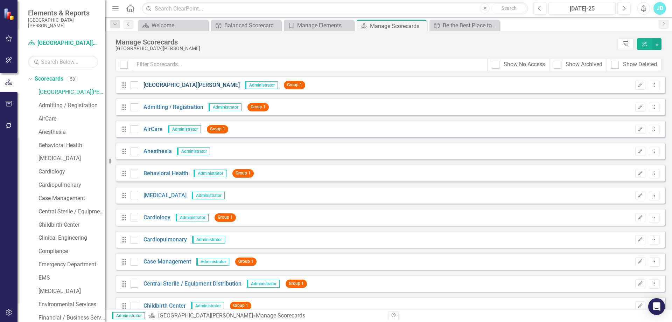
click at [194, 84] on link "[GEOGRAPHIC_DATA][PERSON_NAME]" at bounding box center [189, 85] width 102 height 8
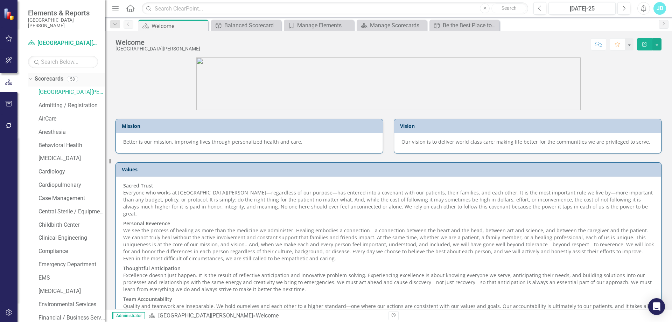
click at [54, 79] on link "Scorecards" at bounding box center [49, 79] width 29 height 8
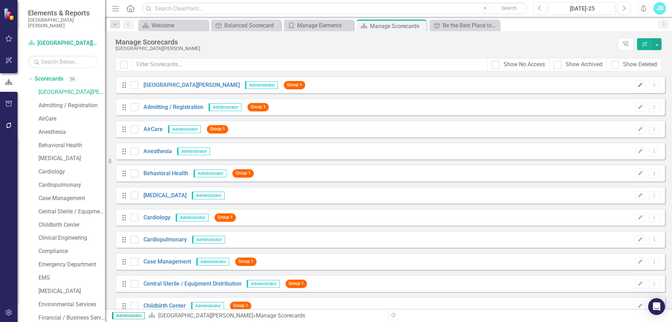
click at [638, 85] on icon "Edit" at bounding box center [640, 85] width 5 height 4
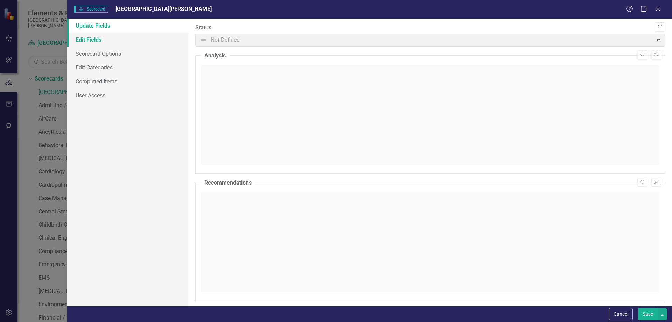
click at [93, 39] on link "Edit Fields" at bounding box center [127, 40] width 121 height 14
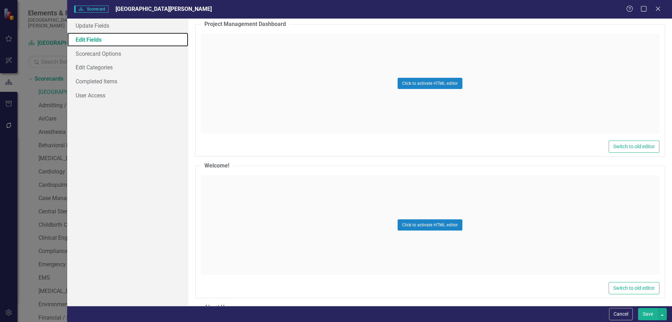
scroll to position [2419, 0]
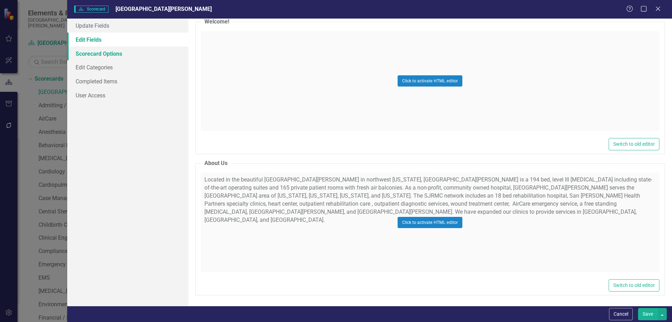
click at [127, 59] on link "Scorecard Options" at bounding box center [127, 54] width 121 height 14
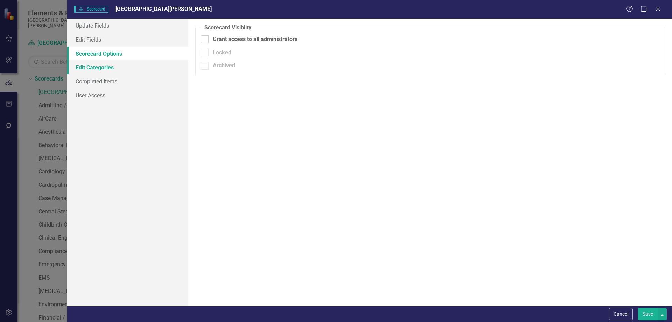
click at [96, 71] on link "Edit Categories" at bounding box center [127, 67] width 121 height 14
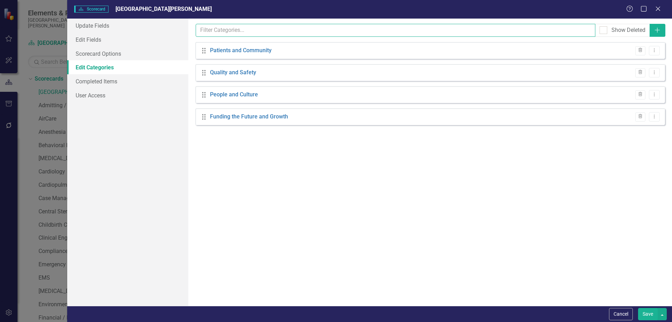
click at [524, 30] on input "text" at bounding box center [396, 30] width 400 height 13
click at [114, 82] on link "Completed Items" at bounding box center [127, 81] width 121 height 14
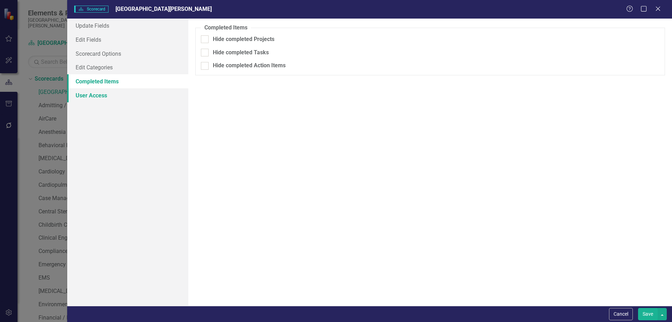
click at [110, 95] on link "User Access" at bounding box center [127, 95] width 121 height 14
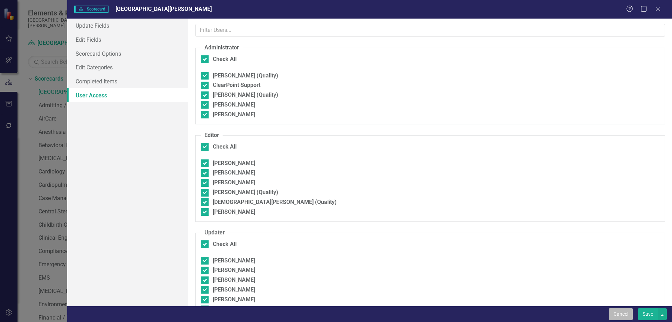
click at [618, 315] on button "Cancel" at bounding box center [621, 314] width 24 height 12
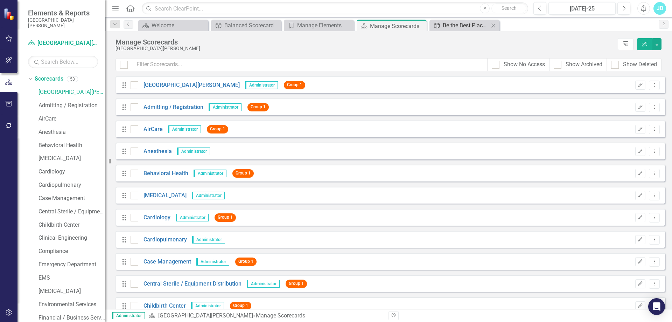
click at [477, 24] on div "Be the Best Place to Receive Care" at bounding box center [466, 25] width 46 height 9
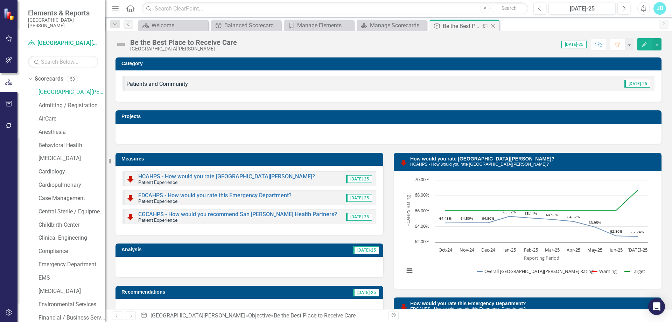
click at [491, 24] on icon at bounding box center [493, 26] width 4 height 4
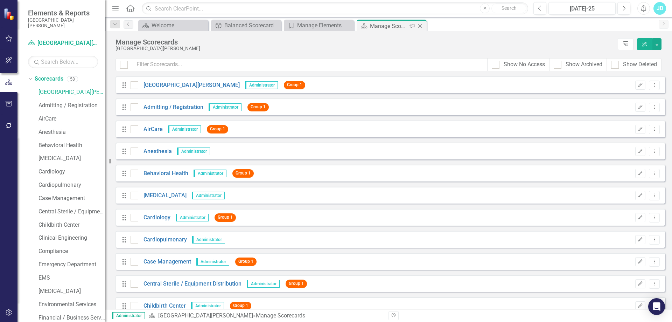
click at [420, 25] on icon "Close" at bounding box center [420, 26] width 7 height 6
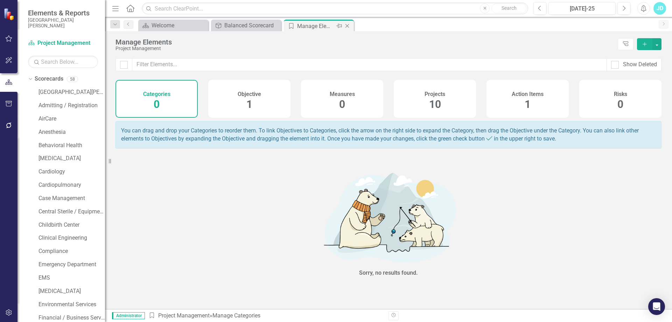
click at [349, 24] on icon "Close" at bounding box center [347, 26] width 7 height 6
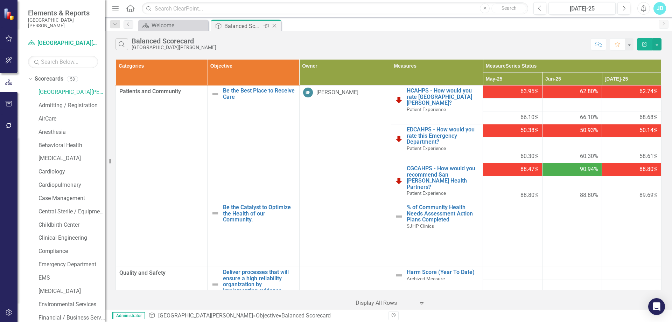
click at [274, 28] on icon "Close" at bounding box center [274, 26] width 7 height 6
